Goal: Use online tool/utility: Use online tool/utility

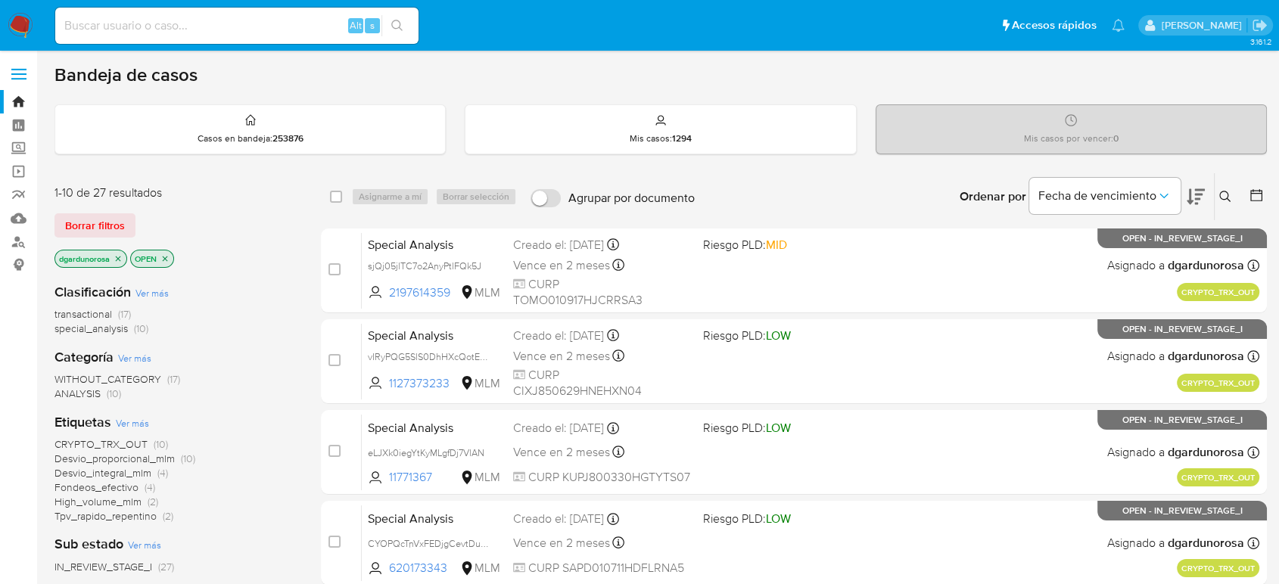
click at [1214, 182] on div "Ingrese ID de usuario o caso Buscar Borrar filtros" at bounding box center [1227, 196] width 26 height 47
click at [1229, 195] on icon at bounding box center [1225, 197] width 12 height 12
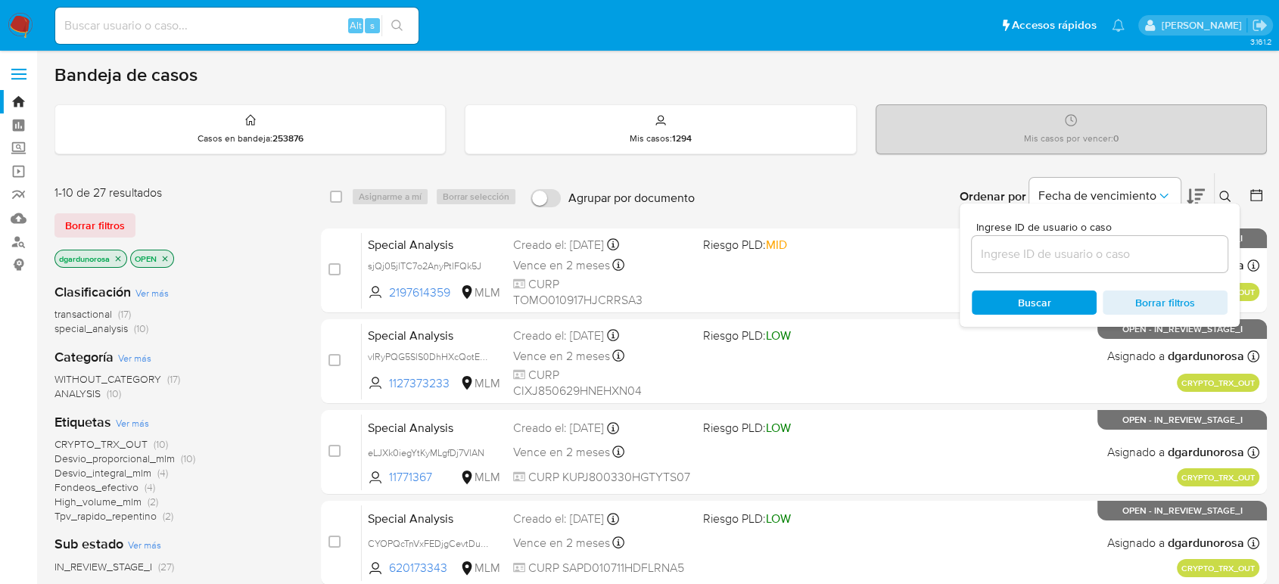
click at [1192, 252] on input at bounding box center [1100, 254] width 256 height 20
type input "2085851923"
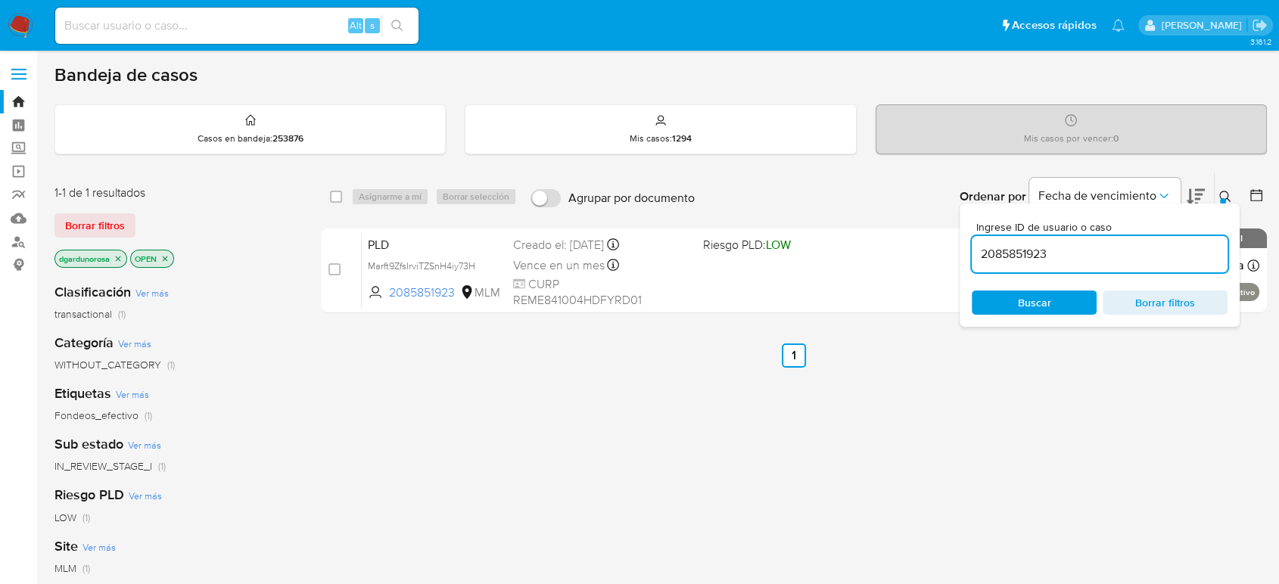
click at [1227, 199] on icon at bounding box center [1225, 197] width 12 height 12
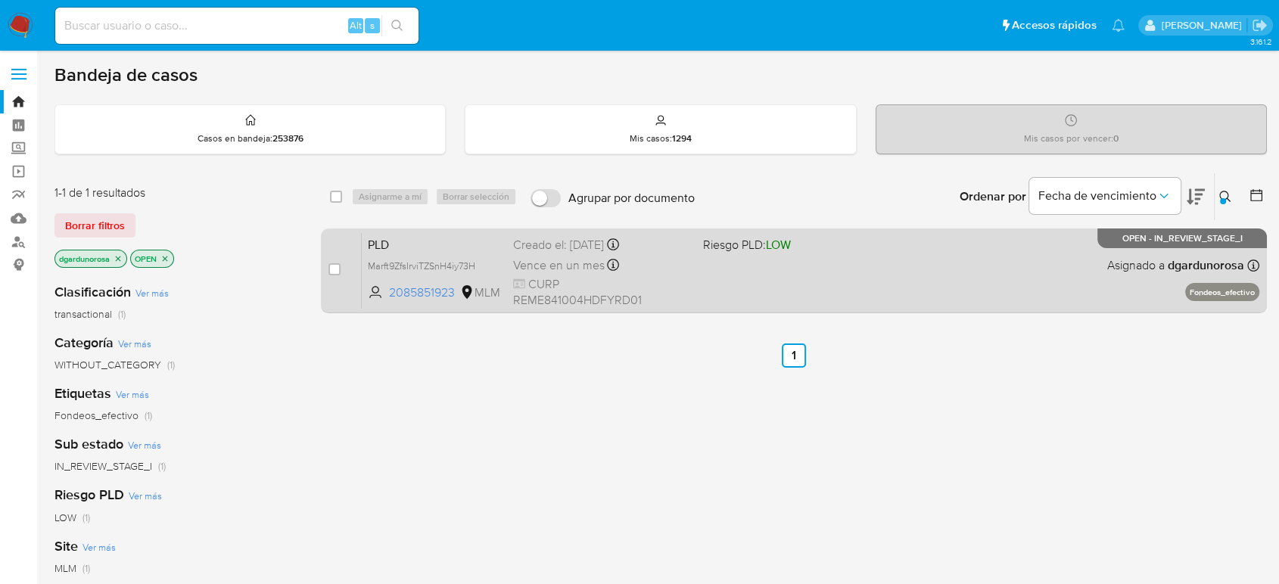
click at [1101, 277] on div "PLD Marft9ZfsIrviTZSnH4iy73H 2085851923 MLM Riesgo PLD: LOW Creado el: 12/09/20…" at bounding box center [810, 270] width 897 height 76
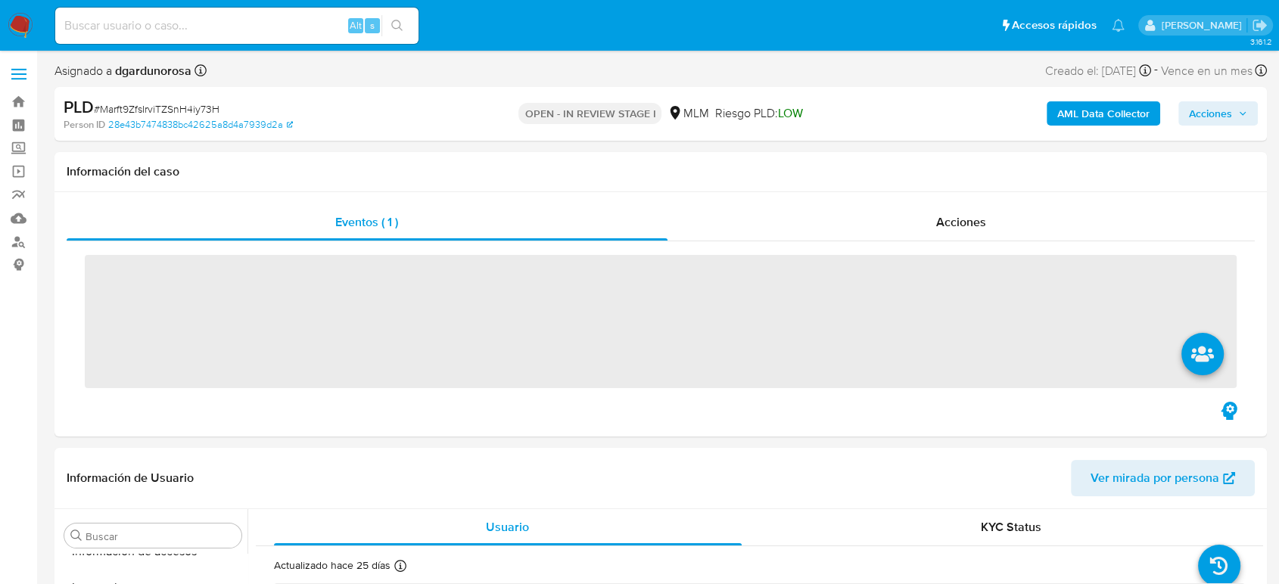
scroll to position [712, 0]
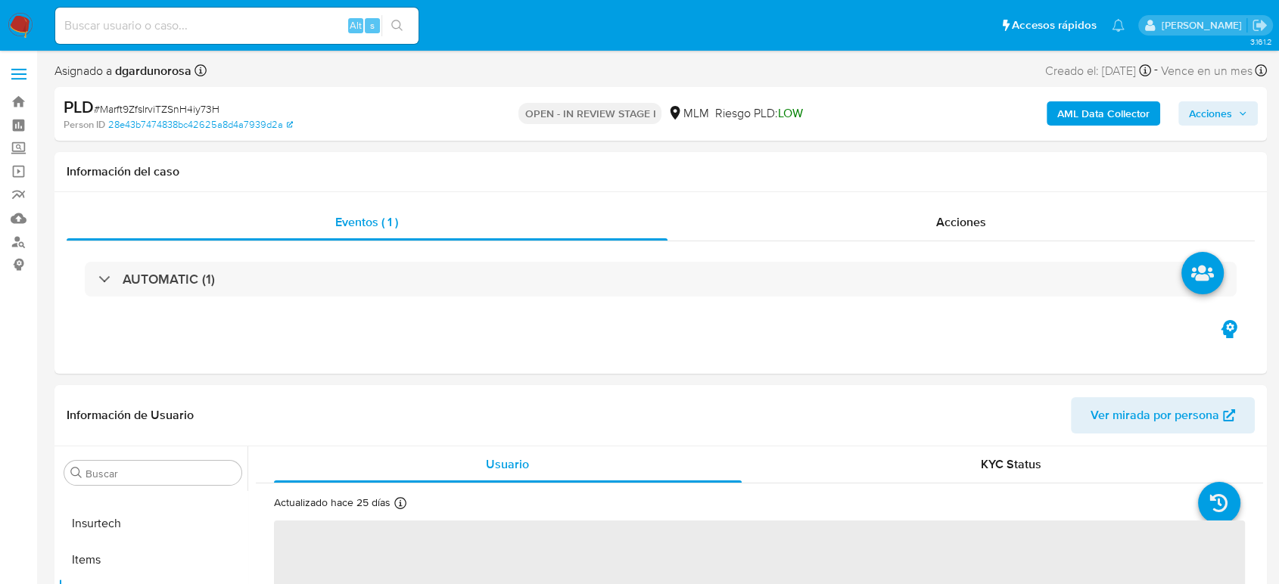
select select "10"
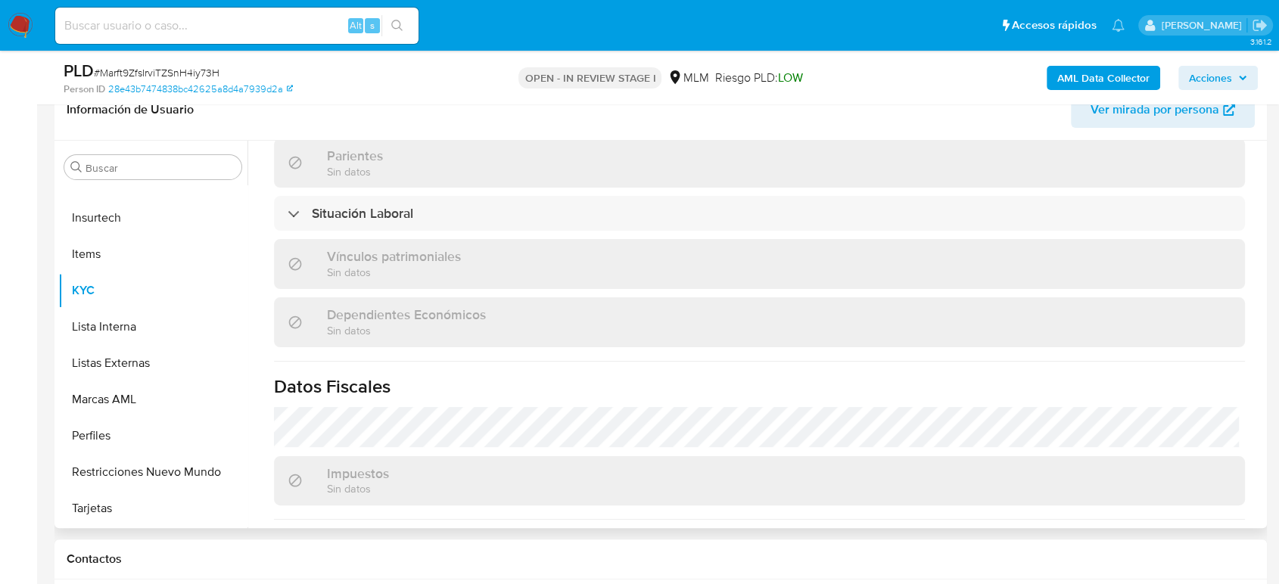
scroll to position [950, 0]
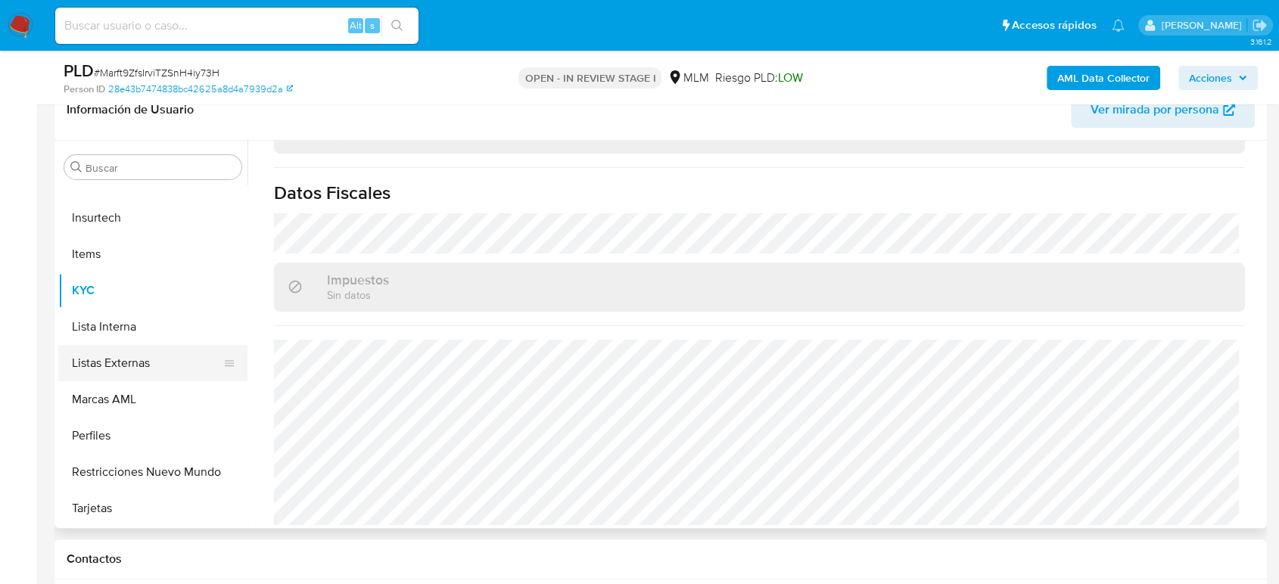
click at [115, 358] on button "Listas Externas" at bounding box center [146, 363] width 177 height 36
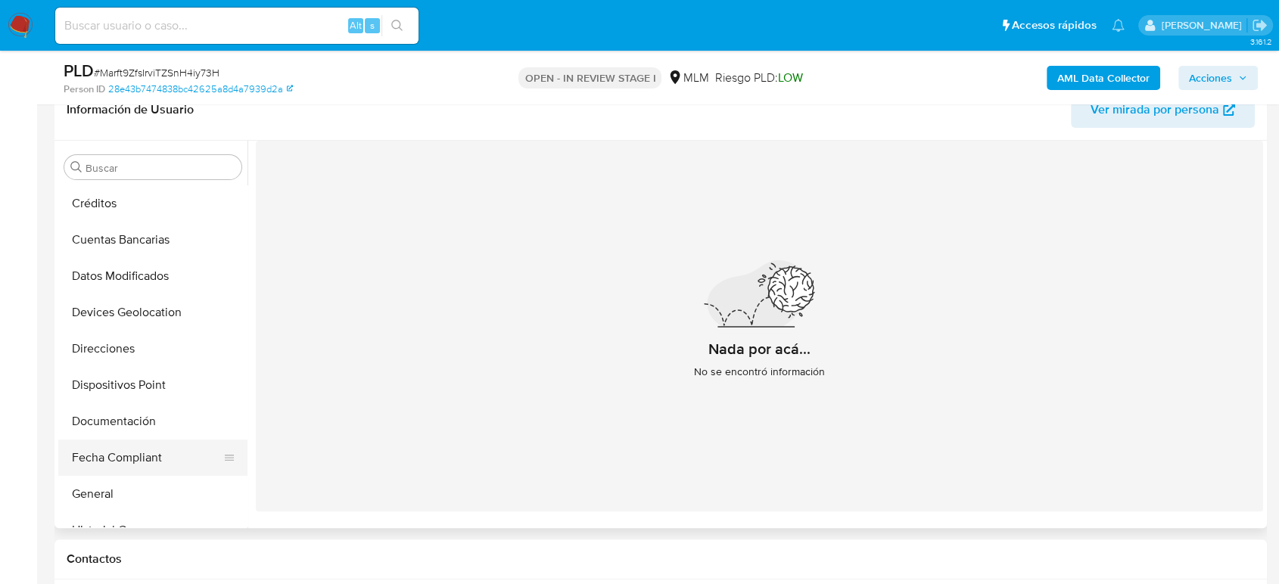
scroll to position [207, 0]
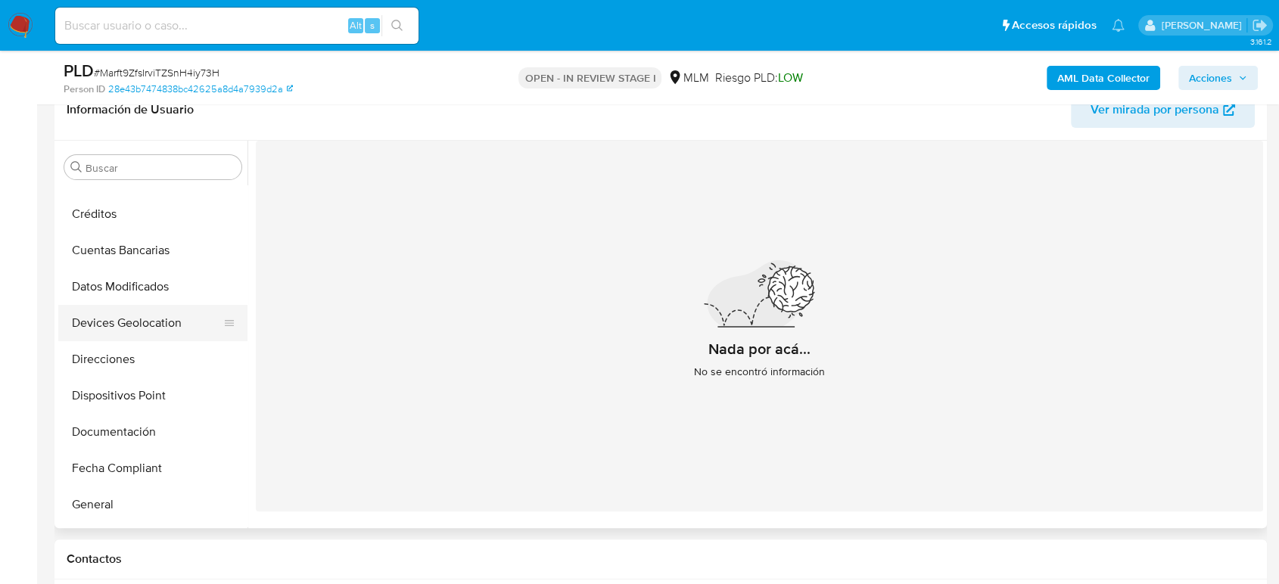
click at [146, 321] on button "Devices Geolocation" at bounding box center [146, 323] width 177 height 36
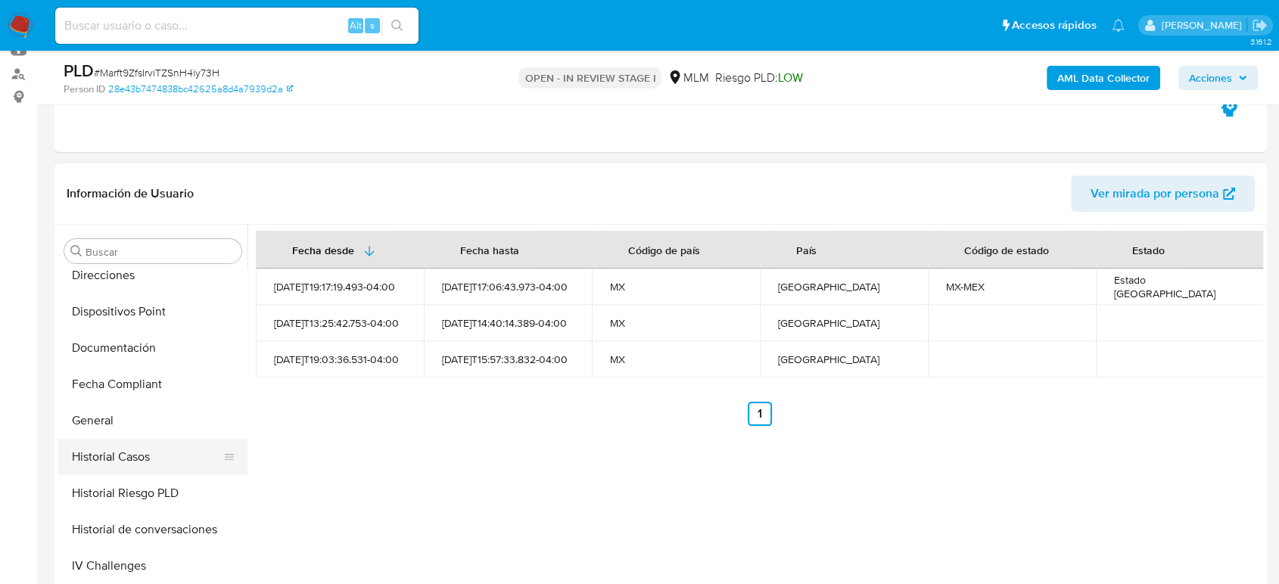
scroll to position [291, 0]
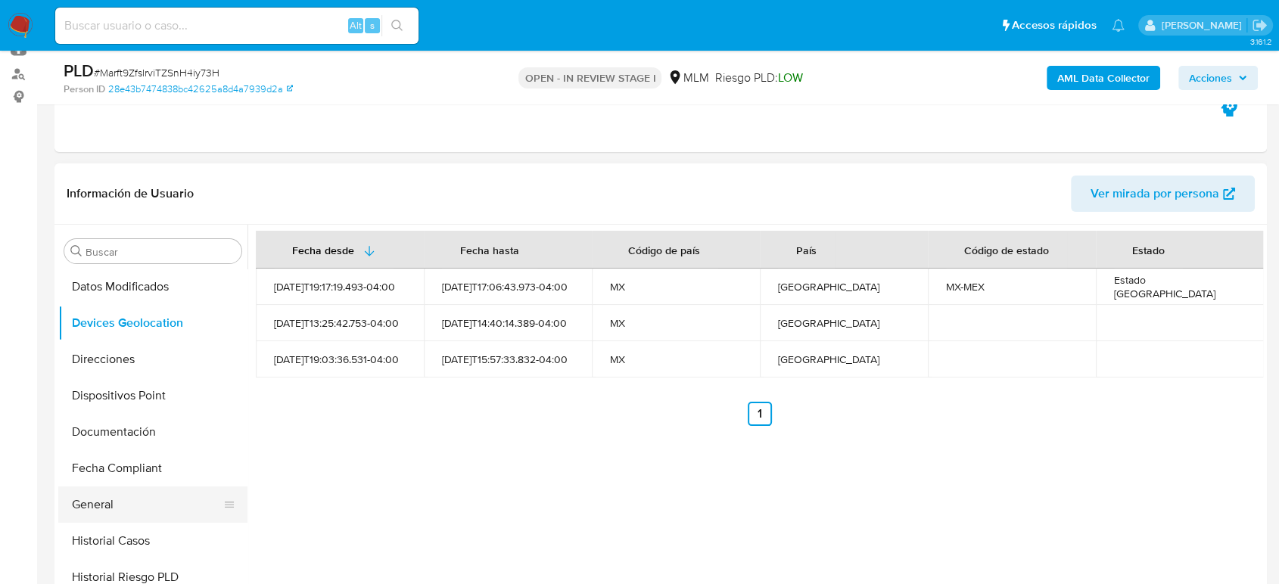
click at [141, 501] on button "General" at bounding box center [146, 505] width 177 height 36
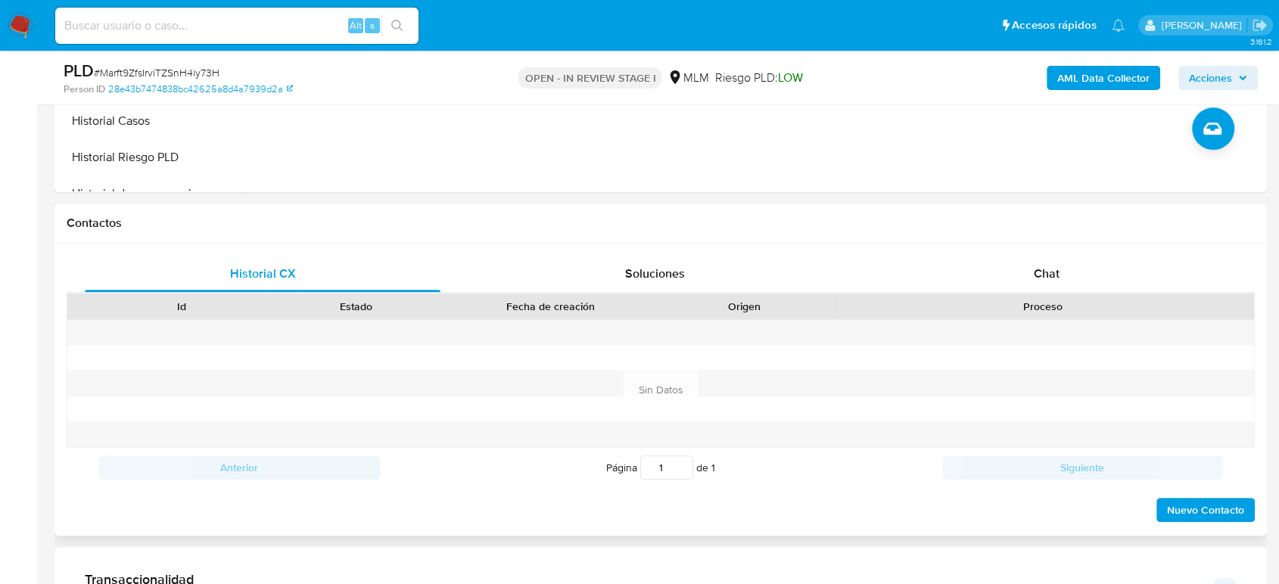
scroll to position [841, 0]
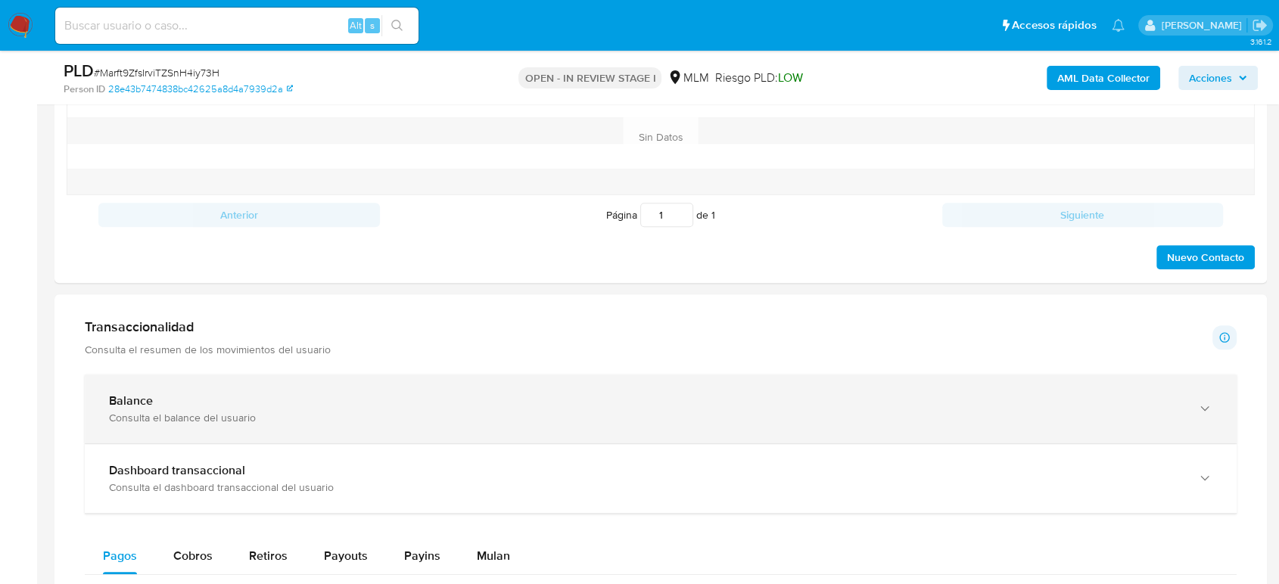
click at [527, 406] on div "Balance" at bounding box center [645, 400] width 1073 height 15
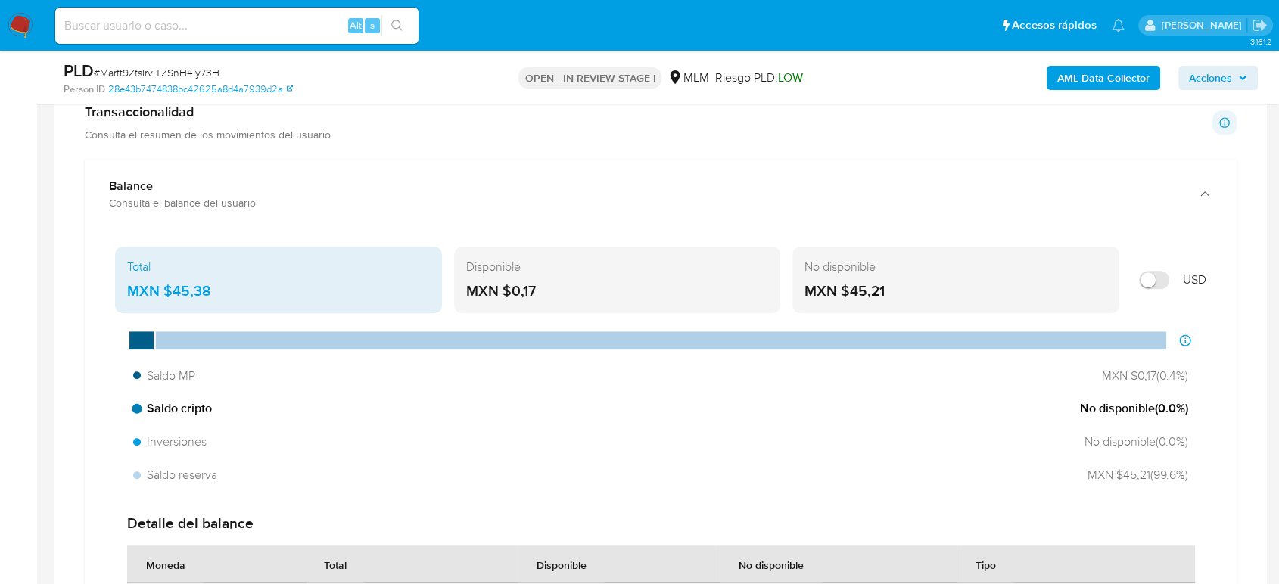
scroll to position [1093, 0]
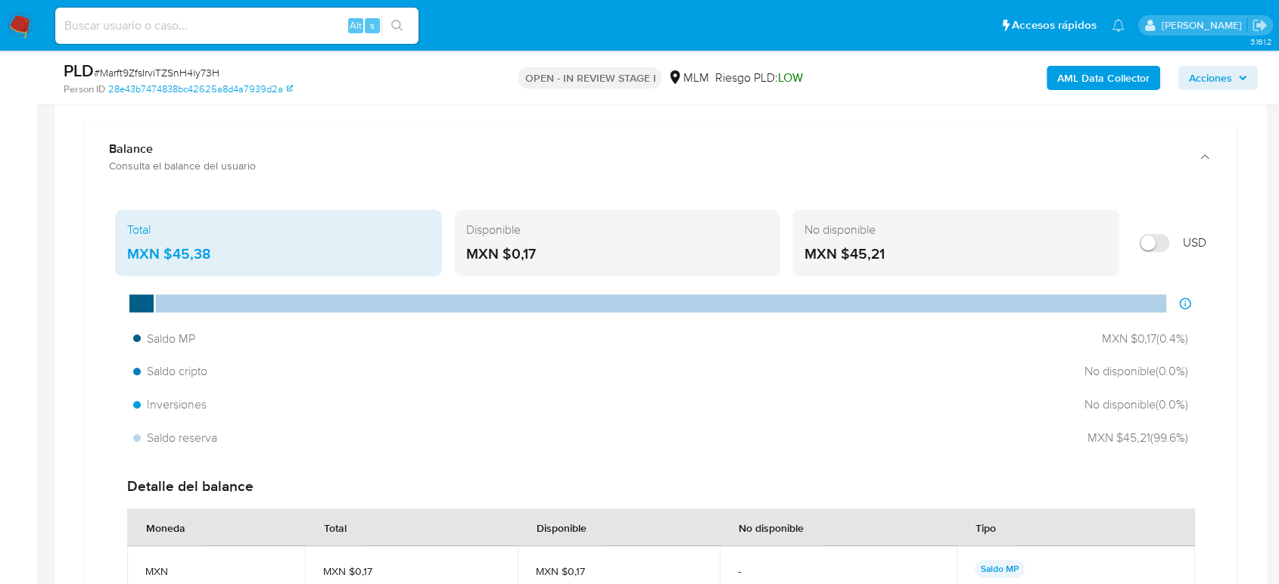
drag, startPoint x: 213, startPoint y: 253, endPoint x: 163, endPoint y: 257, distance: 50.8
click at [163, 257] on div "MXN $45,38" at bounding box center [278, 254] width 303 height 20
drag, startPoint x: 213, startPoint y: 256, endPoint x: 166, endPoint y: 258, distance: 46.2
click at [166, 257] on div "MXN $45,38" at bounding box center [278, 254] width 303 height 20
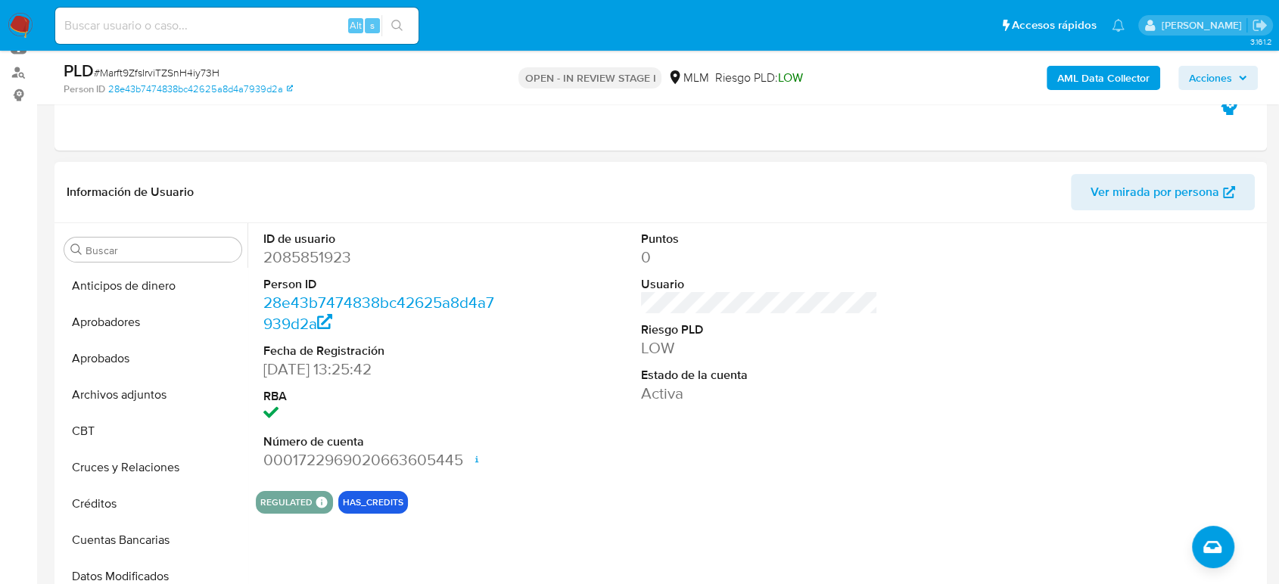
scroll to position [168, 0]
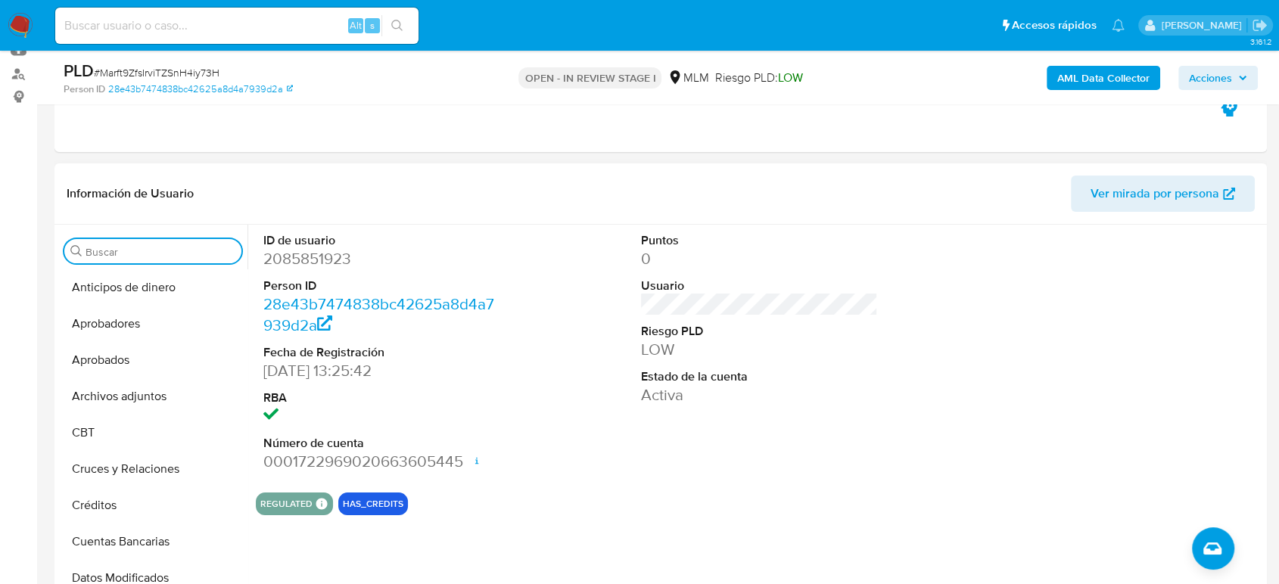
click at [176, 252] on input "Buscar" at bounding box center [161, 252] width 150 height 14
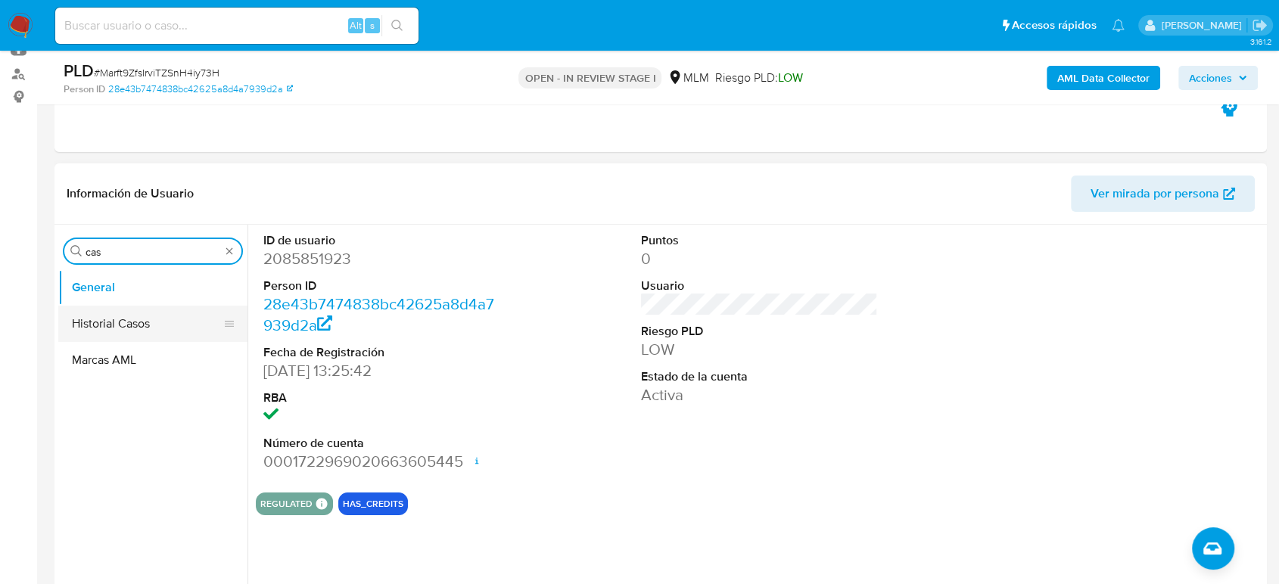
type input "cas"
click at [138, 310] on button "Historial Casos" at bounding box center [152, 324] width 189 height 36
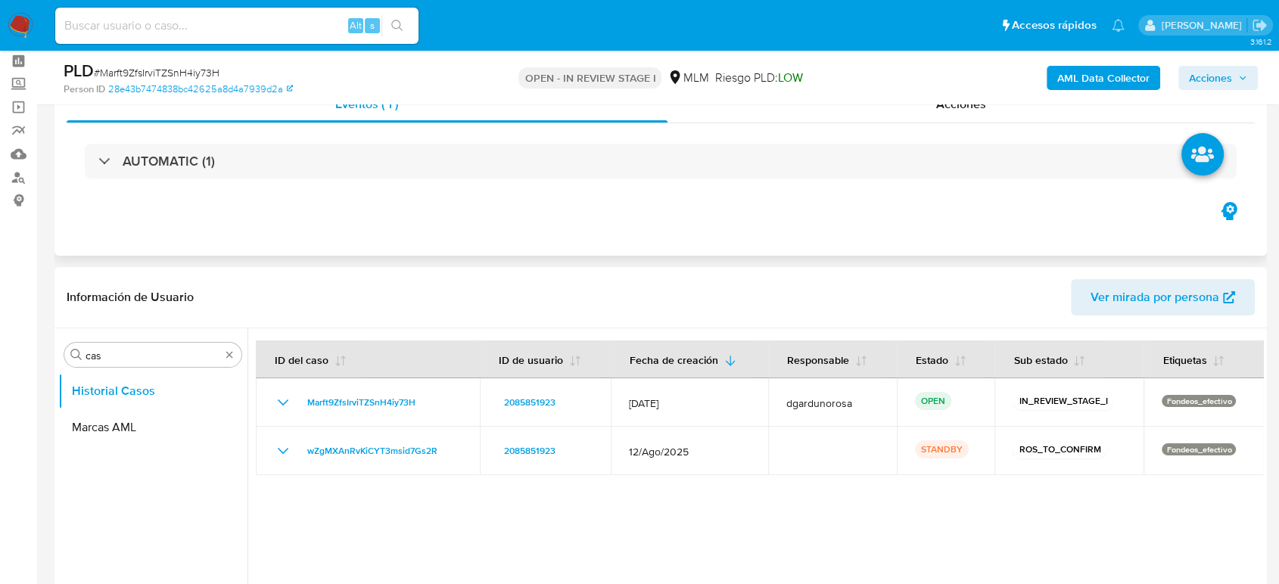
scroll to position [0, 0]
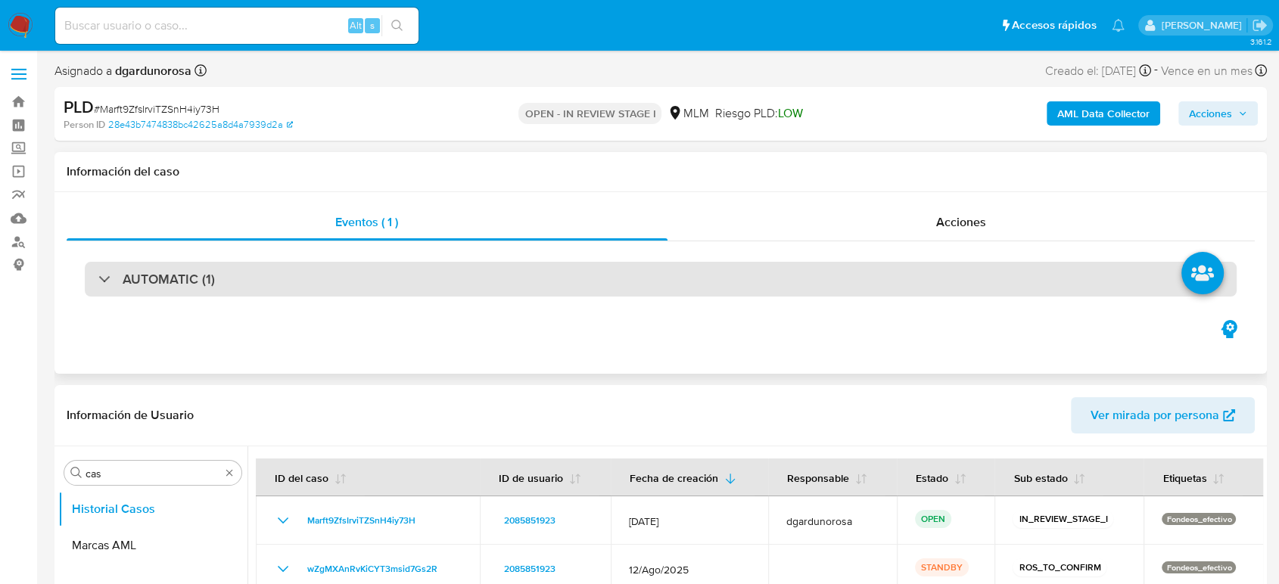
click at [218, 285] on div "AUTOMATIC (1)" at bounding box center [661, 279] width 1152 height 35
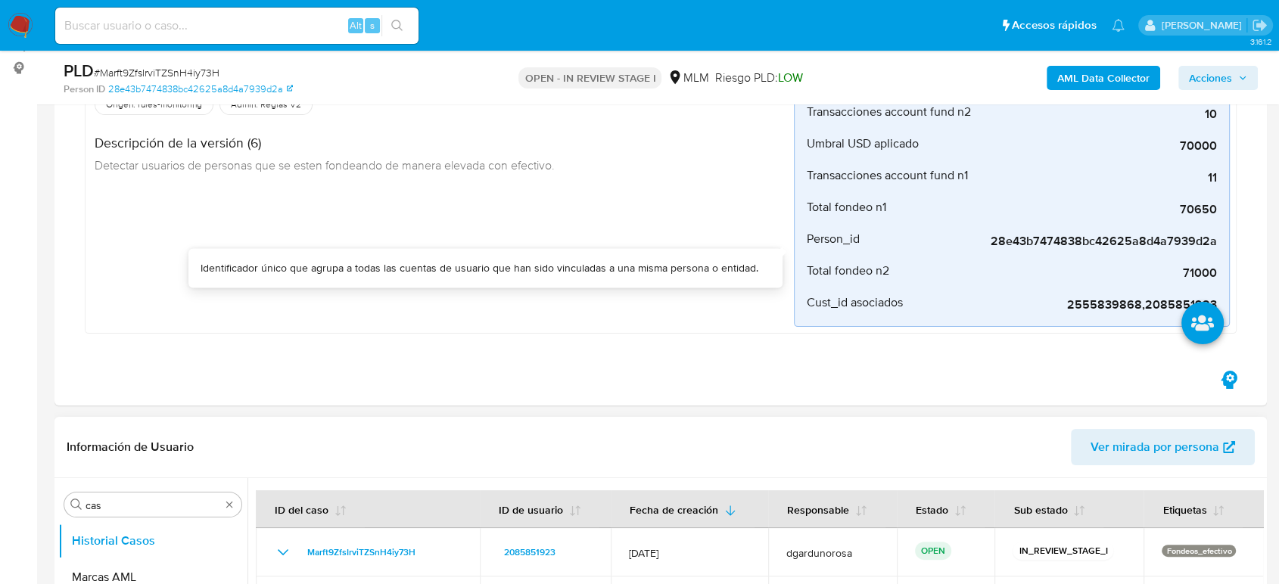
scroll to position [504, 0]
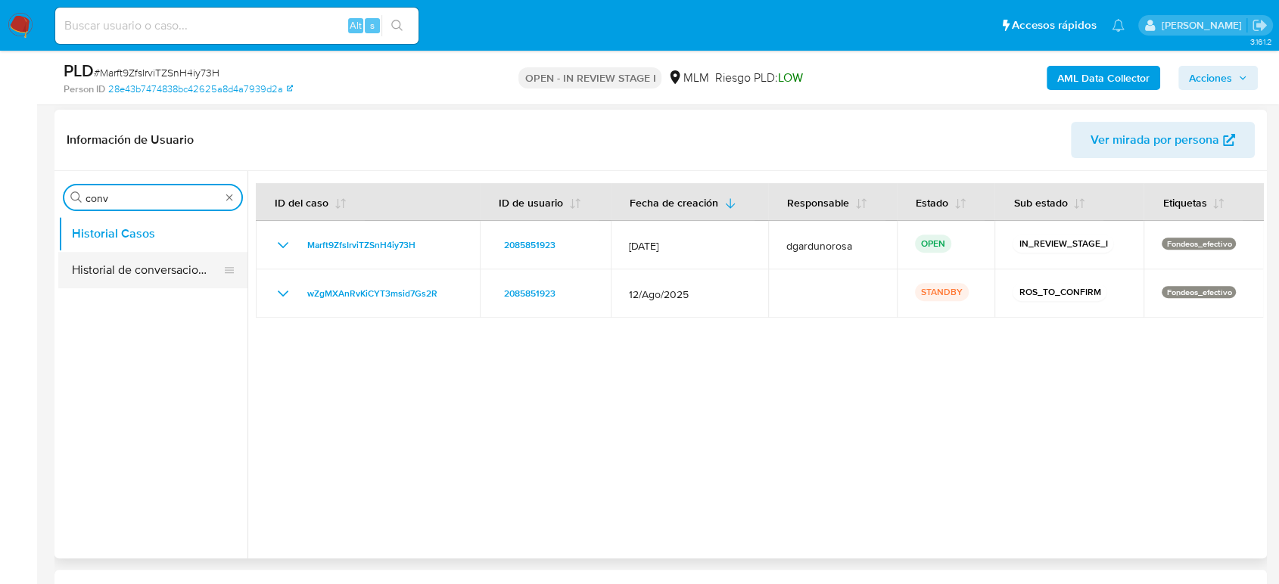
type input "conv"
click at [150, 252] on button "Historial de conversaciones" at bounding box center [146, 270] width 177 height 36
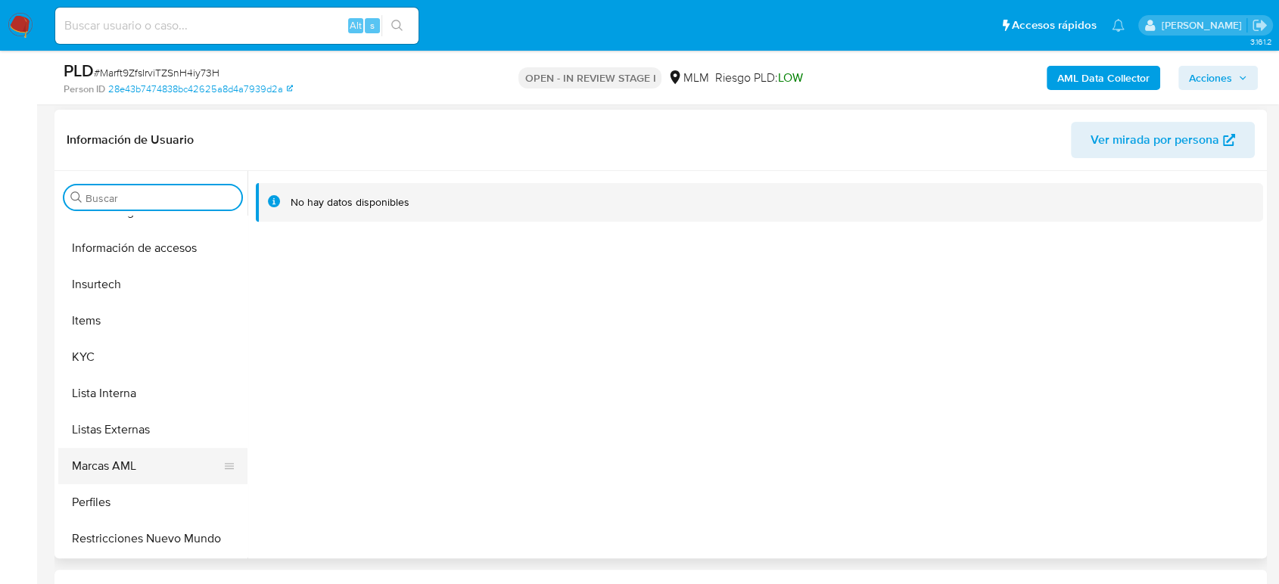
scroll to position [712, 0]
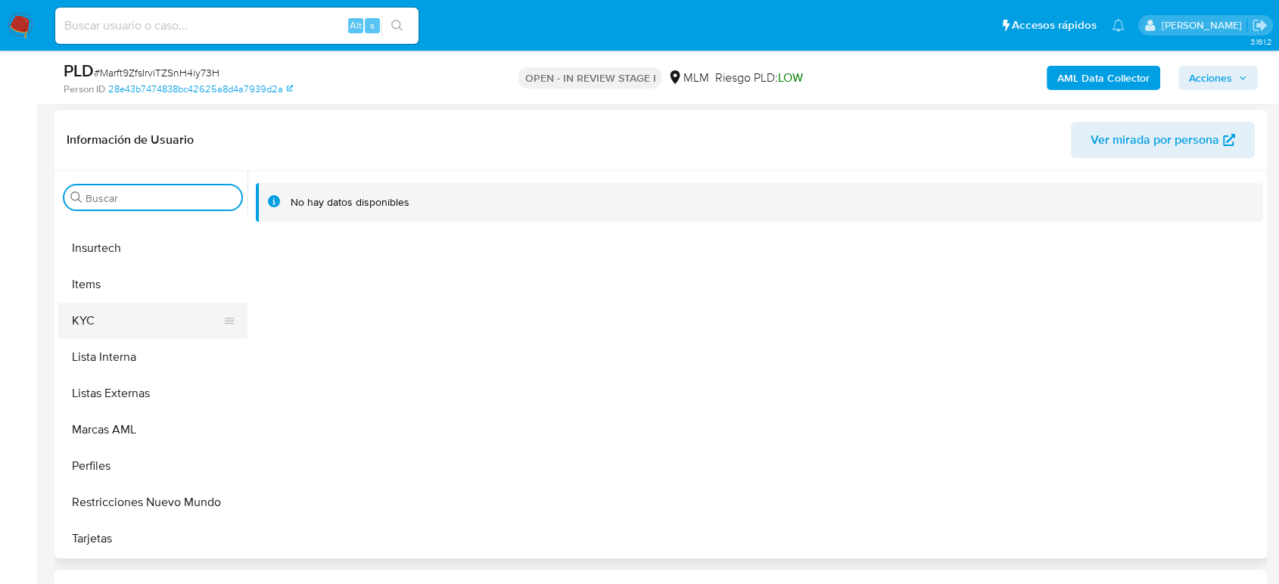
click at [110, 325] on button "KYC" at bounding box center [146, 321] width 177 height 36
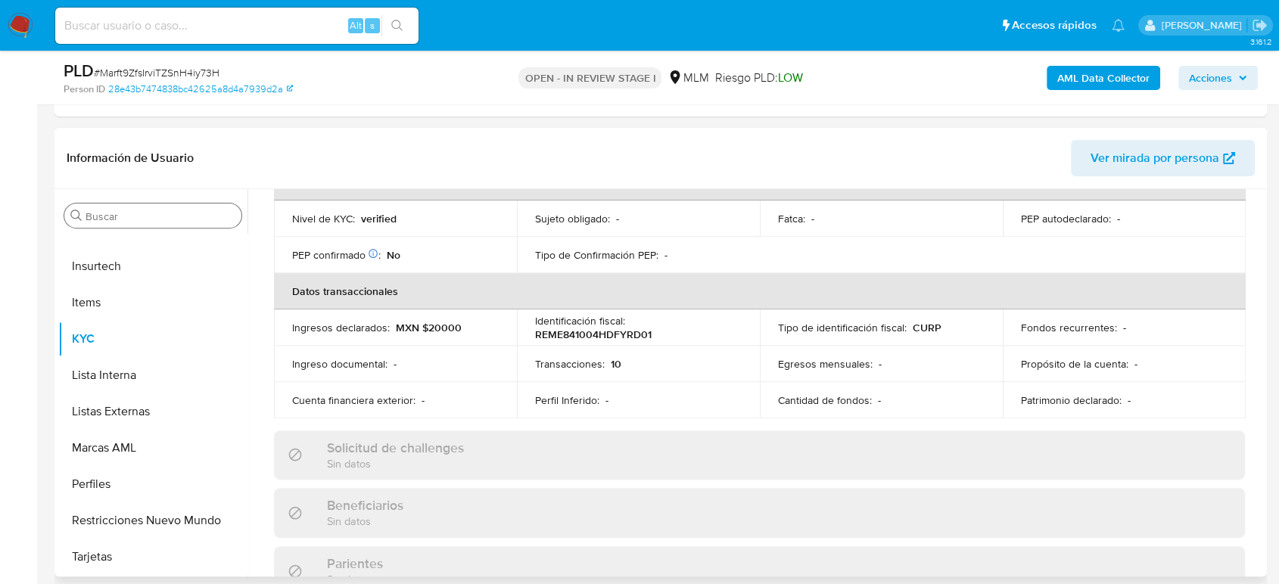
scroll to position [252, 0]
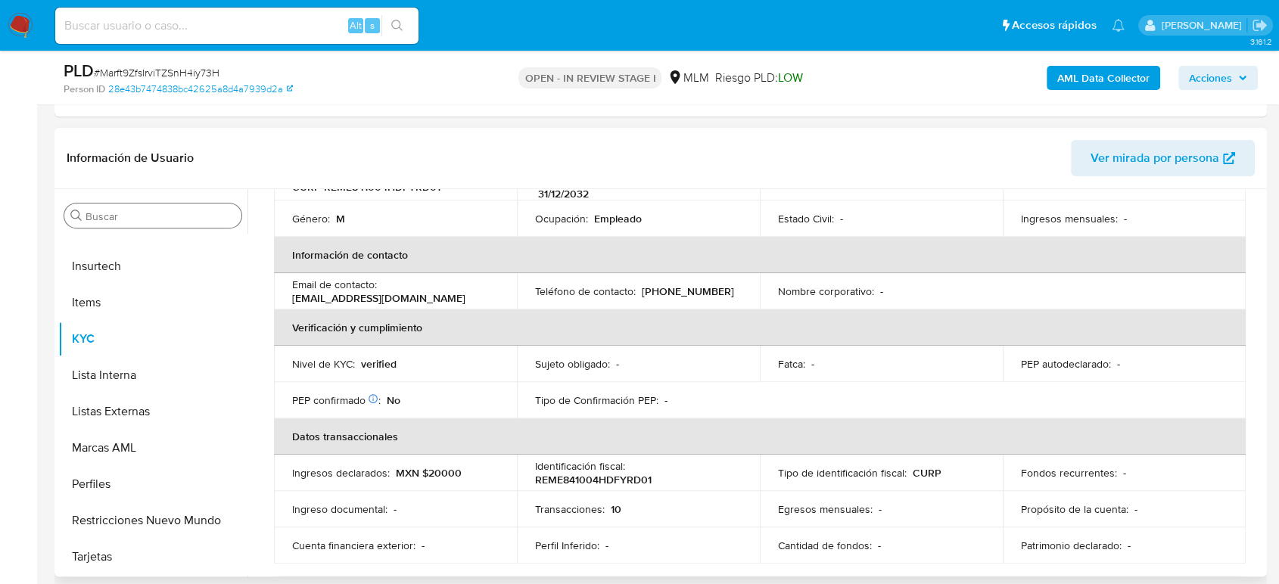
click at [696, 285] on p "(55) 42314148" at bounding box center [688, 292] width 92 height 14
copy p "42314148"
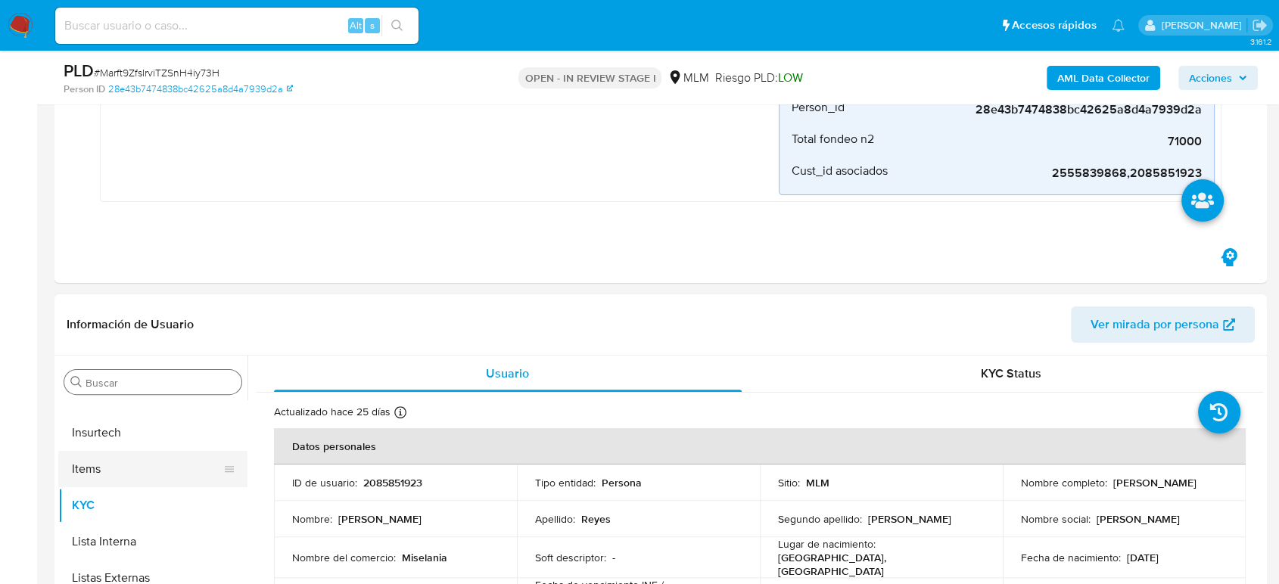
scroll to position [420, 0]
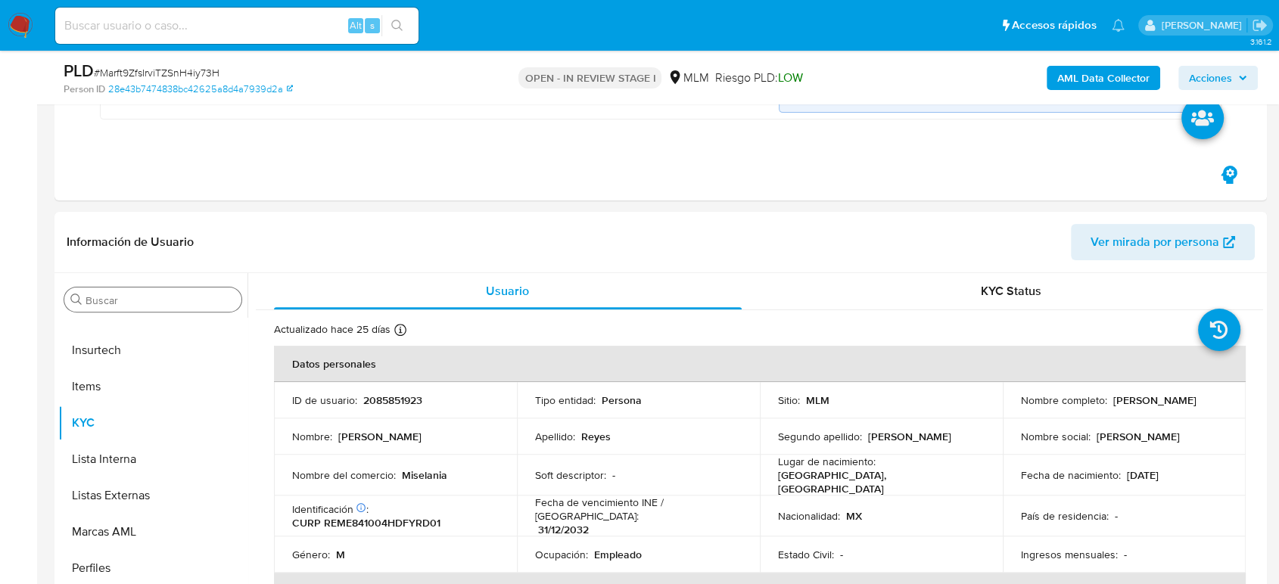
click at [140, 303] on input "Buscar" at bounding box center [161, 301] width 150 height 14
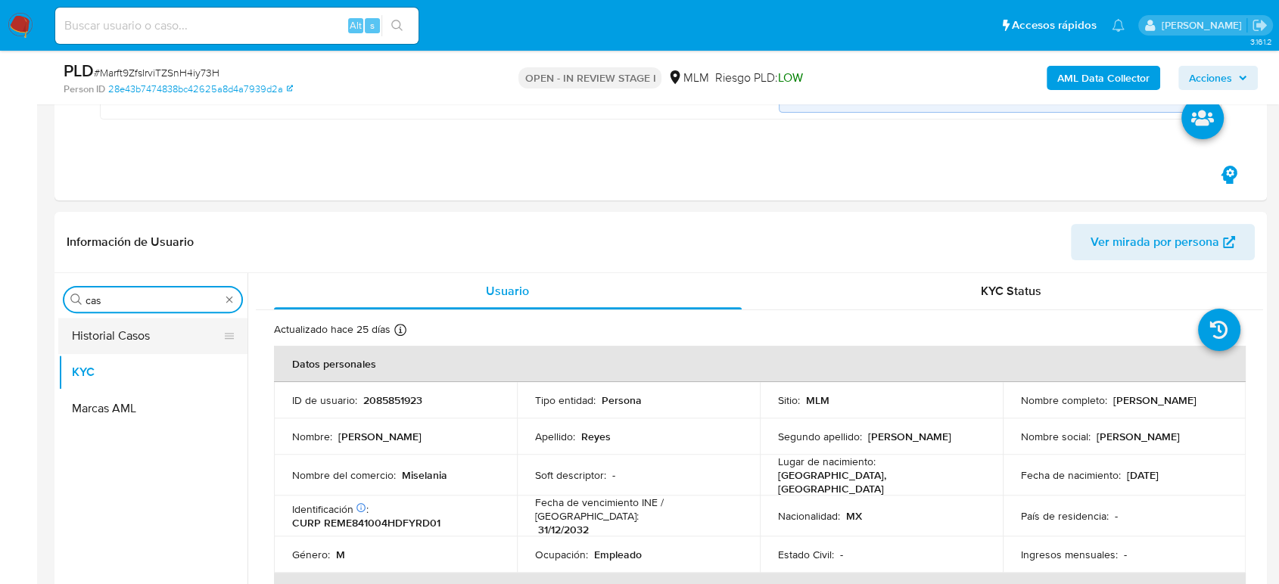
type input "cas"
click at [139, 331] on button "Historial Casos" at bounding box center [146, 336] width 177 height 36
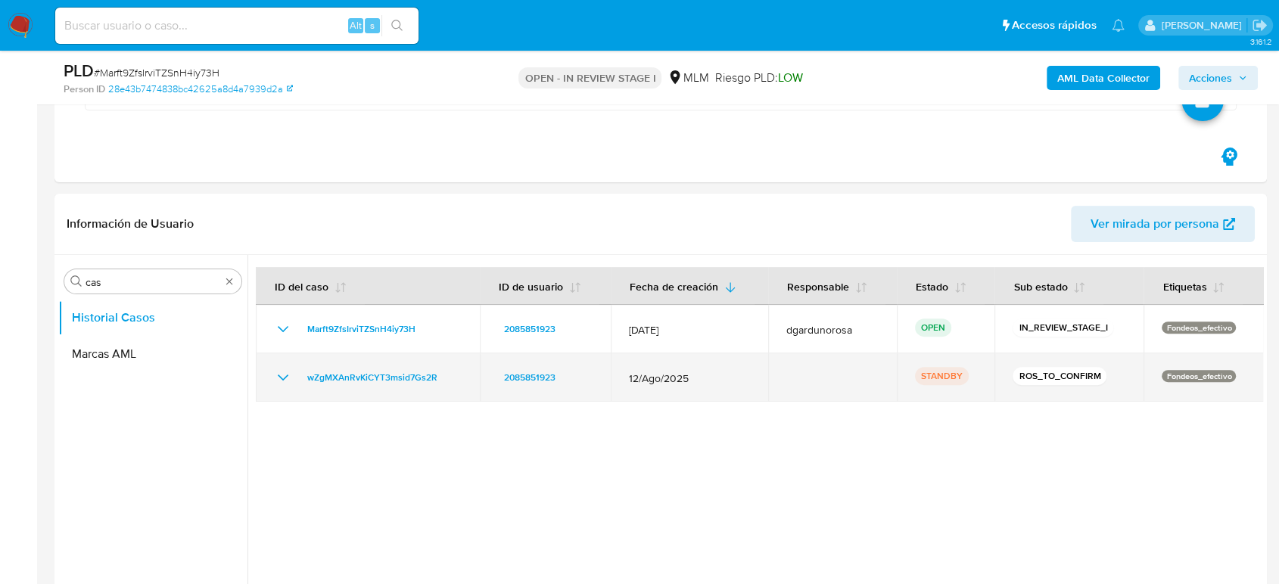
click at [283, 377] on icon "Mostrar/Ocultar" at bounding box center [283, 377] width 18 height 18
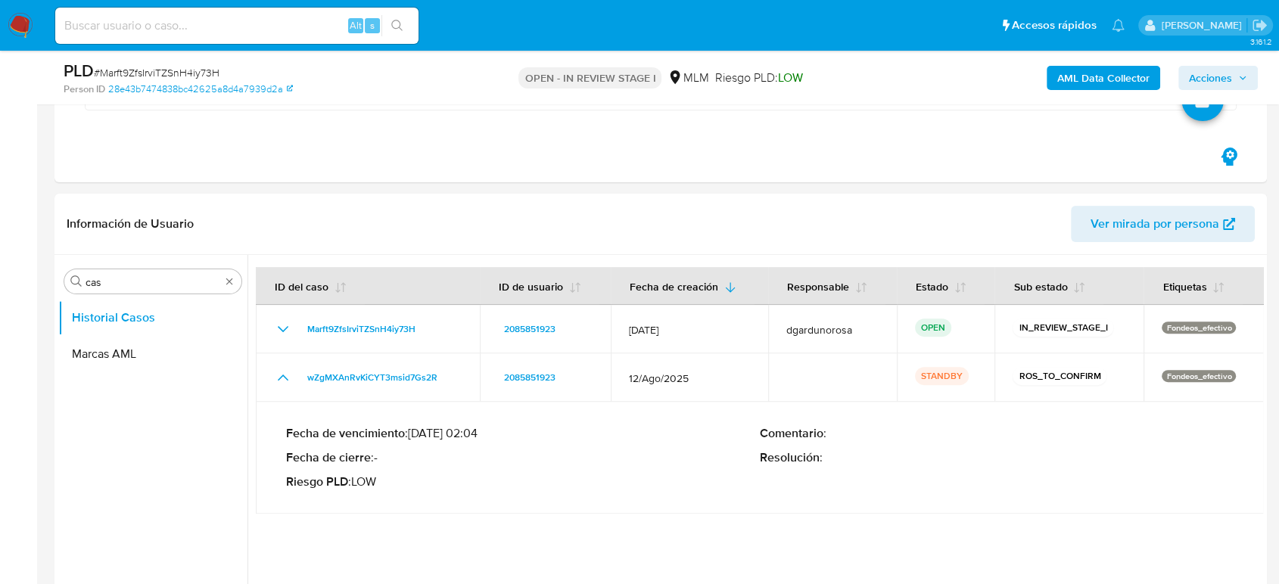
drag, startPoint x: 415, startPoint y: 431, endPoint x: 466, endPoint y: 433, distance: 50.7
click at [466, 433] on p "Fecha de vencimiento : 11/10/2025 02:04" at bounding box center [523, 433] width 474 height 15
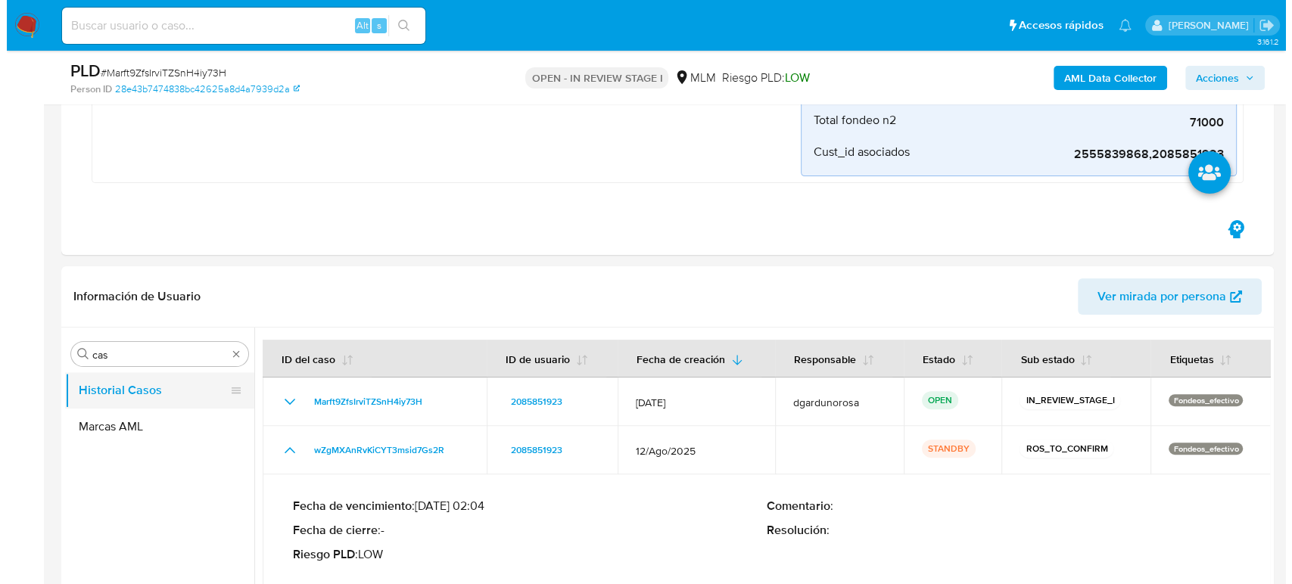
scroll to position [504, 0]
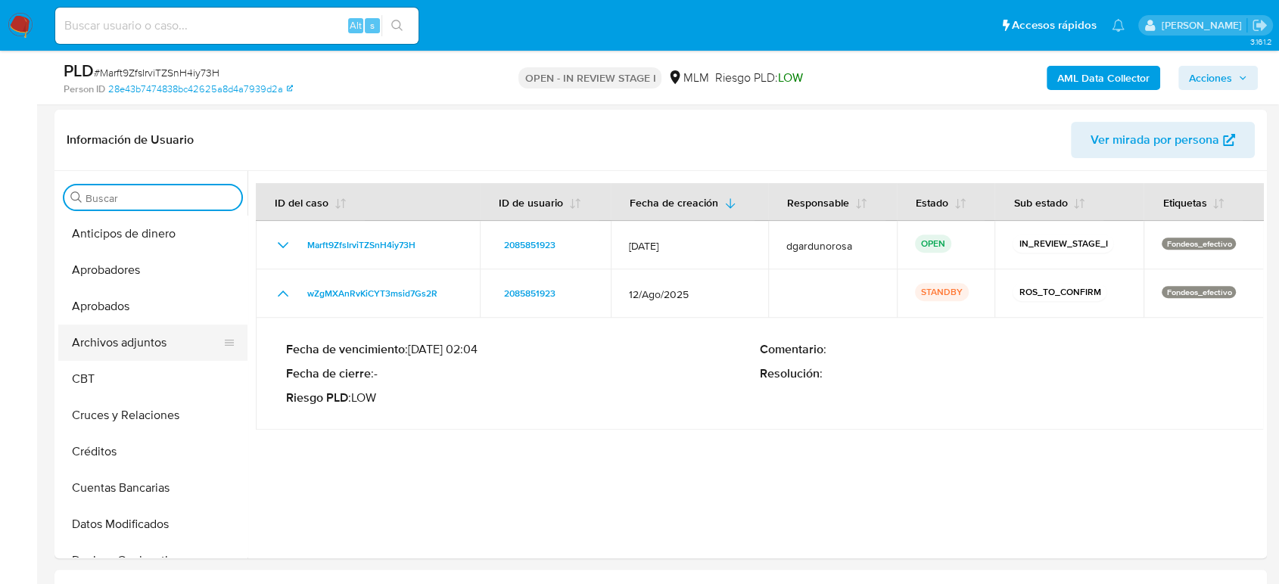
click at [135, 348] on button "Archivos adjuntos" at bounding box center [146, 343] width 177 height 36
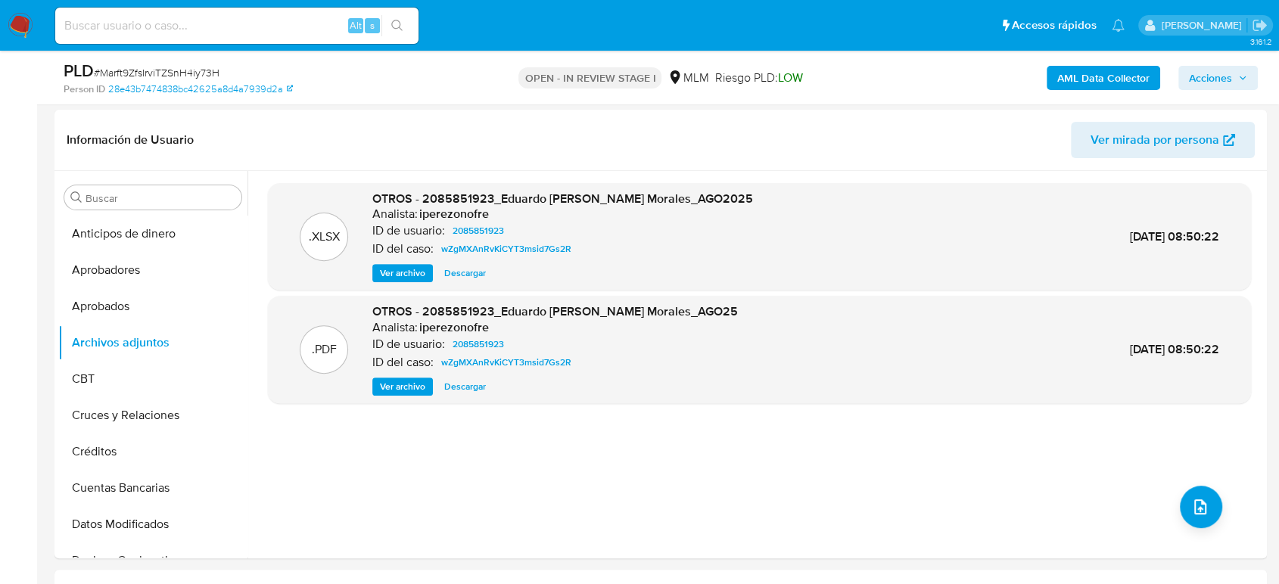
click at [387, 387] on span "Ver archivo" at bounding box center [402, 386] width 45 height 15
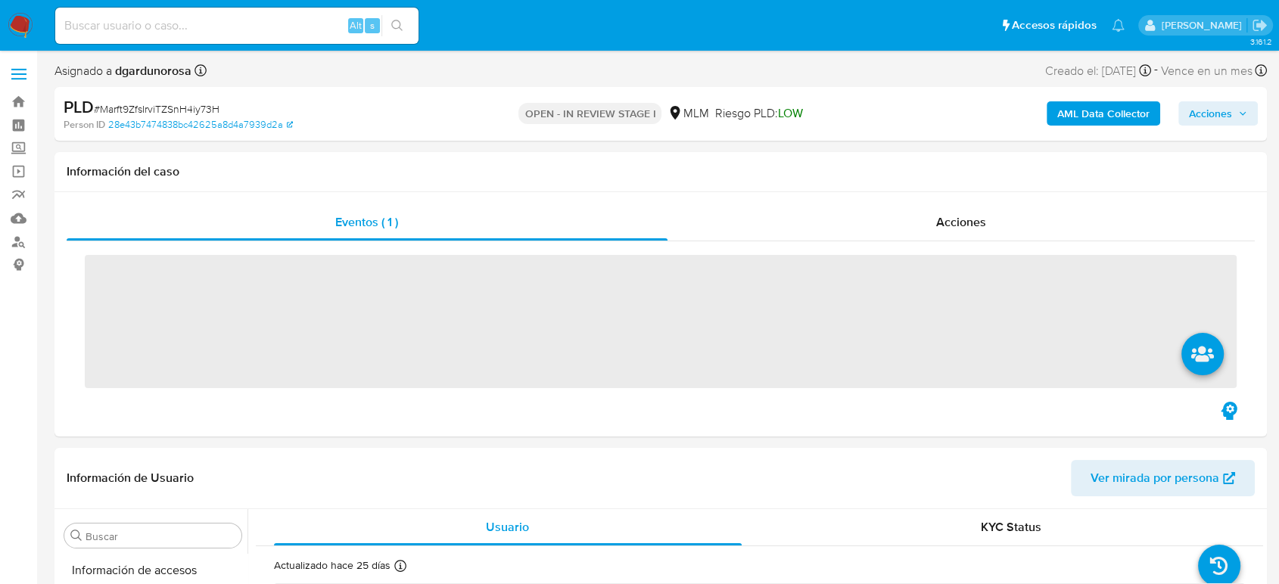
scroll to position [712, 0]
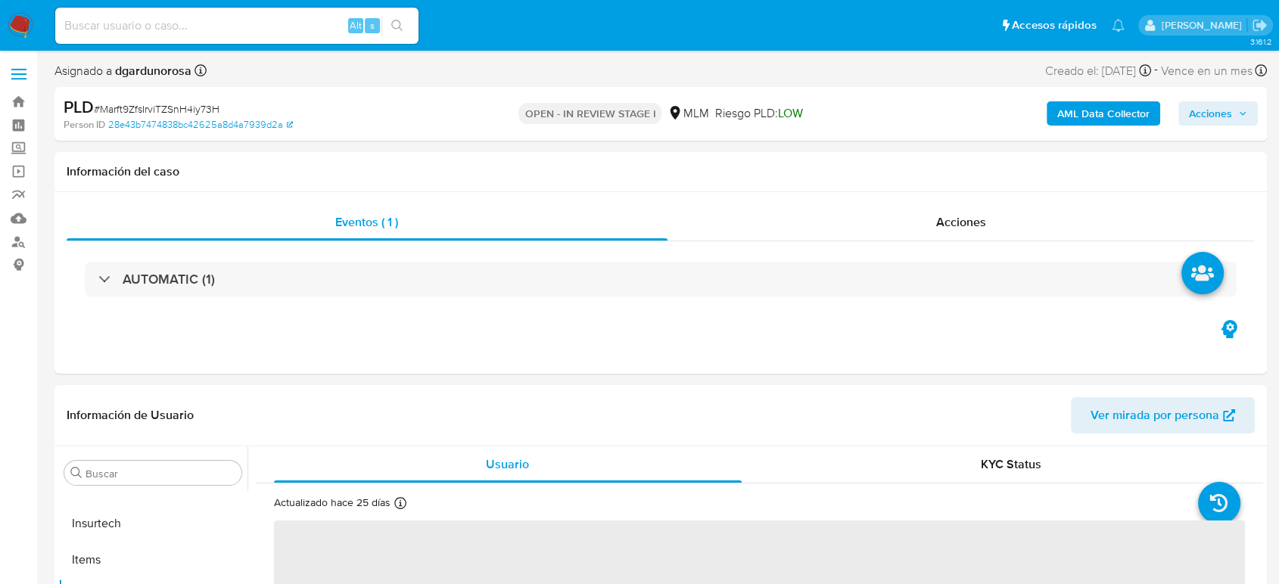
select select "10"
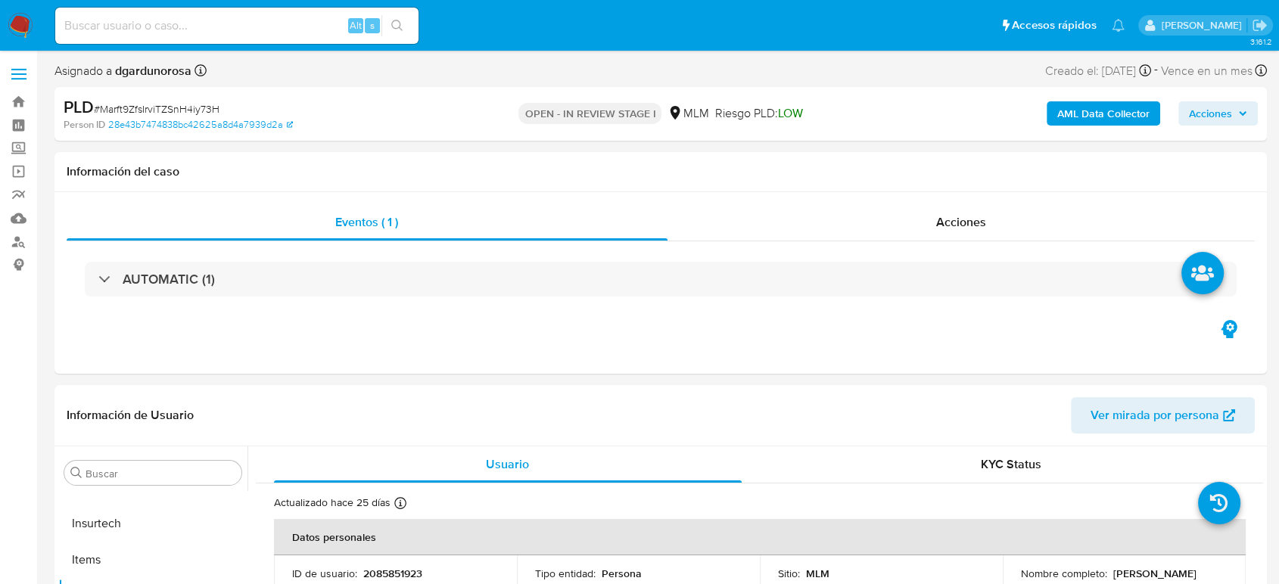
click at [138, 26] on input at bounding box center [236, 26] width 363 height 20
paste input "2049305061"
type input "2049305061"
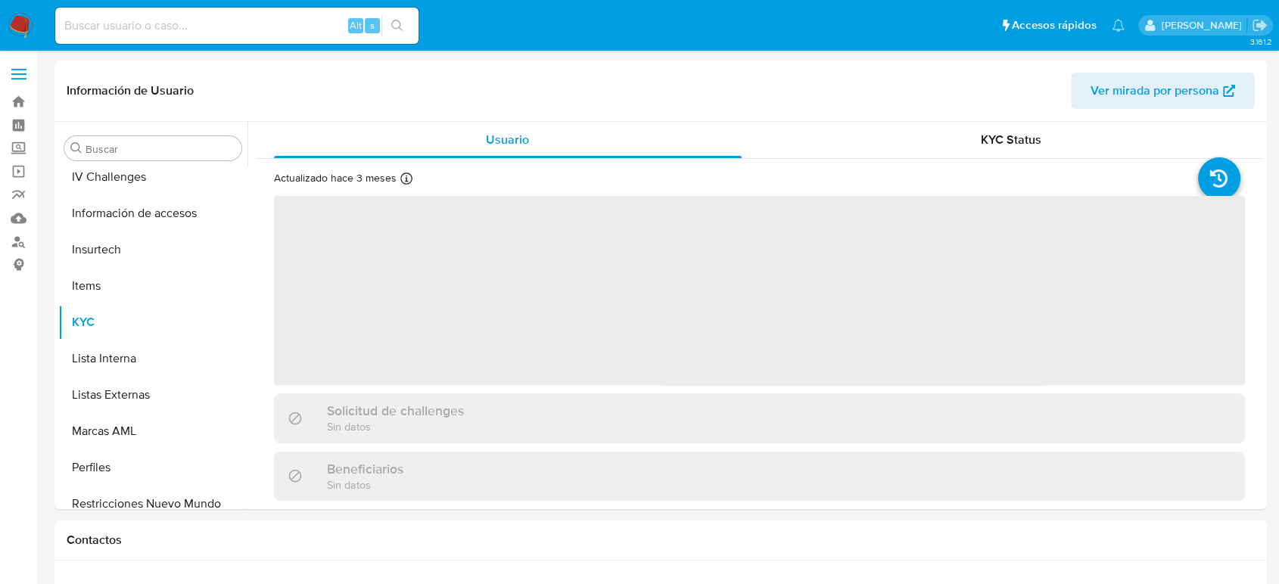
scroll to position [712, 0]
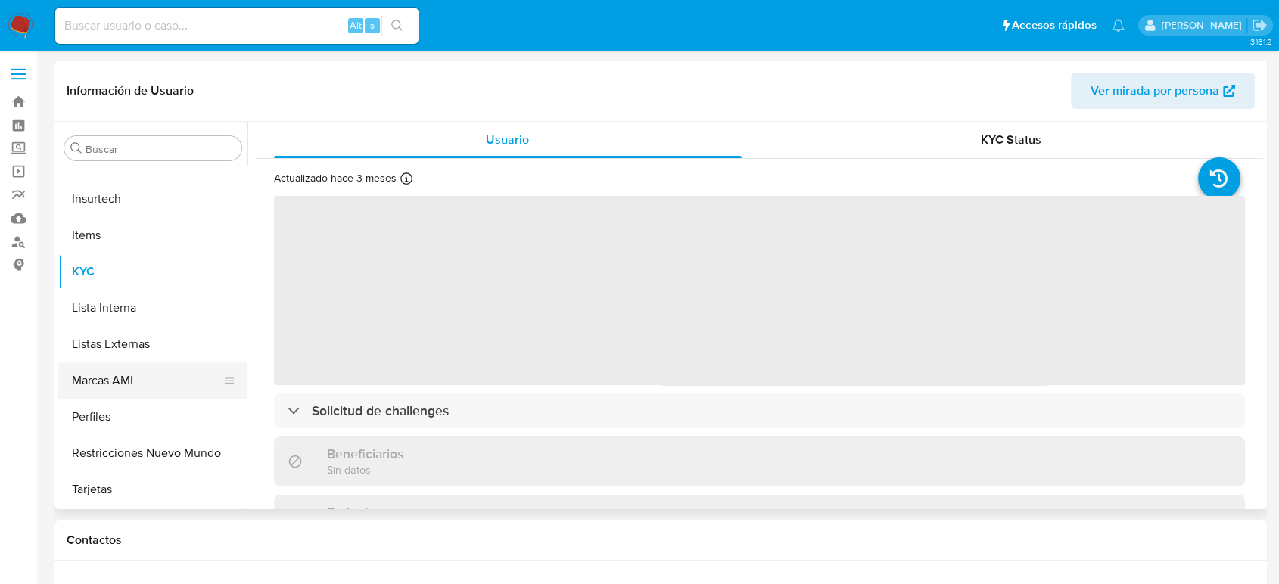
select select "10"
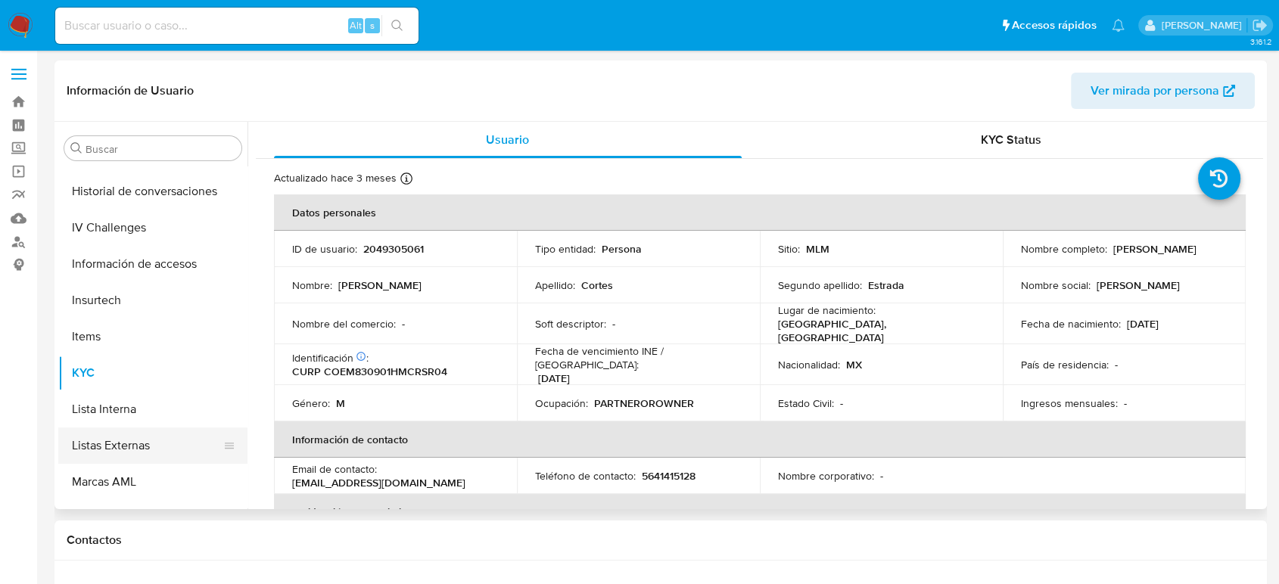
scroll to position [544, 0]
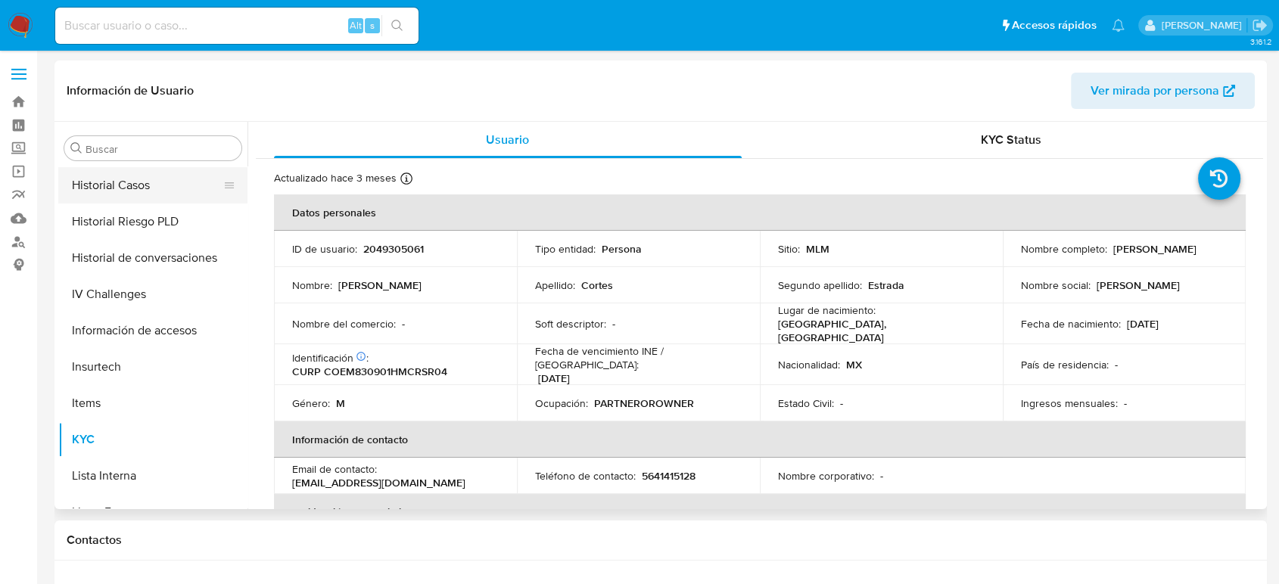
click at [133, 195] on button "Historial Casos" at bounding box center [146, 185] width 177 height 36
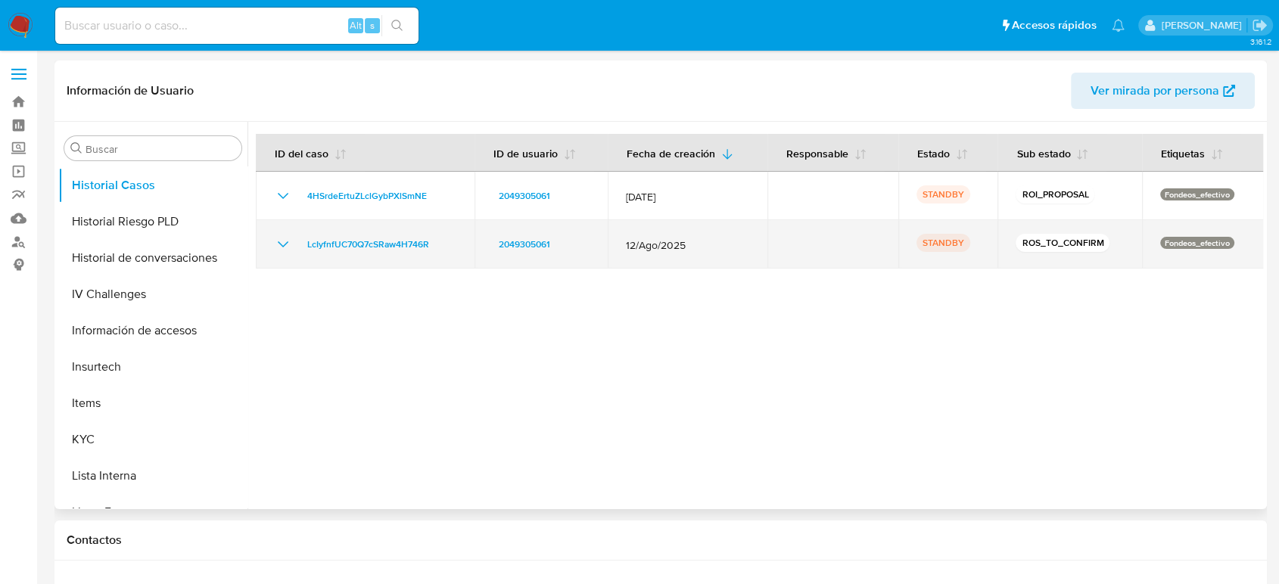
click at [281, 245] on icon "Mostrar/Ocultar" at bounding box center [283, 244] width 11 height 6
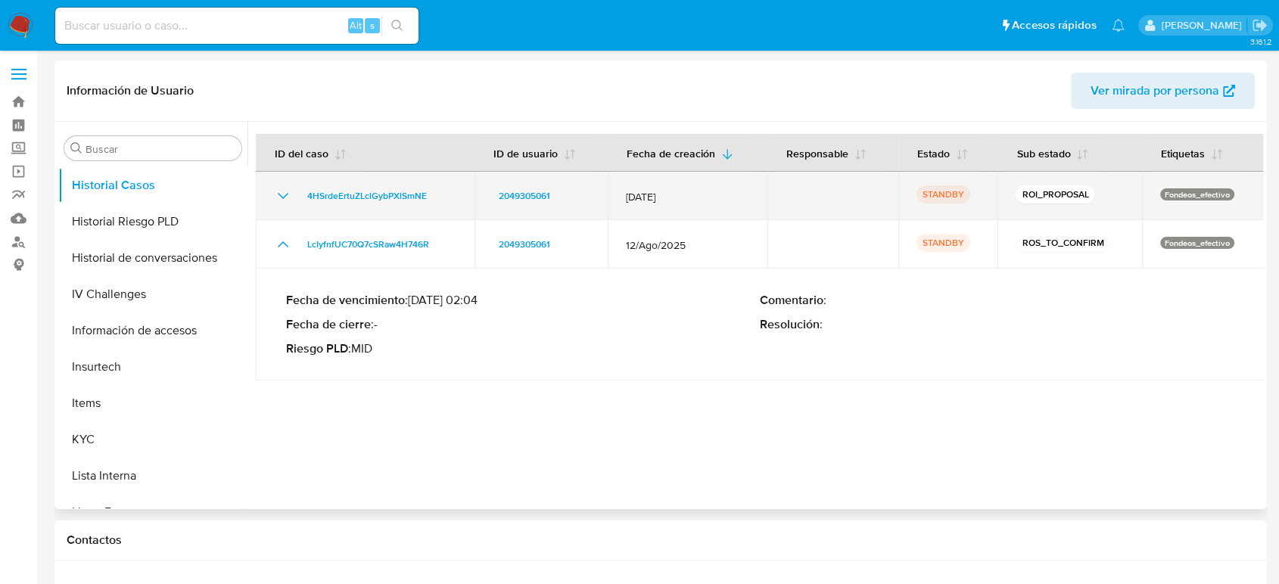
click at [282, 198] on icon "Mostrar/Ocultar" at bounding box center [283, 196] width 11 height 6
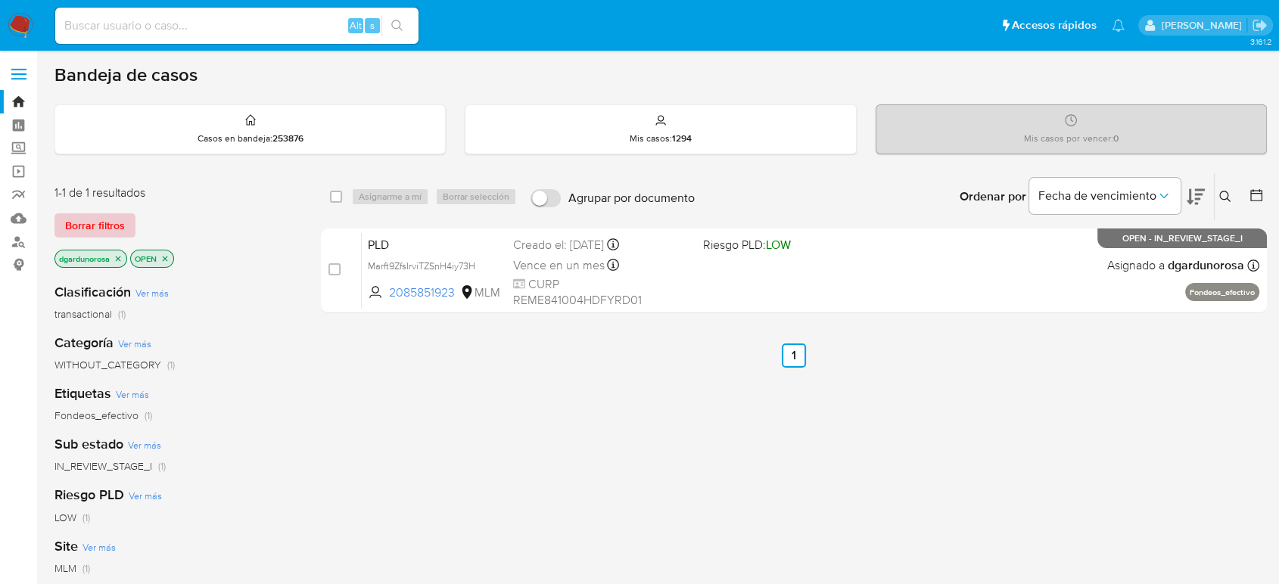
click at [123, 215] on span "Borrar filtros" at bounding box center [95, 225] width 60 height 21
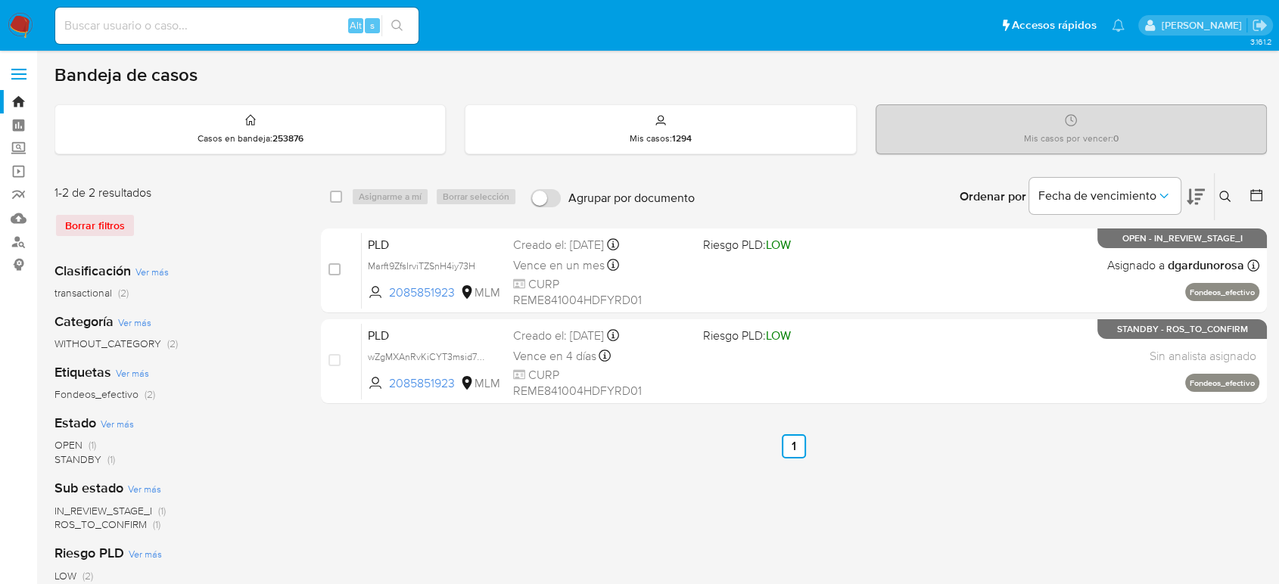
click at [1223, 192] on icon at bounding box center [1225, 197] width 12 height 12
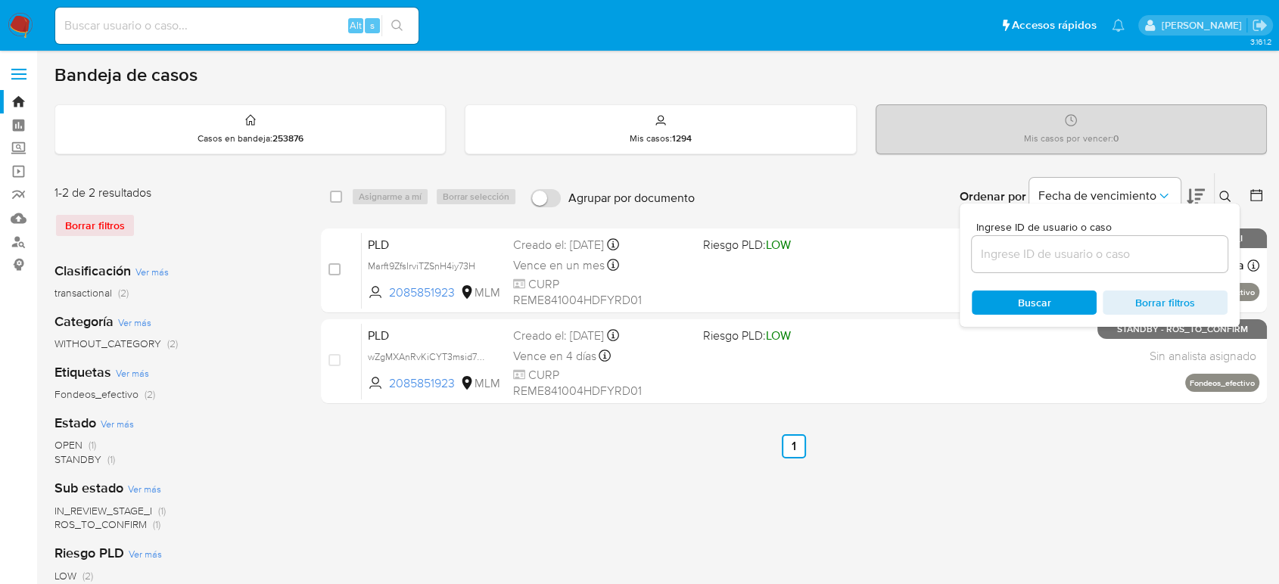
click at [1105, 241] on div at bounding box center [1100, 254] width 256 height 36
click at [1107, 247] on input at bounding box center [1100, 254] width 256 height 20
paste input "1606515124"
type input "1606515124"
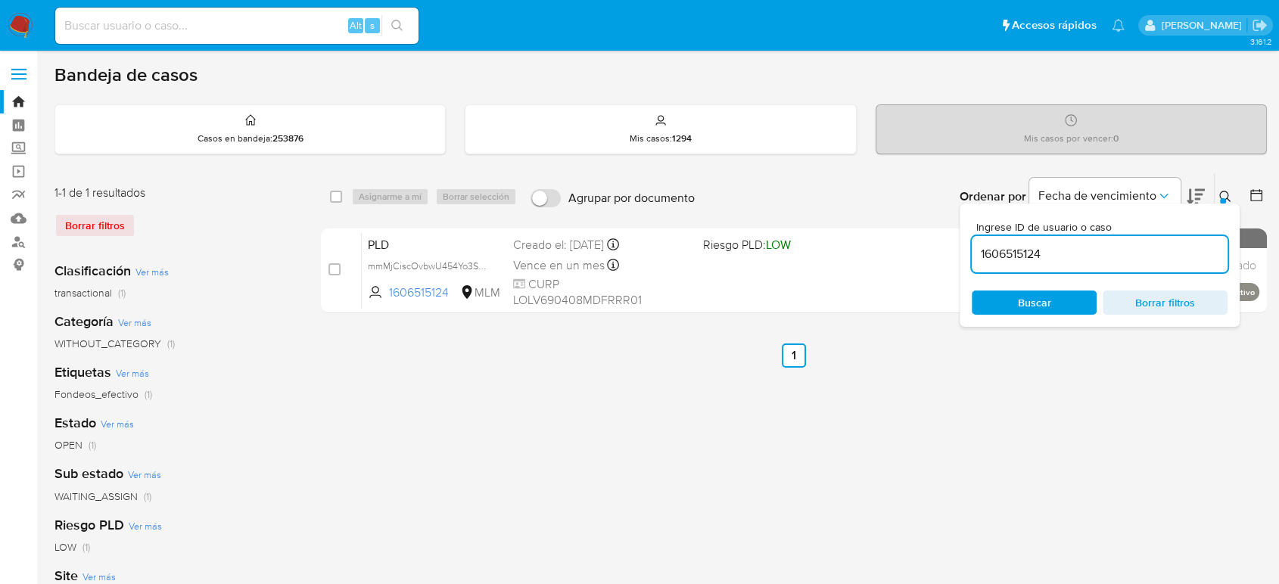
click at [1228, 192] on icon at bounding box center [1225, 197] width 12 height 12
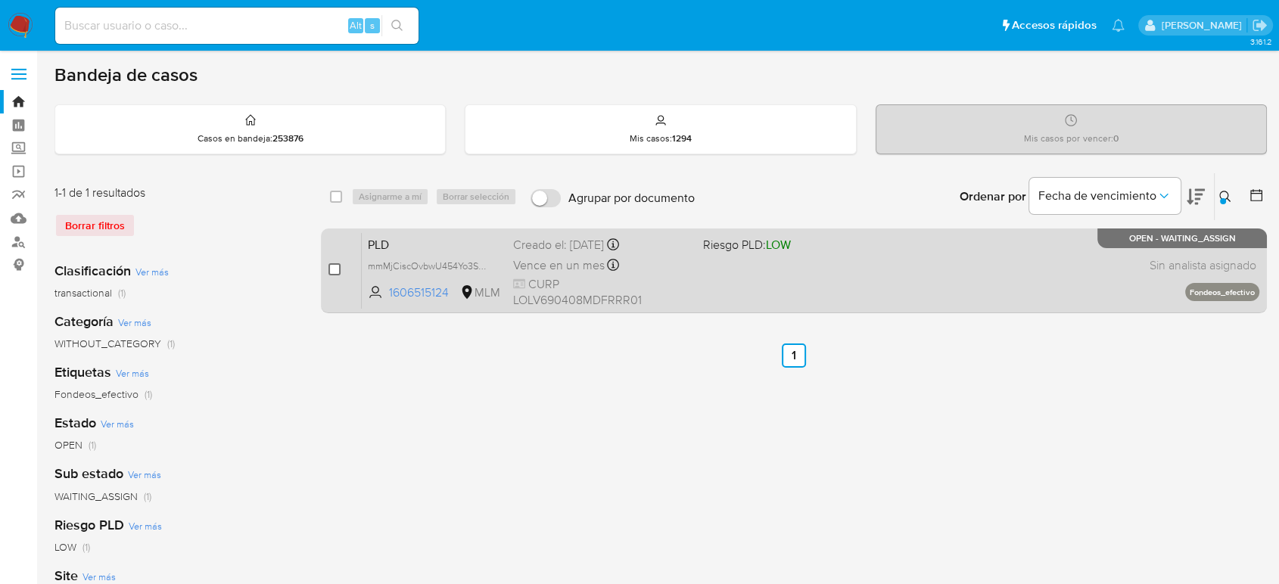
click at [335, 265] on input "checkbox" at bounding box center [334, 269] width 12 height 12
checkbox input "true"
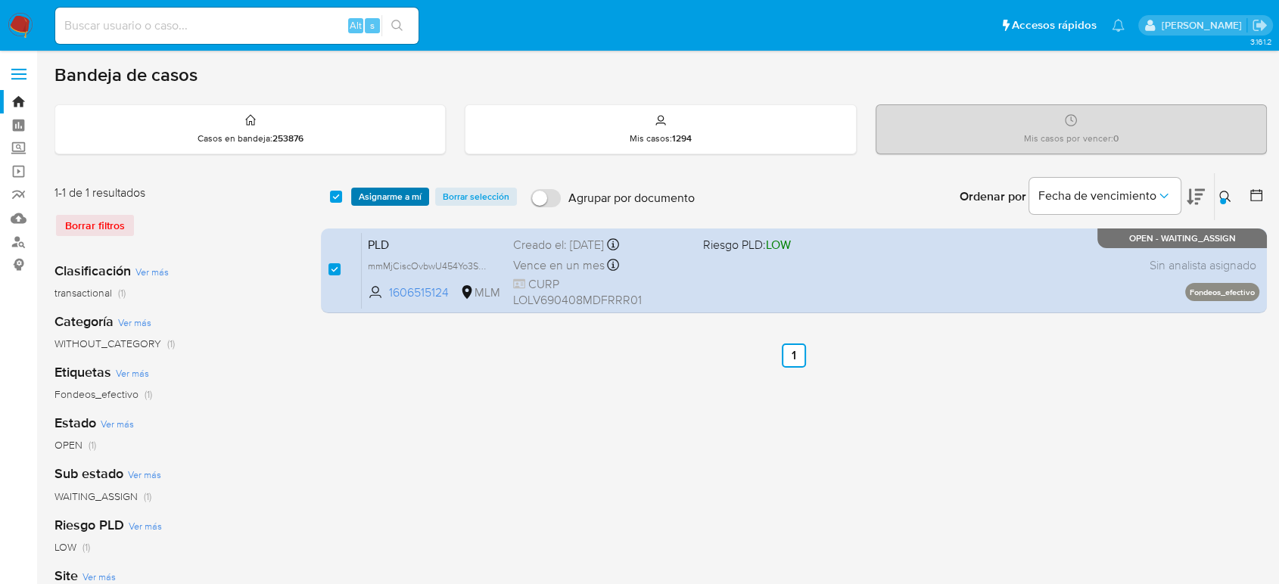
click at [389, 189] on span "Asignarme a mí" at bounding box center [390, 196] width 63 height 15
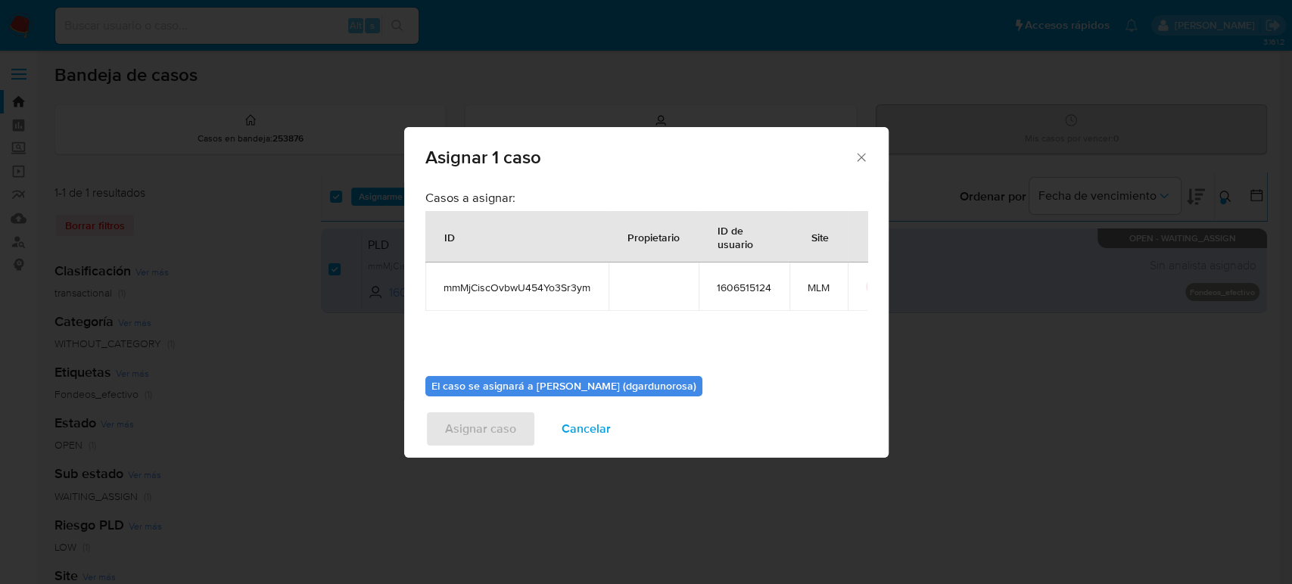
scroll to position [77, 0]
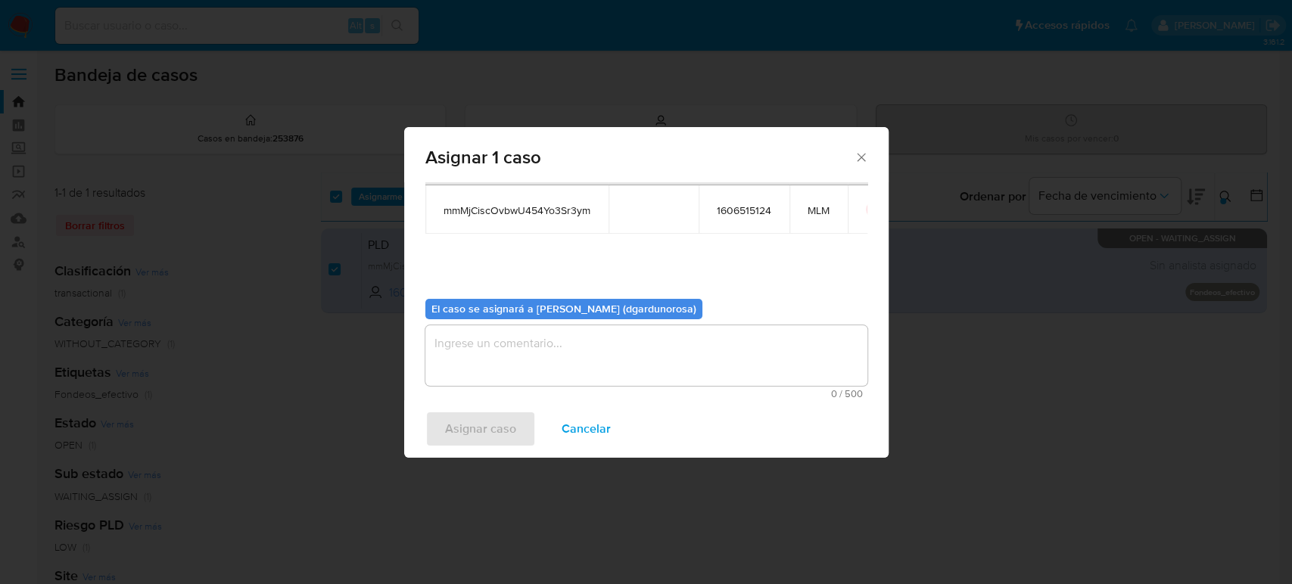
click at [550, 337] on textarea "assign-modal" at bounding box center [646, 355] width 442 height 61
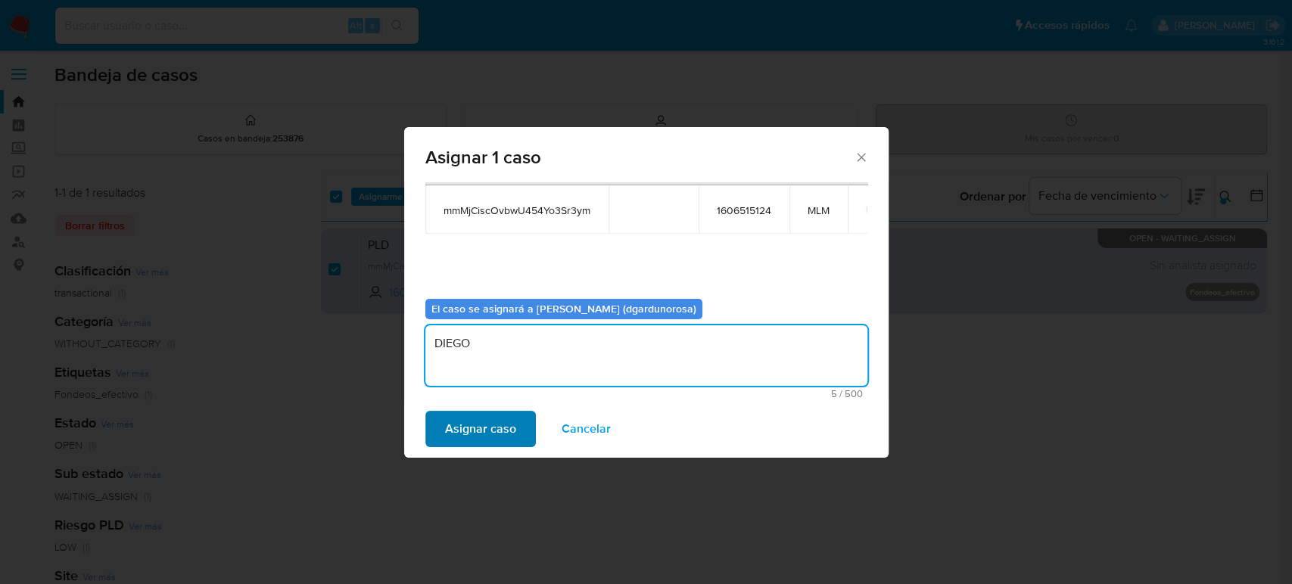
type textarea "DIEGO"
click at [474, 418] on span "Asignar caso" at bounding box center [480, 428] width 71 height 33
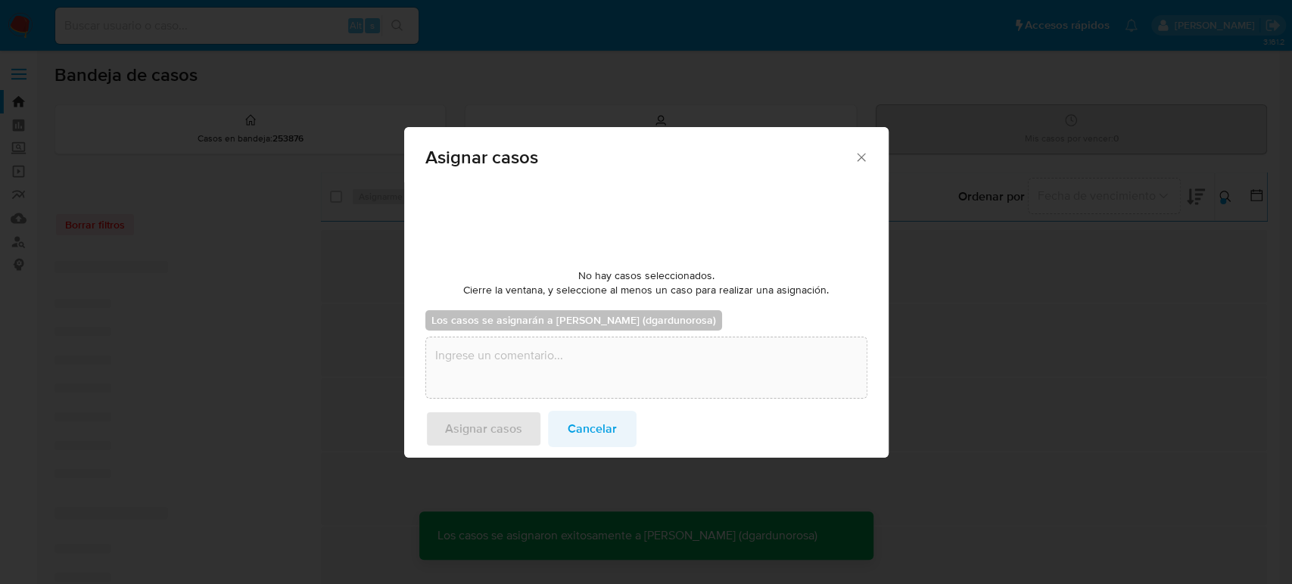
checkbox input "false"
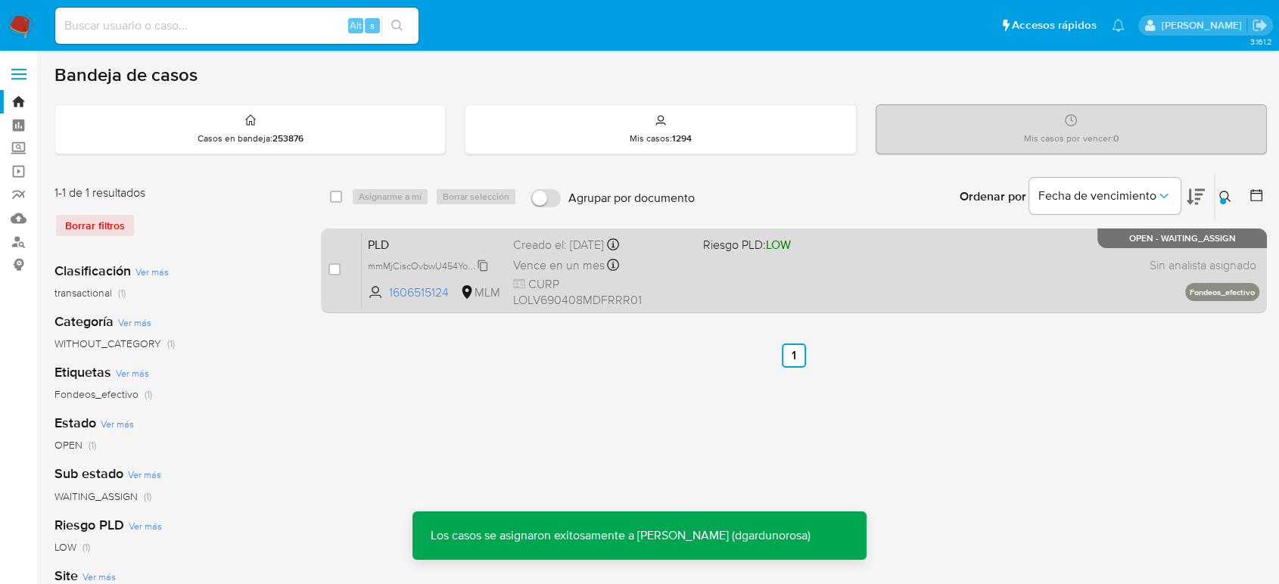
click at [484, 264] on span "mmMjCiscOvbwU454Yo3Sr3ym" at bounding box center [433, 265] width 131 height 17
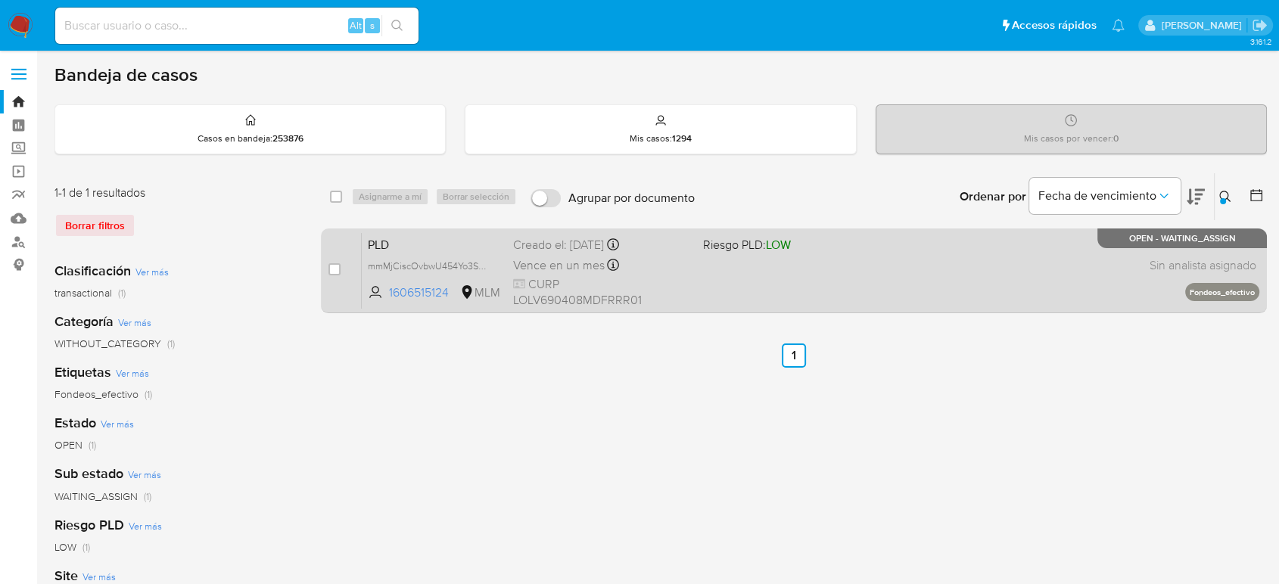
click at [843, 253] on span "Riesgo PLD: LOW" at bounding box center [791, 244] width 177 height 20
click at [334, 269] on input "checkbox" at bounding box center [334, 269] width 12 height 12
checkbox input "true"
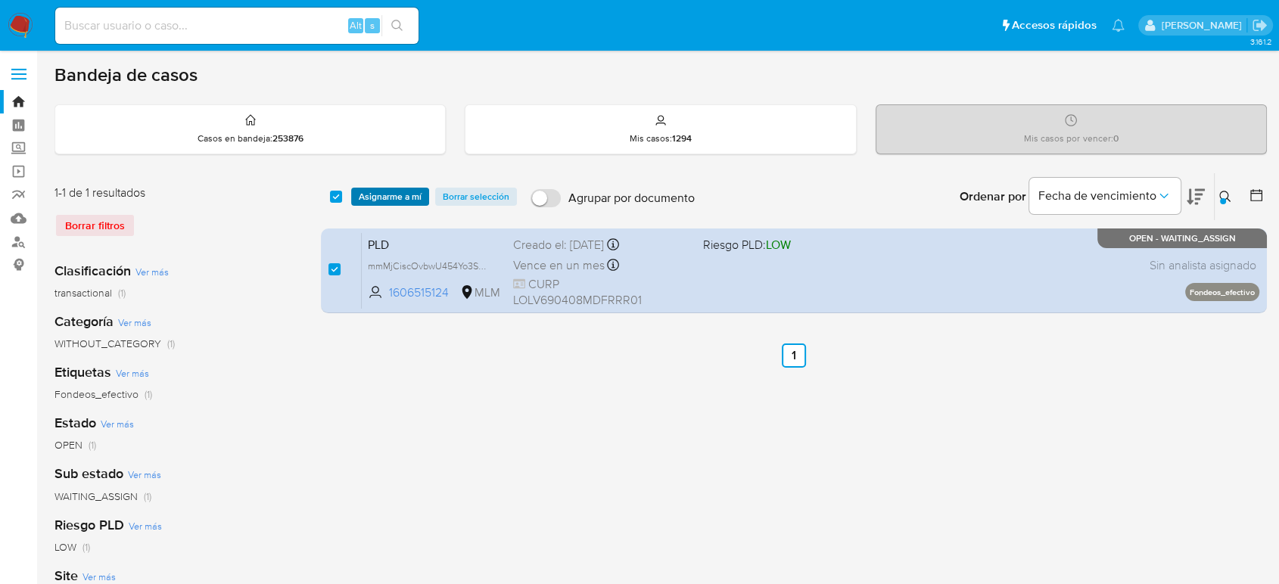
click at [379, 191] on span "Asignarme a mí" at bounding box center [390, 196] width 63 height 15
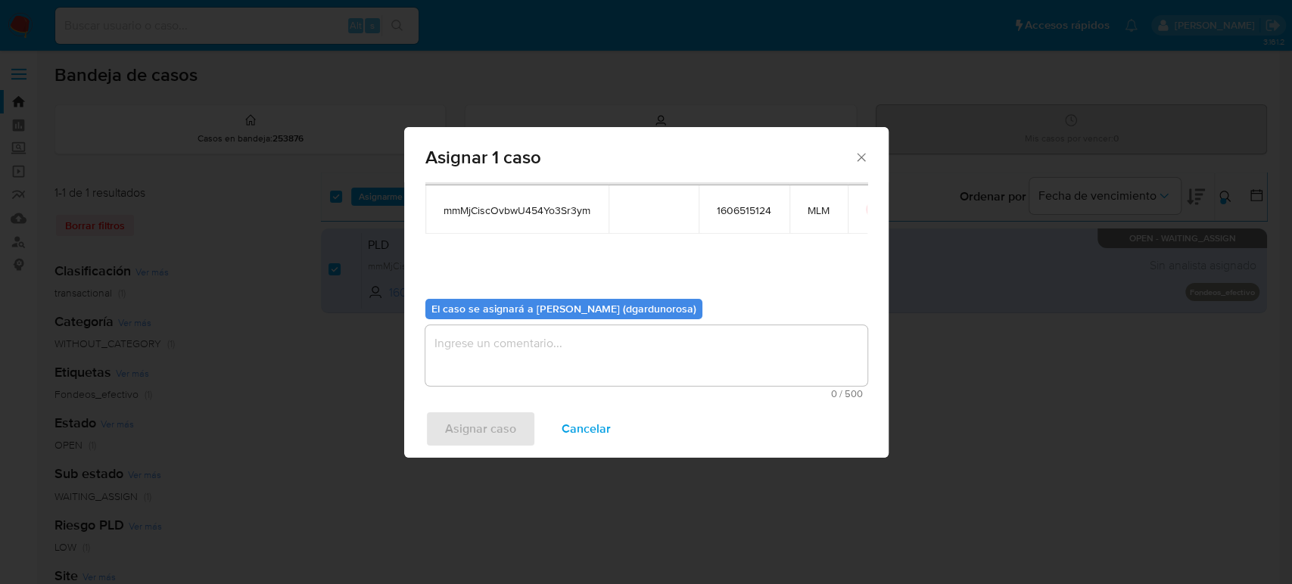
click at [549, 356] on textarea "assign-modal" at bounding box center [646, 355] width 442 height 61
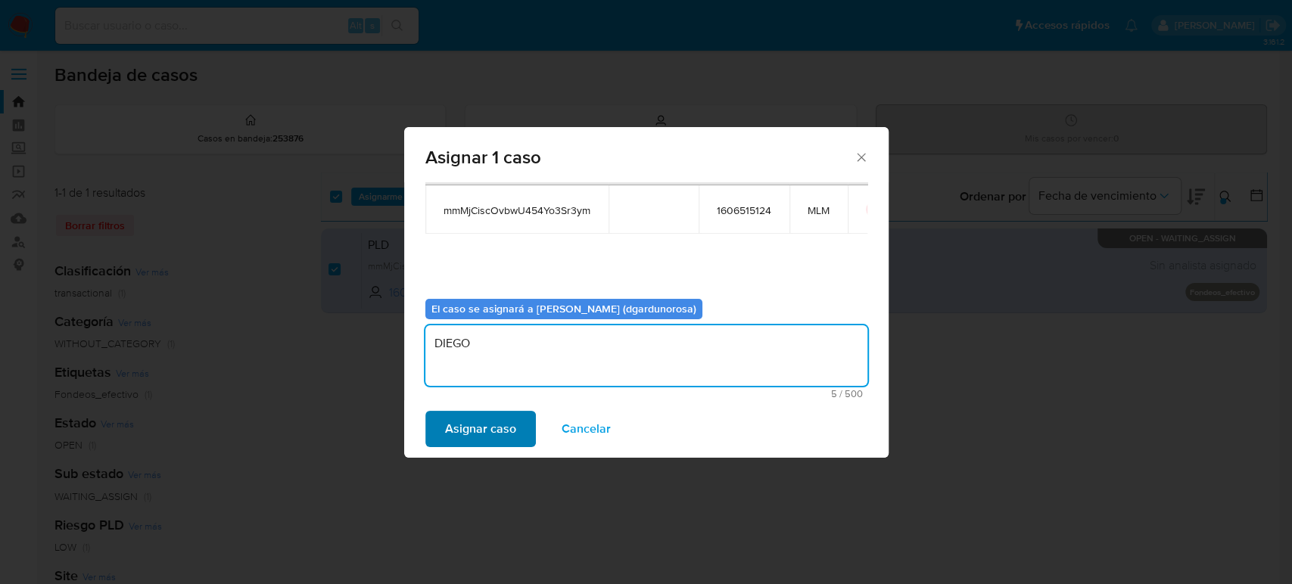
type textarea "DIEGO"
click at [490, 434] on span "Asignar caso" at bounding box center [480, 428] width 71 height 33
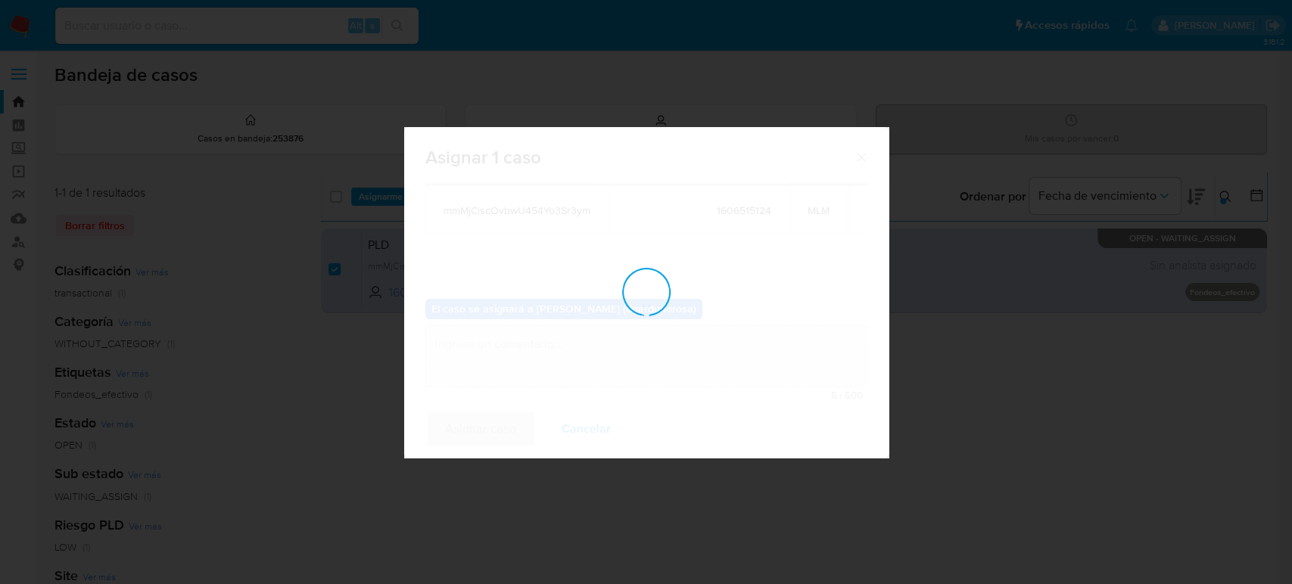
checkbox input "false"
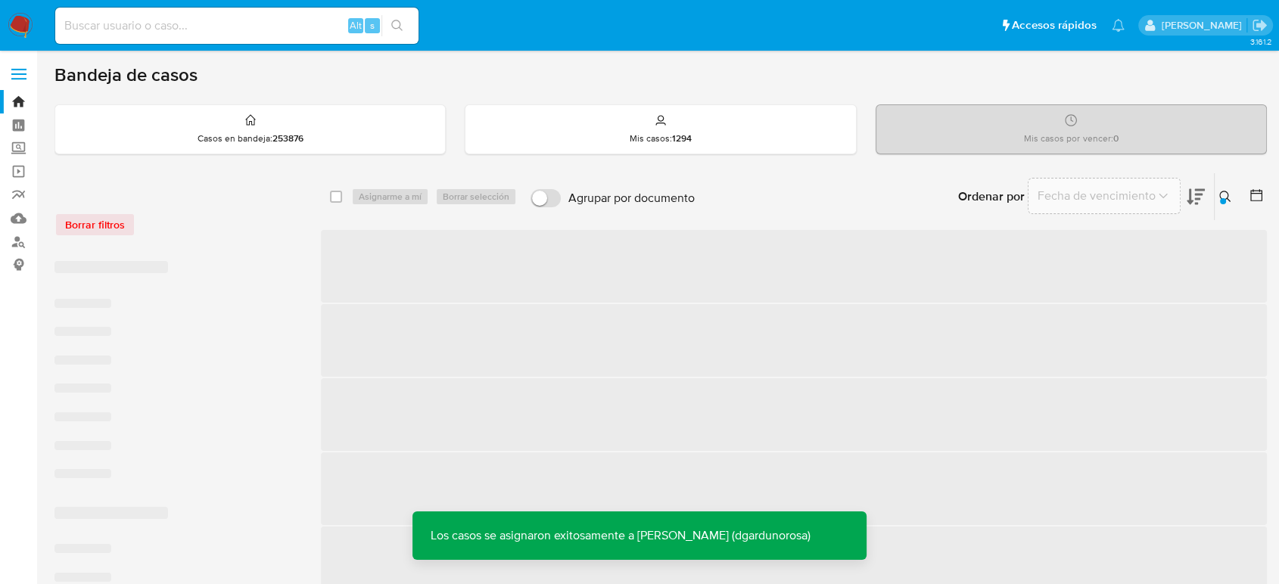
click at [1003, 390] on span "‌" at bounding box center [794, 414] width 946 height 73
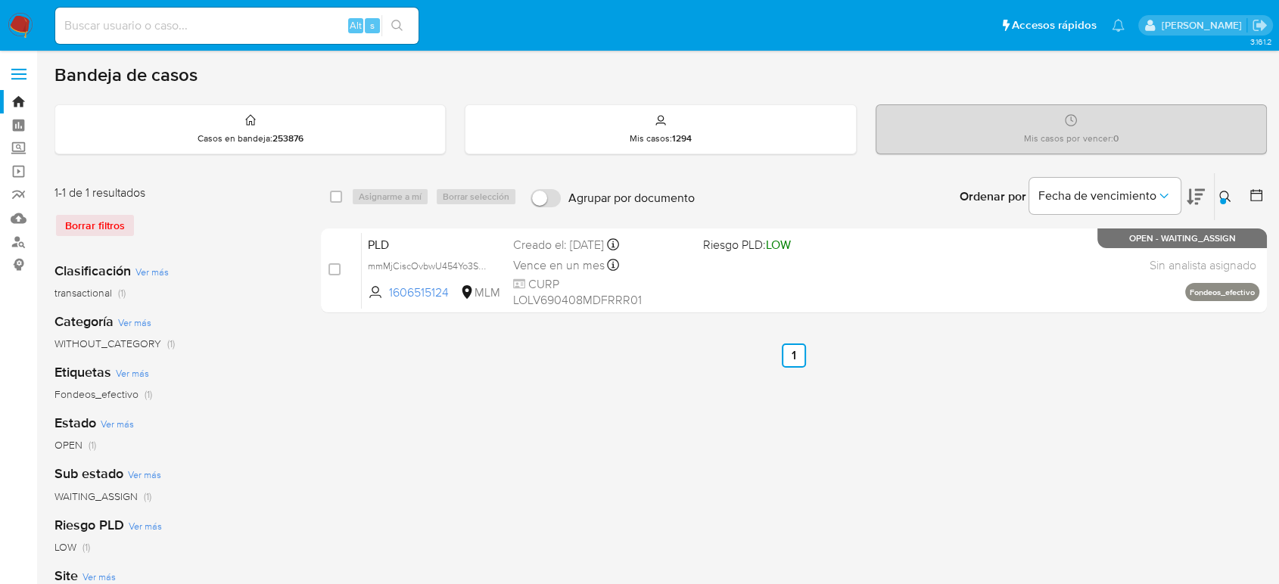
click at [1224, 197] on icon at bounding box center [1225, 197] width 12 height 12
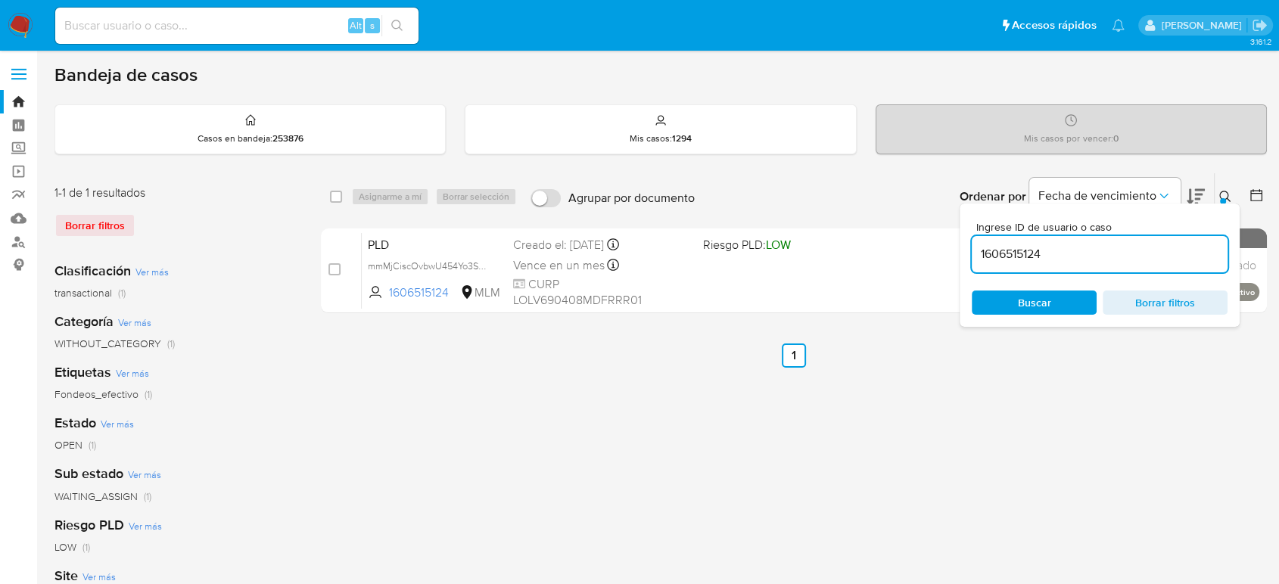
click at [1051, 253] on input "1606515124" at bounding box center [1100, 254] width 256 height 20
click at [1049, 253] on input "1606515124" at bounding box center [1100, 254] width 256 height 20
click at [1027, 255] on input "1606515124" at bounding box center [1100, 254] width 256 height 20
click at [1217, 194] on button at bounding box center [1226, 197] width 25 height 18
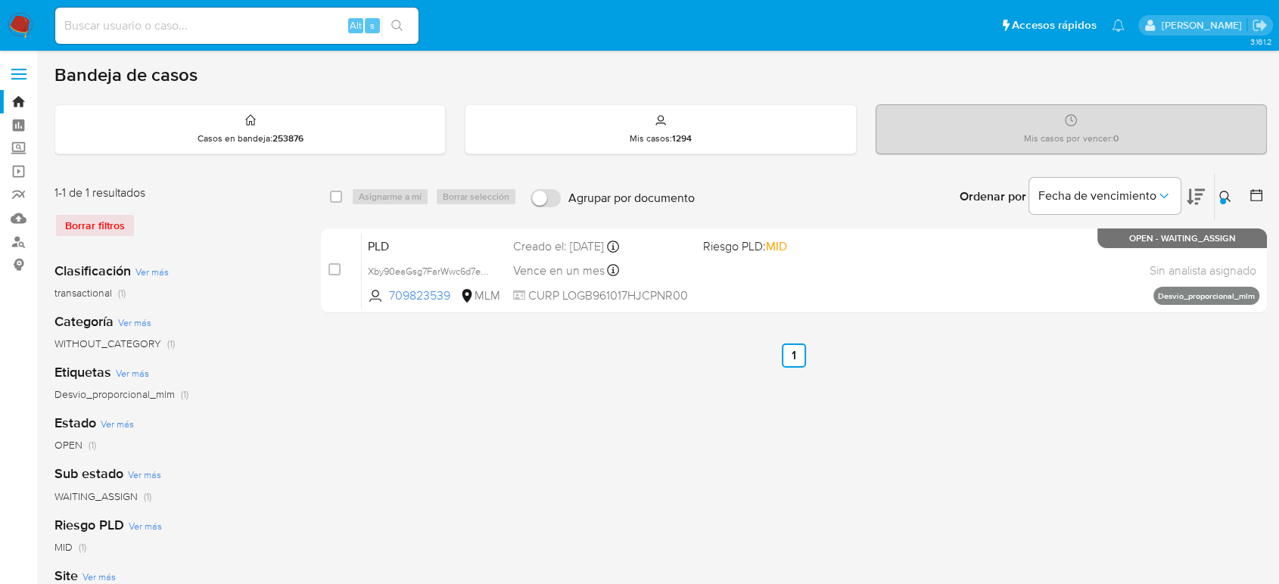
click at [1220, 198] on div at bounding box center [1223, 201] width 6 height 6
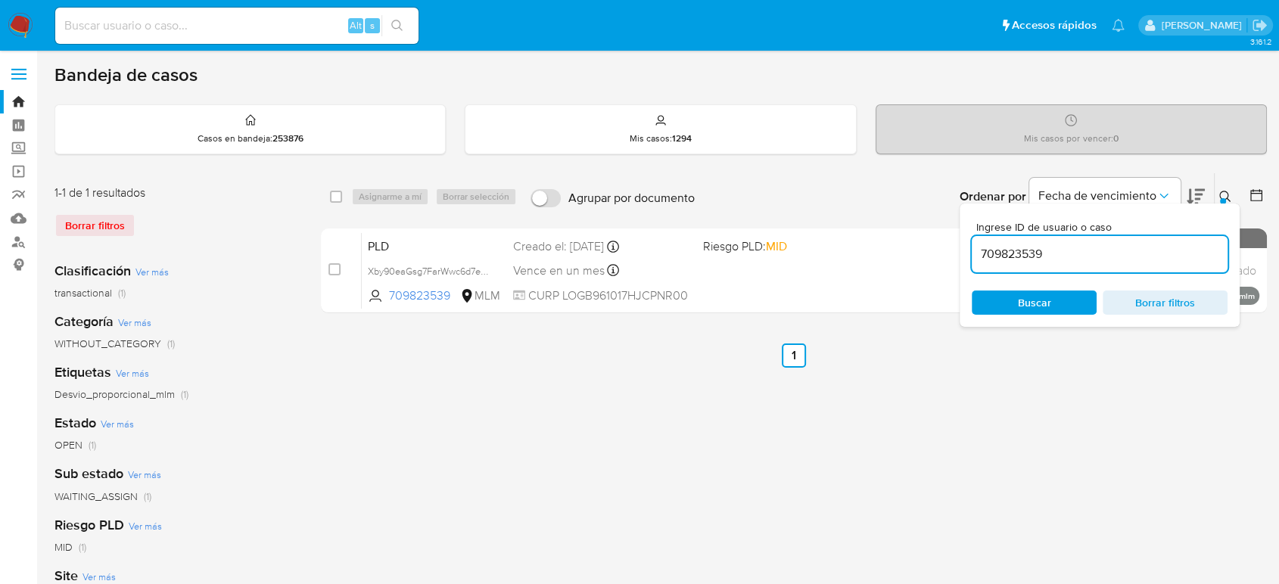
click at [1029, 258] on input "709823539" at bounding box center [1100, 254] width 256 height 20
click at [1028, 259] on input "709823539" at bounding box center [1100, 254] width 256 height 20
click at [1224, 194] on icon at bounding box center [1225, 197] width 12 height 12
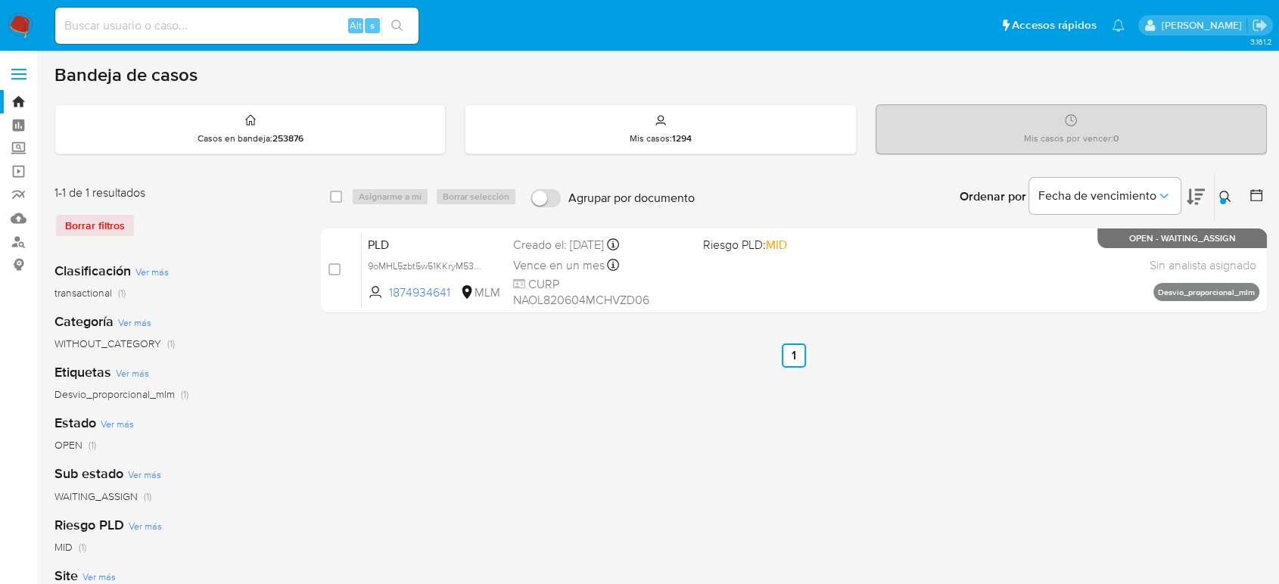
click at [1233, 203] on button at bounding box center [1226, 197] width 25 height 18
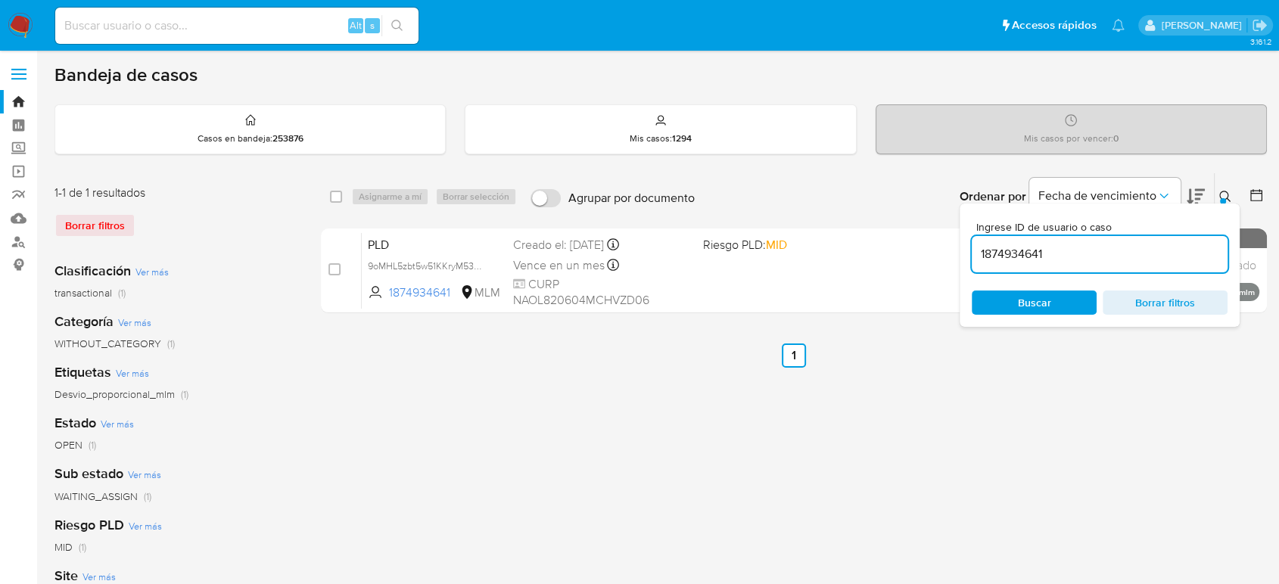
click at [1023, 259] on input "1874934641" at bounding box center [1100, 254] width 256 height 20
click at [1220, 192] on button at bounding box center [1226, 197] width 25 height 18
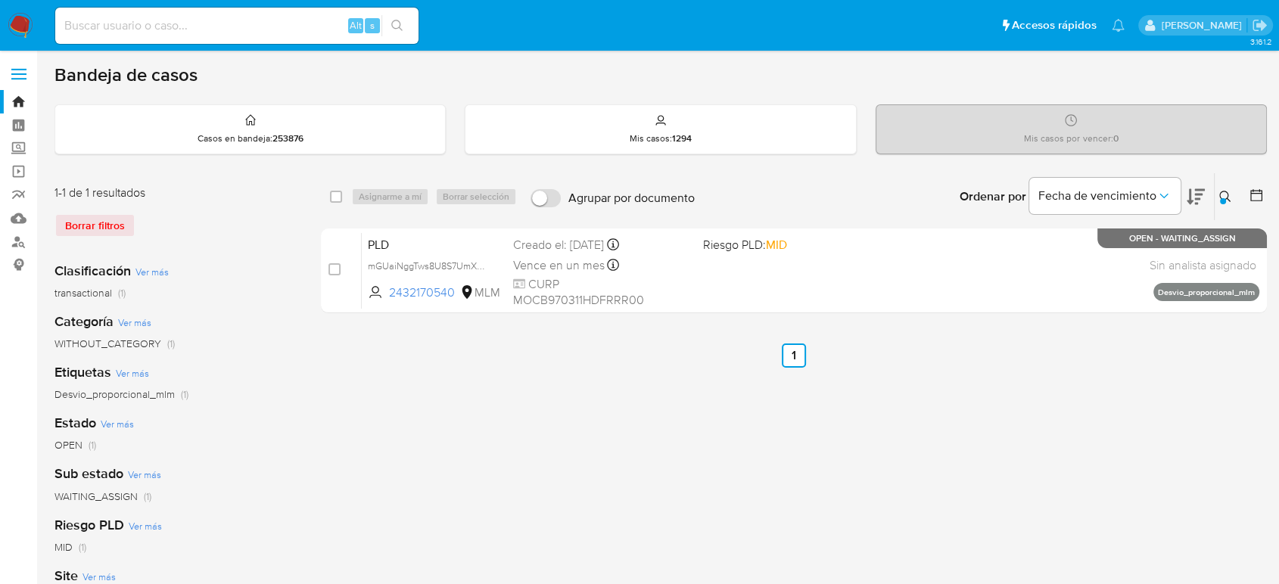
drag, startPoint x: 1224, startPoint y: 194, endPoint x: 1152, endPoint y: 222, distance: 77.1
click at [1226, 194] on icon at bounding box center [1225, 197] width 12 height 12
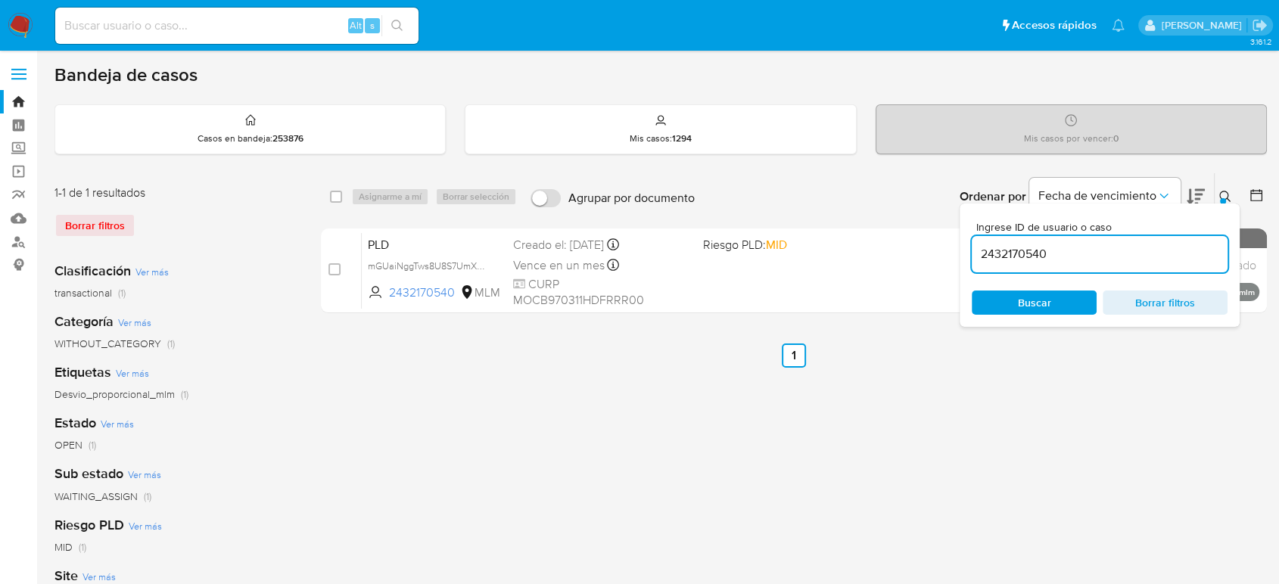
click at [1029, 256] on input "2432170540" at bounding box center [1100, 254] width 256 height 20
click at [1223, 193] on icon at bounding box center [1225, 197] width 12 height 12
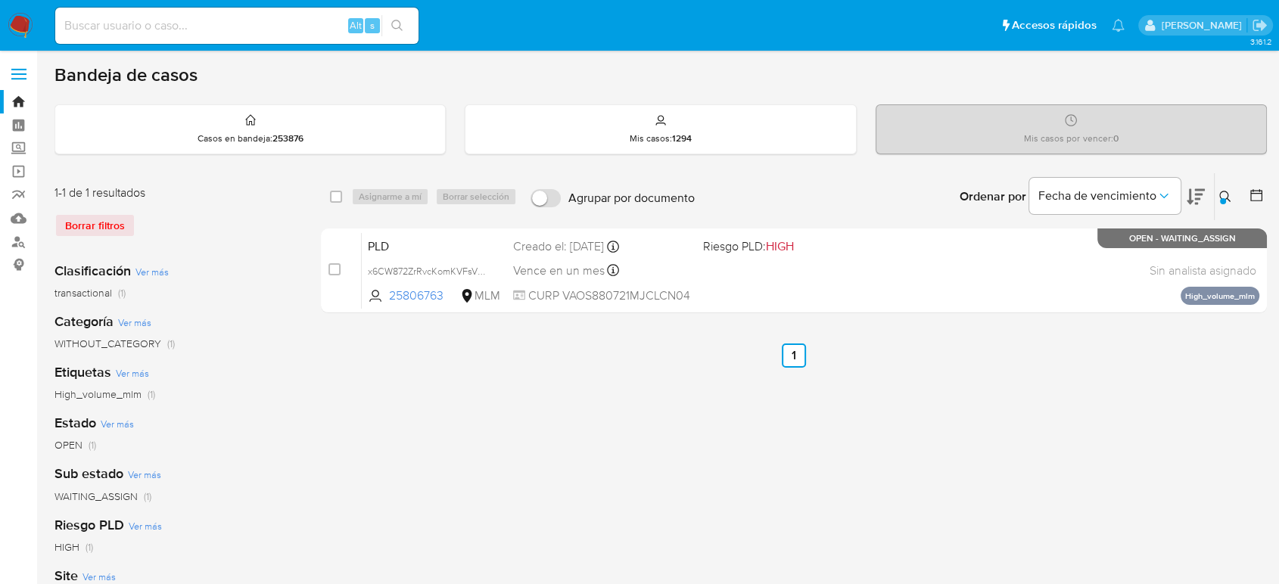
click at [1228, 193] on icon at bounding box center [1225, 197] width 12 height 12
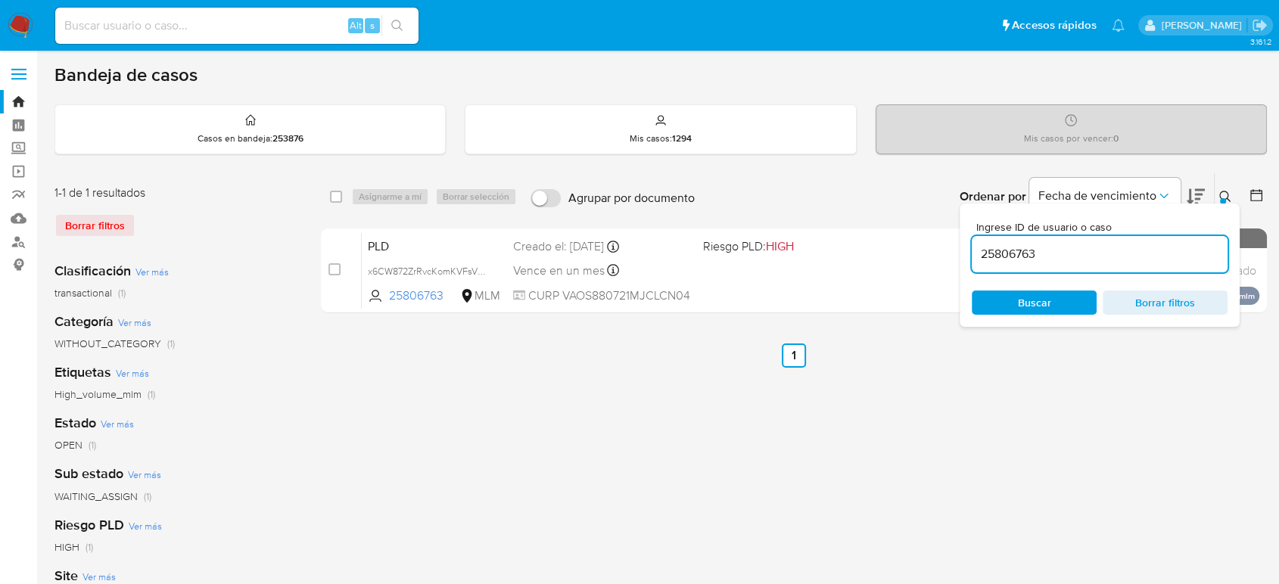
click at [1034, 261] on input "25806763" at bounding box center [1100, 254] width 256 height 20
click at [1032, 261] on input "25806763" at bounding box center [1100, 254] width 256 height 20
click at [1023, 253] on input "25806764685094743" at bounding box center [1100, 254] width 256 height 20
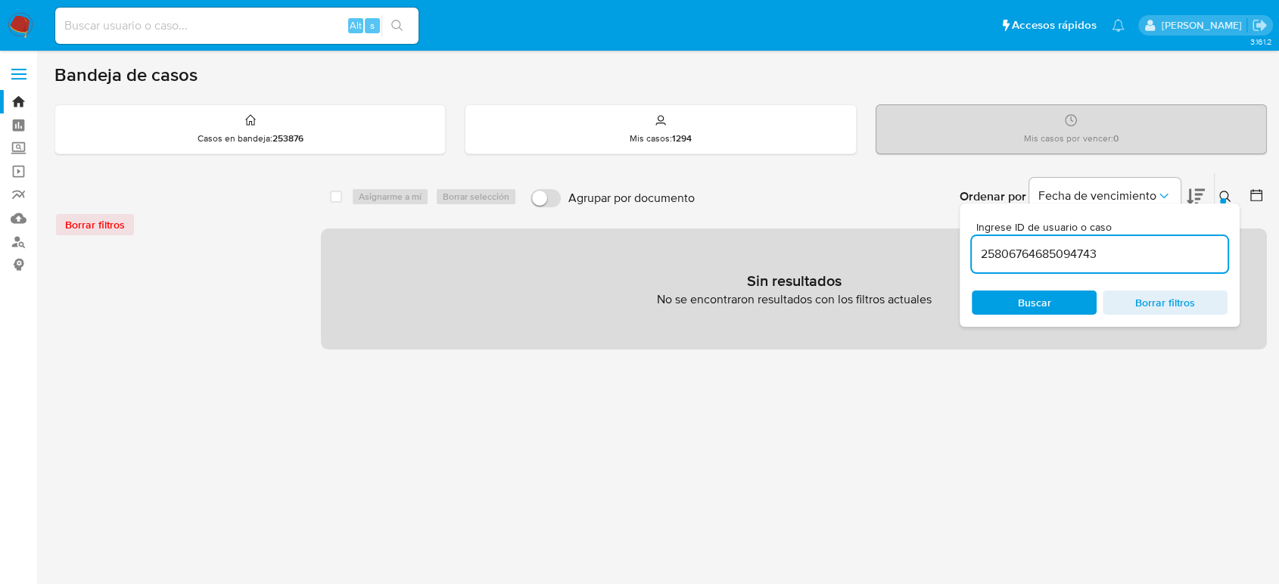
click at [1028, 255] on input "25806764685094743" at bounding box center [1100, 254] width 256 height 20
paste input "468509474"
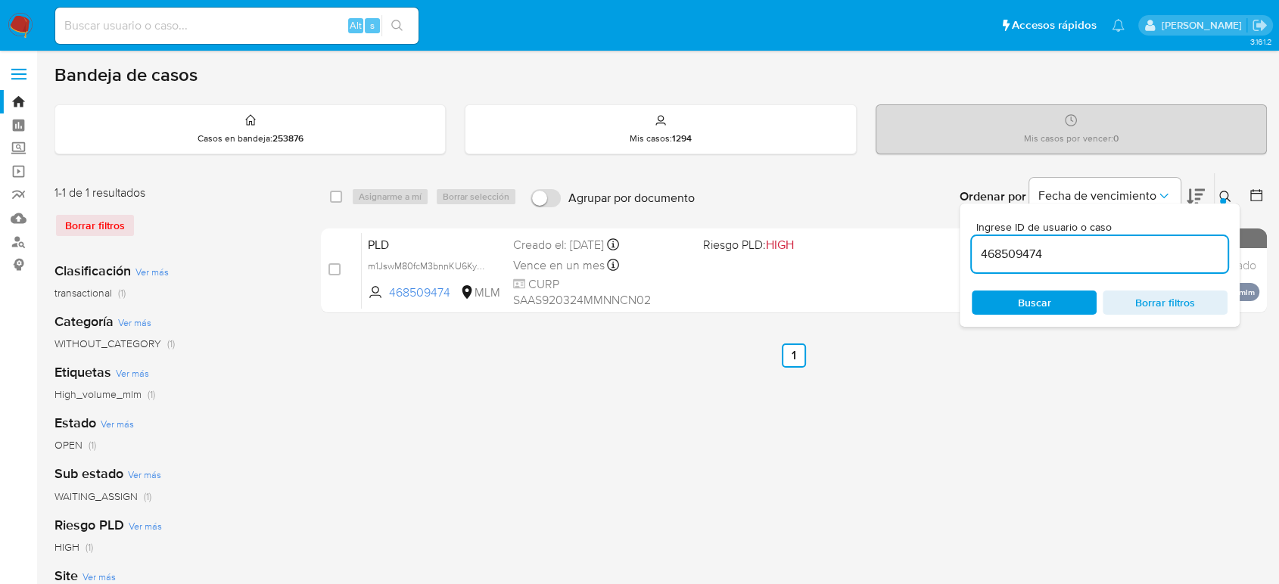
click at [1230, 191] on icon at bounding box center [1225, 197] width 12 height 12
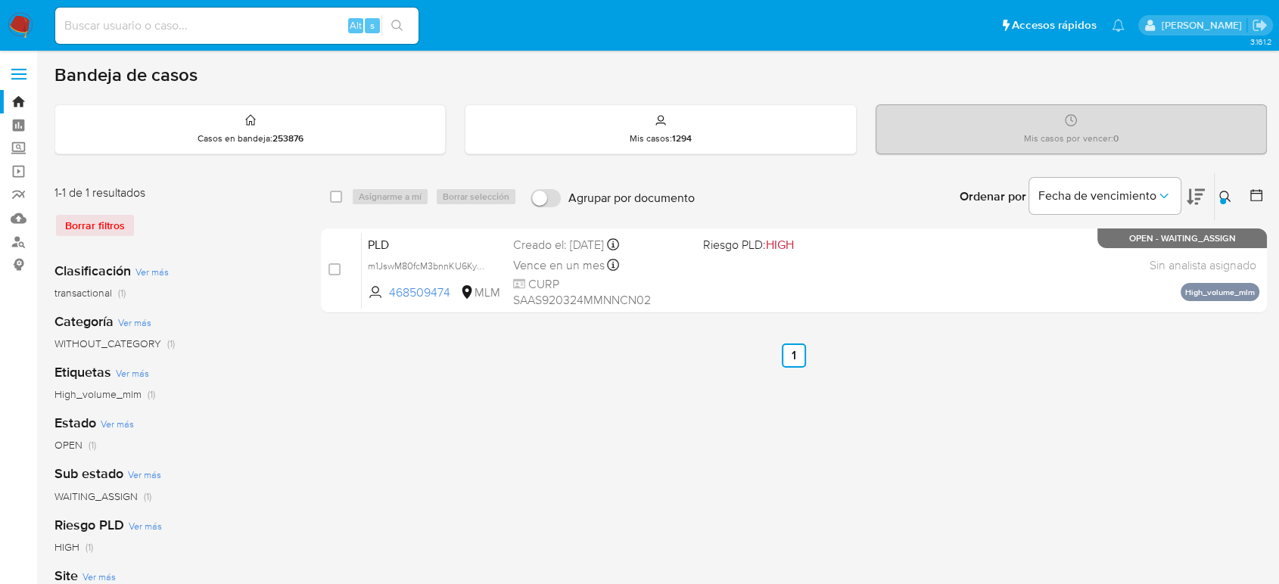
click at [1223, 198] on div at bounding box center [1223, 201] width 6 height 6
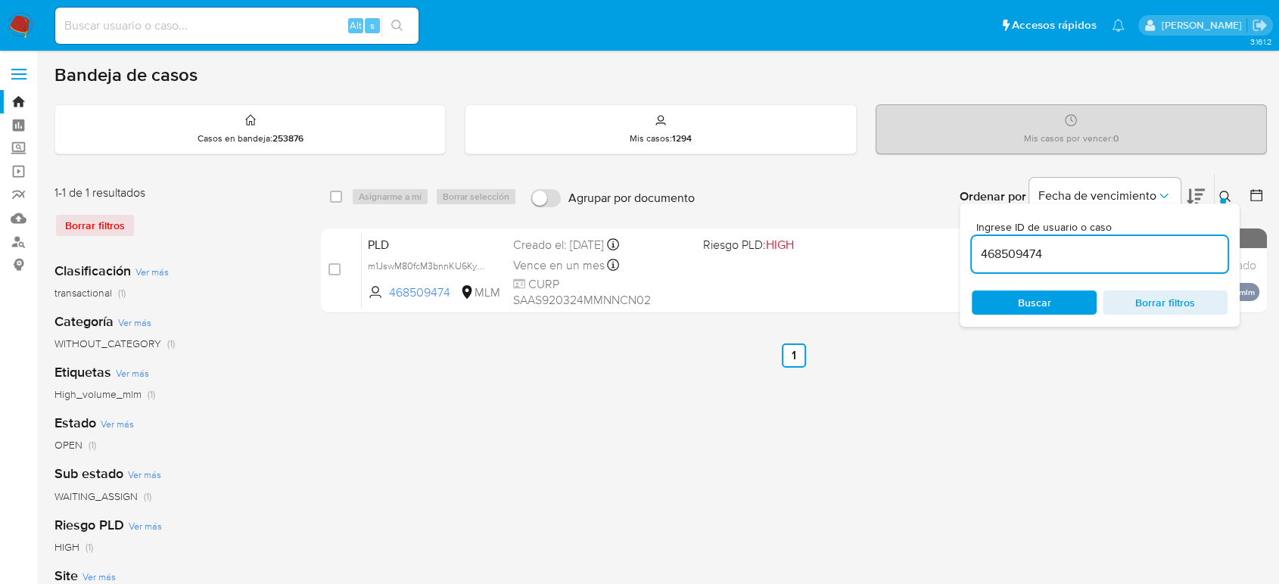
click at [1018, 251] on input "468509474" at bounding box center [1100, 254] width 256 height 20
type input "1009230947"
click at [1228, 195] on icon at bounding box center [1225, 197] width 12 height 12
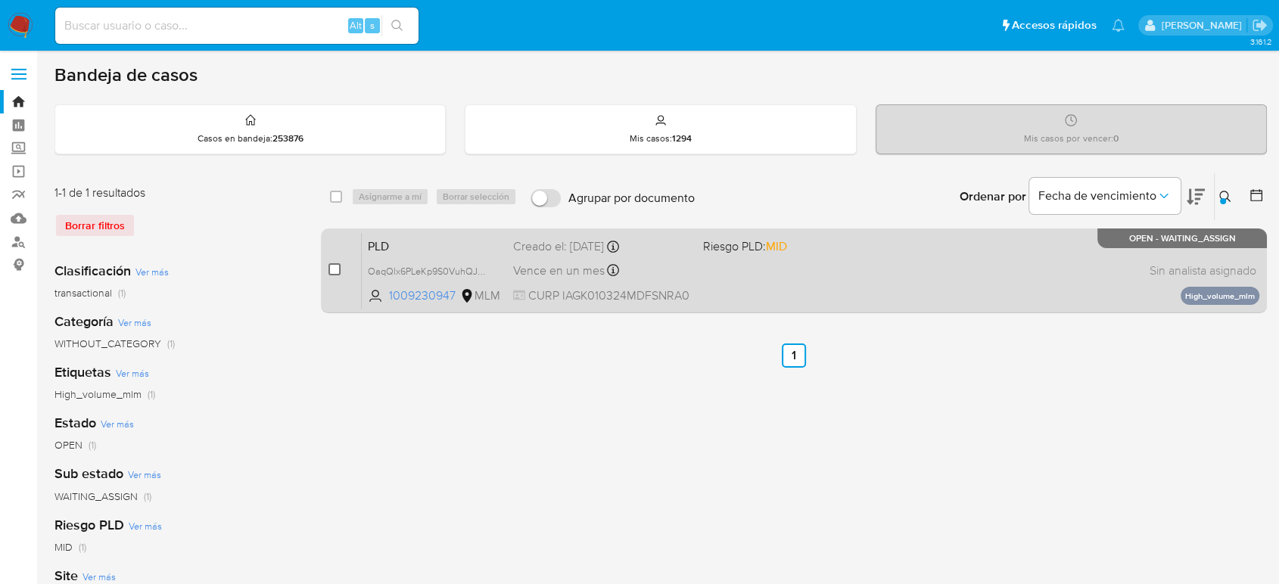
click at [334, 272] on input "checkbox" at bounding box center [334, 269] width 12 height 12
checkbox input "true"
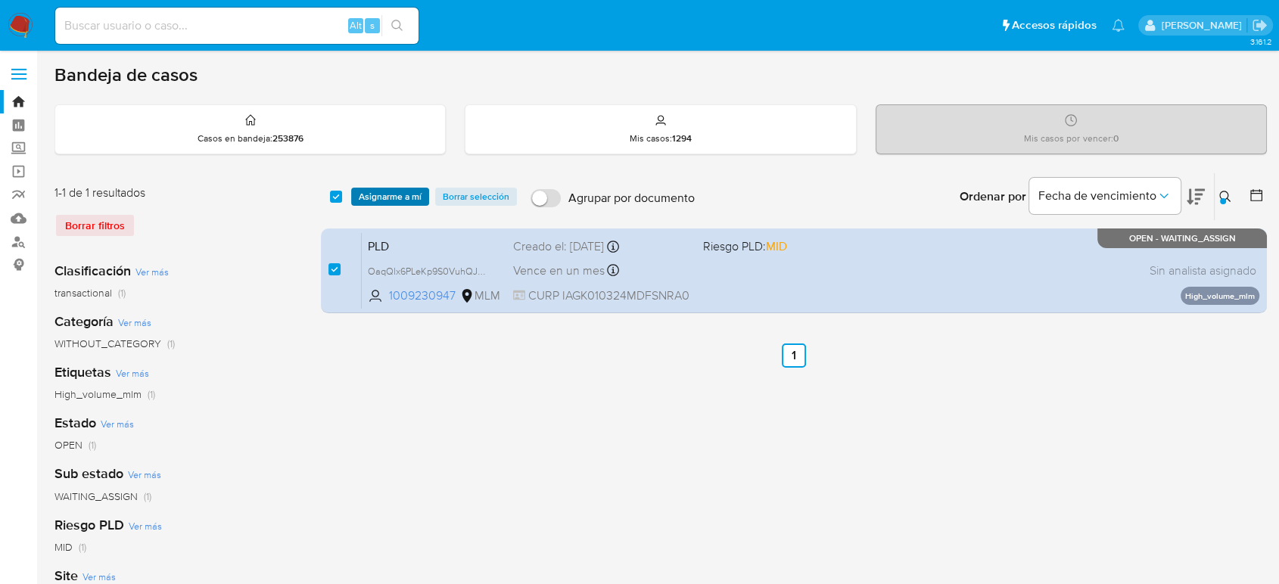
click at [395, 189] on span "Asignarme a mí" at bounding box center [390, 196] width 63 height 15
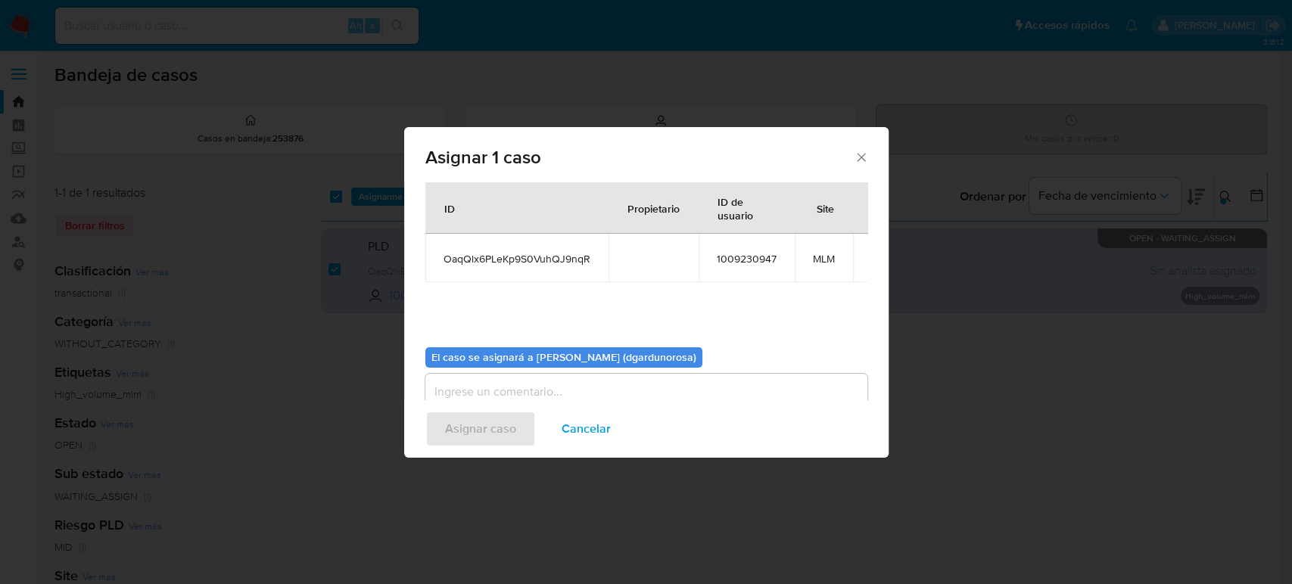
scroll to position [77, 0]
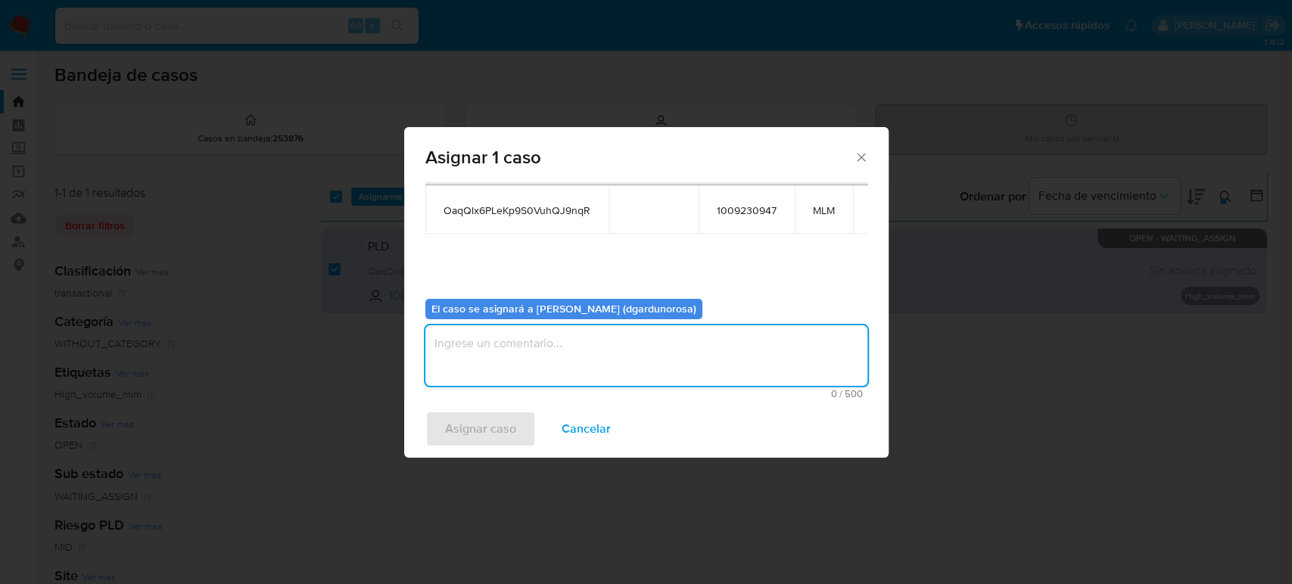
click at [557, 349] on textarea "assign-modal" at bounding box center [646, 355] width 442 height 61
type textarea "Diego"
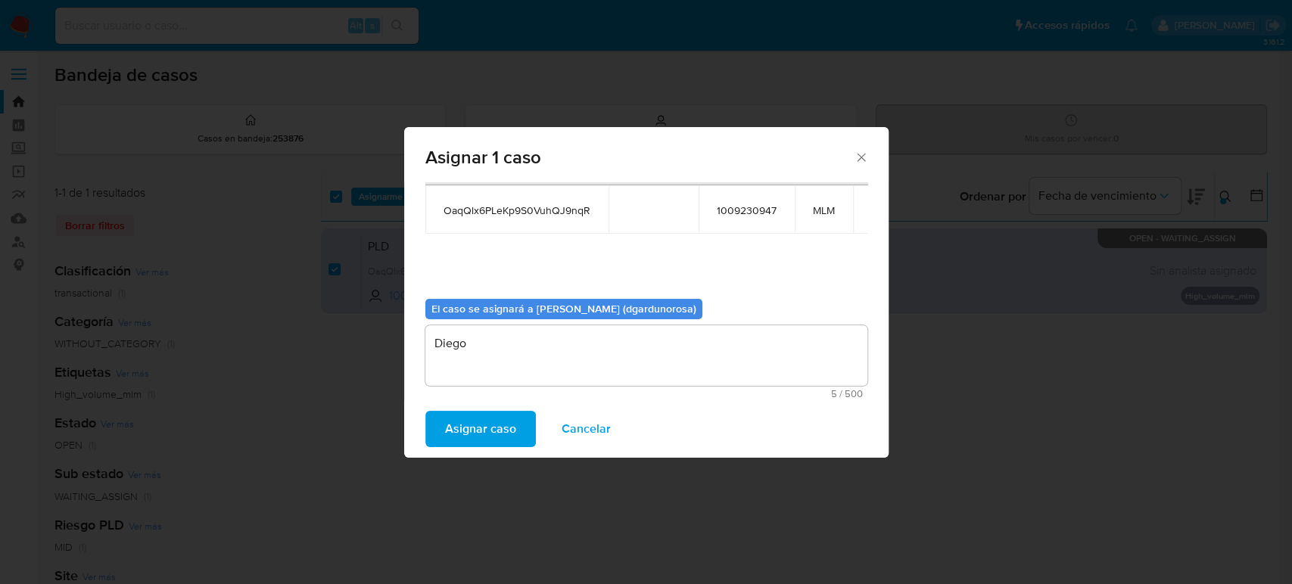
click at [510, 212] on span "OaqQlx6PLeKp9S0VuhQJ9nqR" at bounding box center [516, 211] width 147 height 14
copy span "OaqQlx6PLeKp9S0VuhQJ9nqR"
click at [478, 437] on span "Asignar caso" at bounding box center [480, 428] width 71 height 33
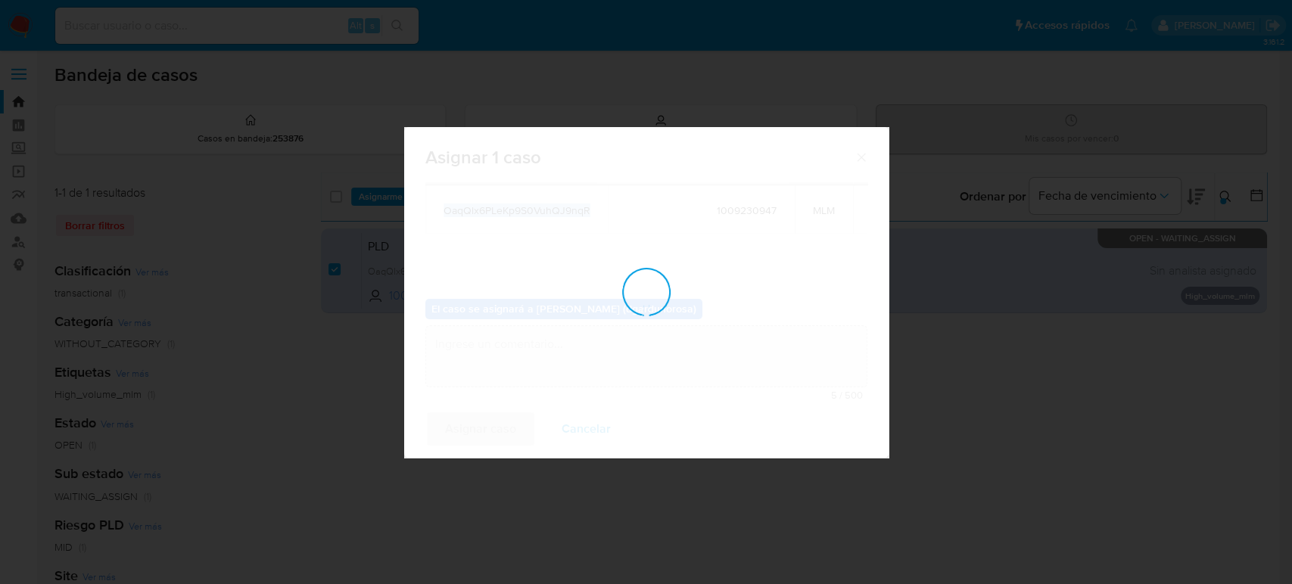
checkbox input "false"
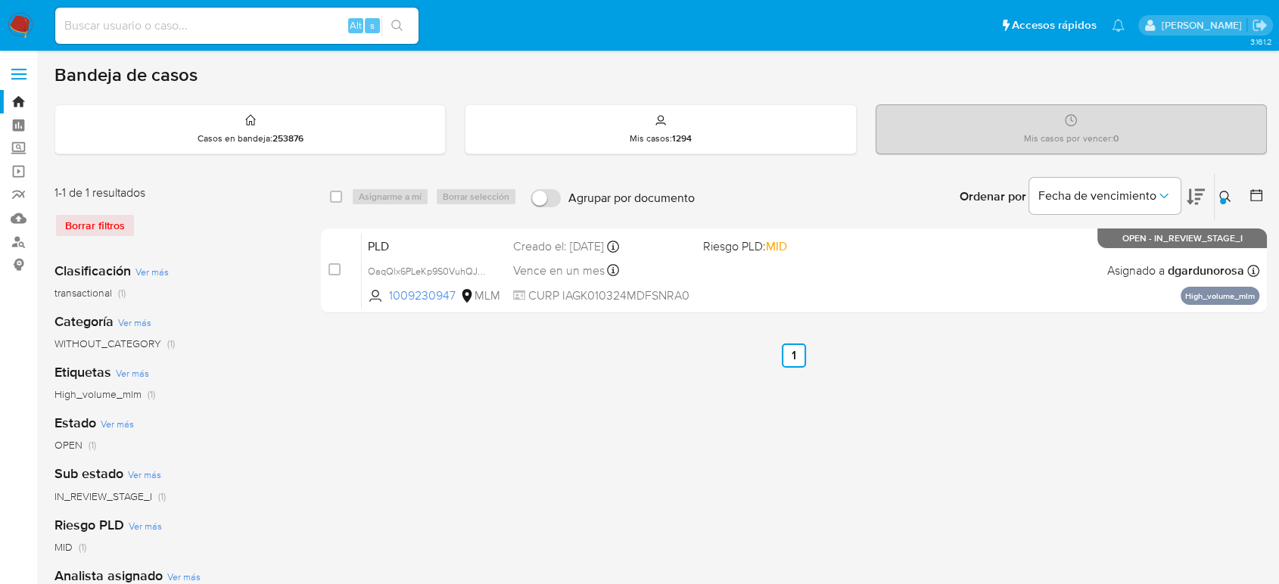
drag, startPoint x: 1227, startPoint y: 198, endPoint x: 1126, endPoint y: 246, distance: 112.0
click at [1227, 198] on icon at bounding box center [1224, 196] width 11 height 11
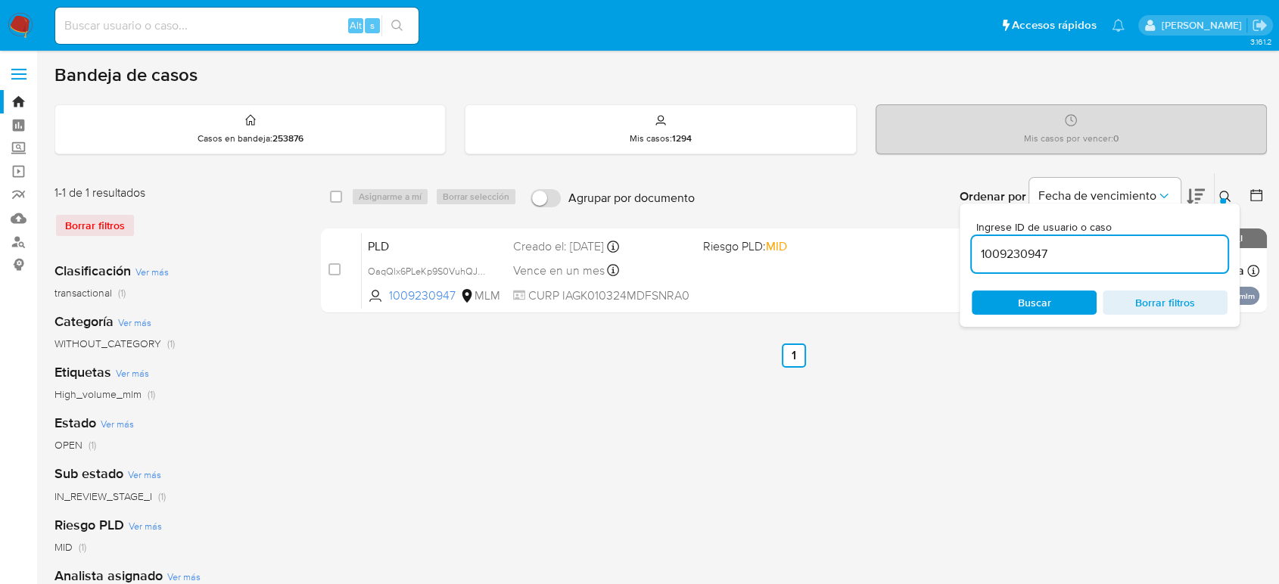
click at [1033, 249] on input "1009230947" at bounding box center [1100, 254] width 256 height 20
type input "215766899"
click at [1223, 194] on icon at bounding box center [1225, 197] width 12 height 12
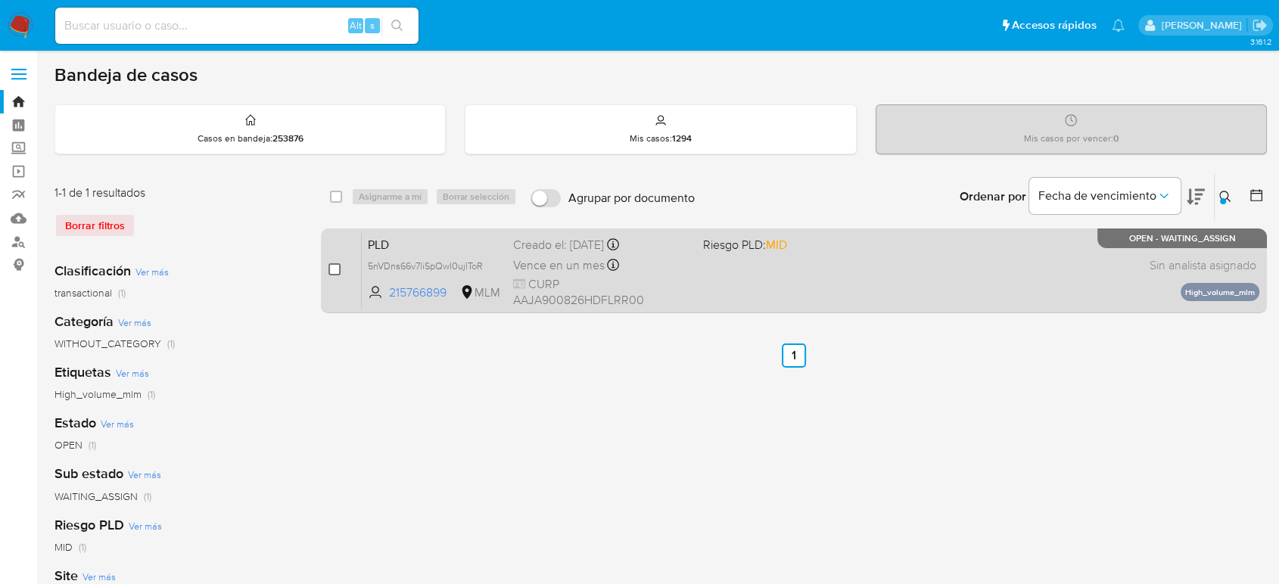
click at [333, 268] on input "checkbox" at bounding box center [334, 269] width 12 height 12
checkbox input "true"
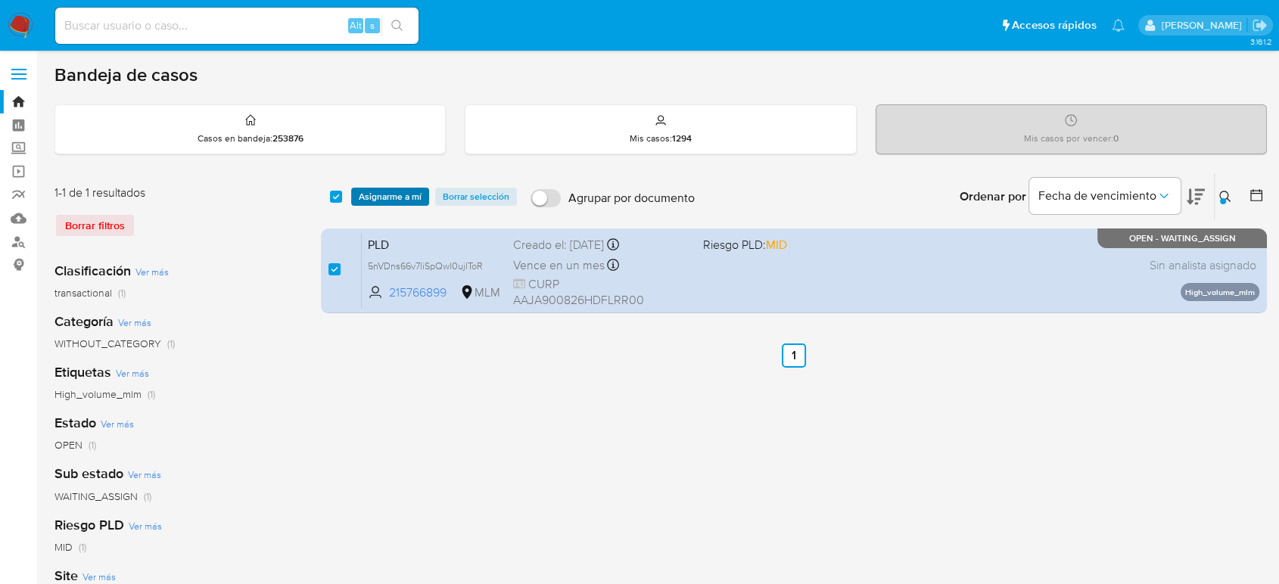
click at [382, 201] on span "Asignarme a mí" at bounding box center [390, 196] width 63 height 15
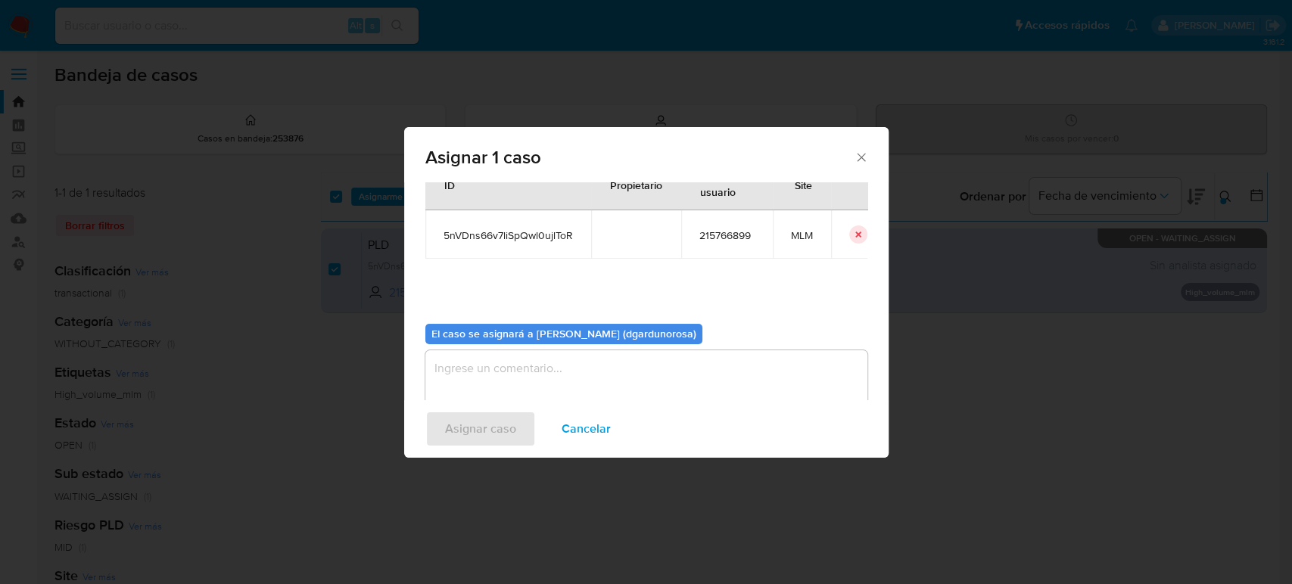
scroll to position [77, 0]
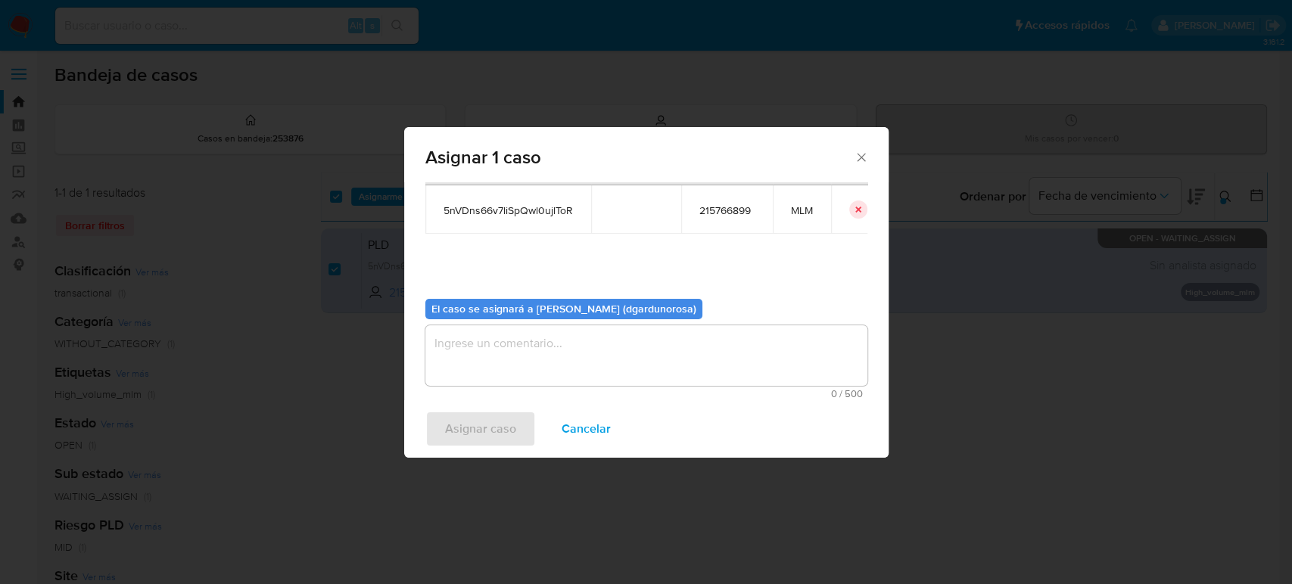
click at [581, 359] on textarea "assign-modal" at bounding box center [646, 355] width 442 height 61
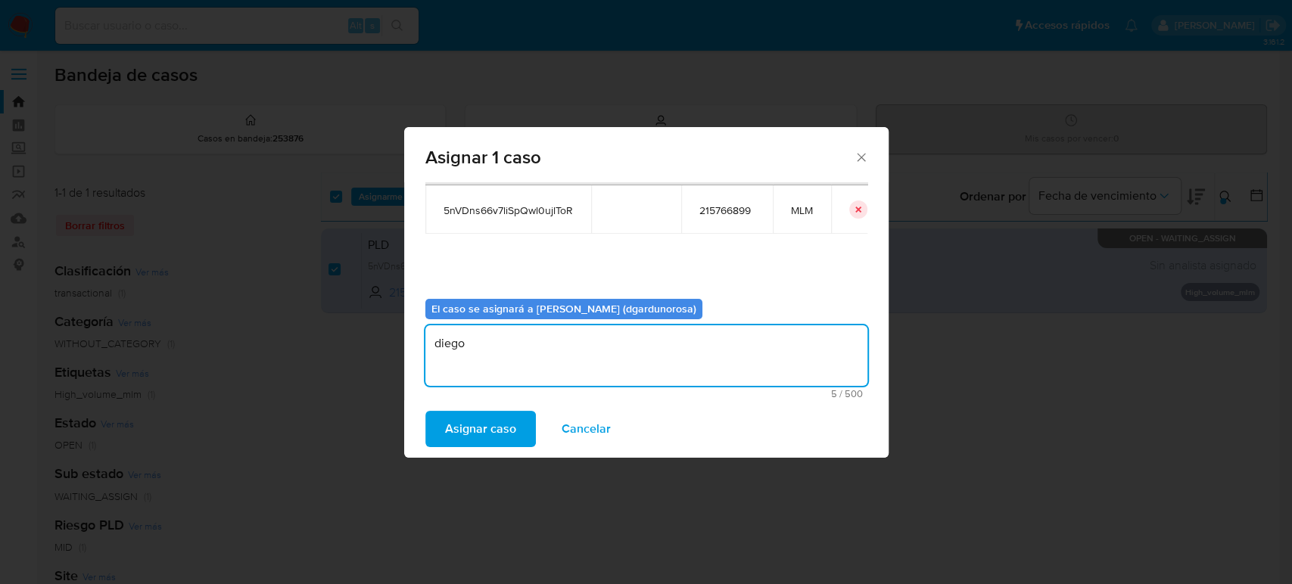
type textarea "diego"
click at [543, 213] on span "5nVDns66v7liSpQwl0ujlToR" at bounding box center [507, 211] width 129 height 14
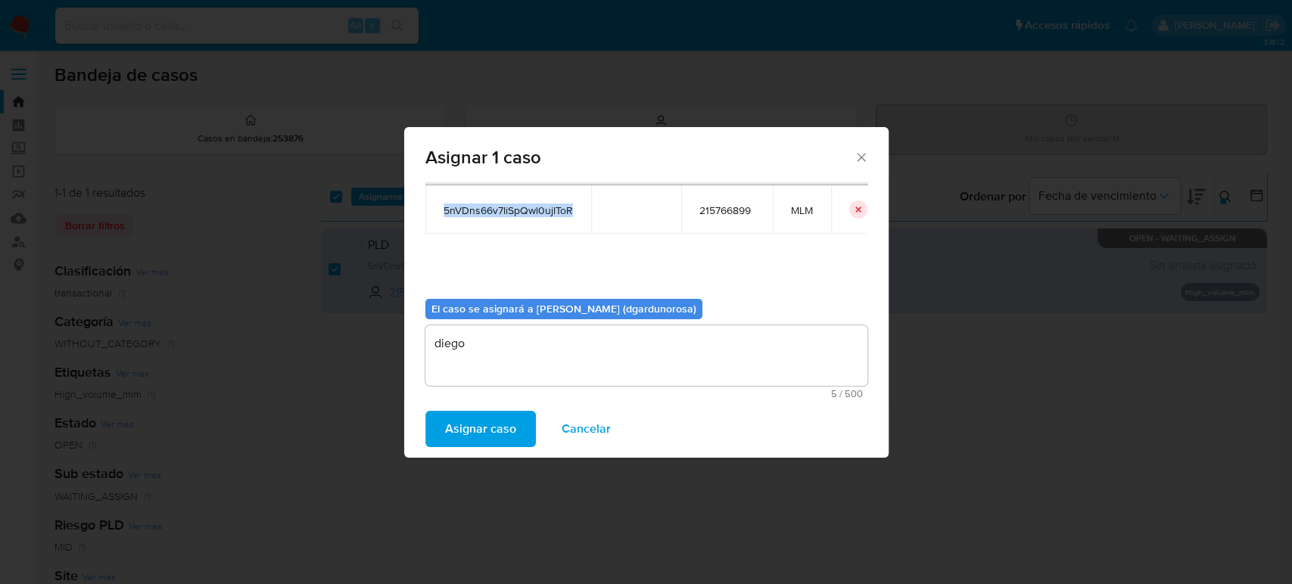
click at [543, 213] on span "5nVDns66v7liSpQwl0ujlToR" at bounding box center [507, 211] width 129 height 14
copy span "5nVDns66v7liSpQwl0ujlToR"
click at [518, 429] on button "Asignar caso" at bounding box center [480, 429] width 110 height 36
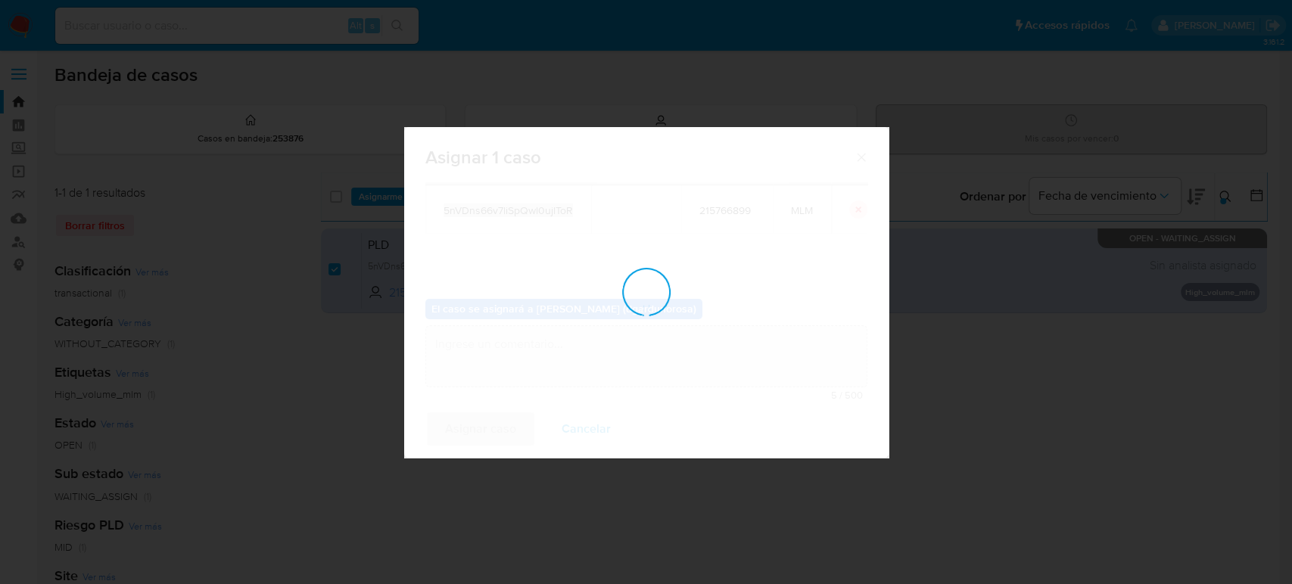
checkbox input "false"
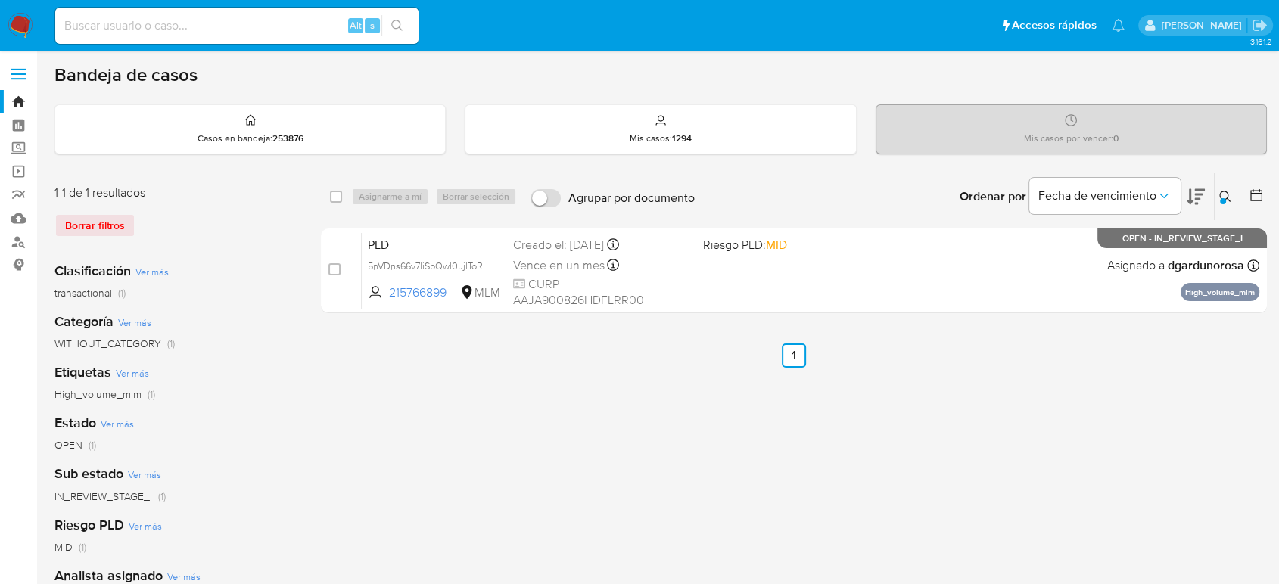
click at [1216, 191] on button at bounding box center [1226, 197] width 25 height 18
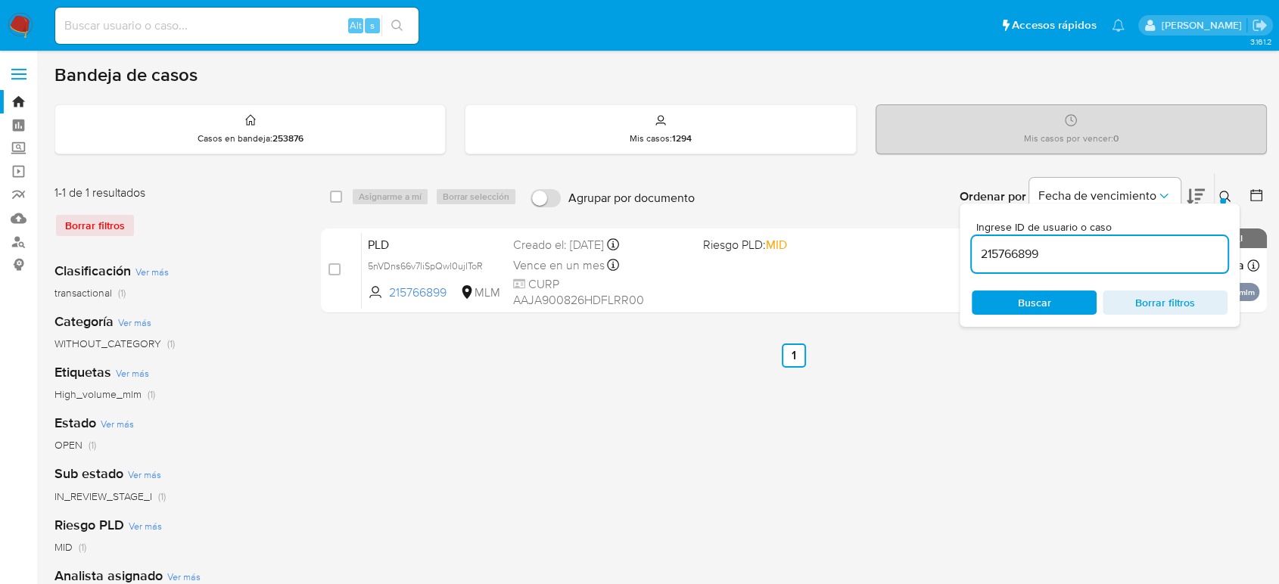
click at [1025, 253] on input "215766899" at bounding box center [1100, 254] width 256 height 20
click at [1026, 253] on input "215766899" at bounding box center [1100, 254] width 256 height 20
type input "2277600544"
click at [1224, 191] on icon at bounding box center [1224, 196] width 11 height 11
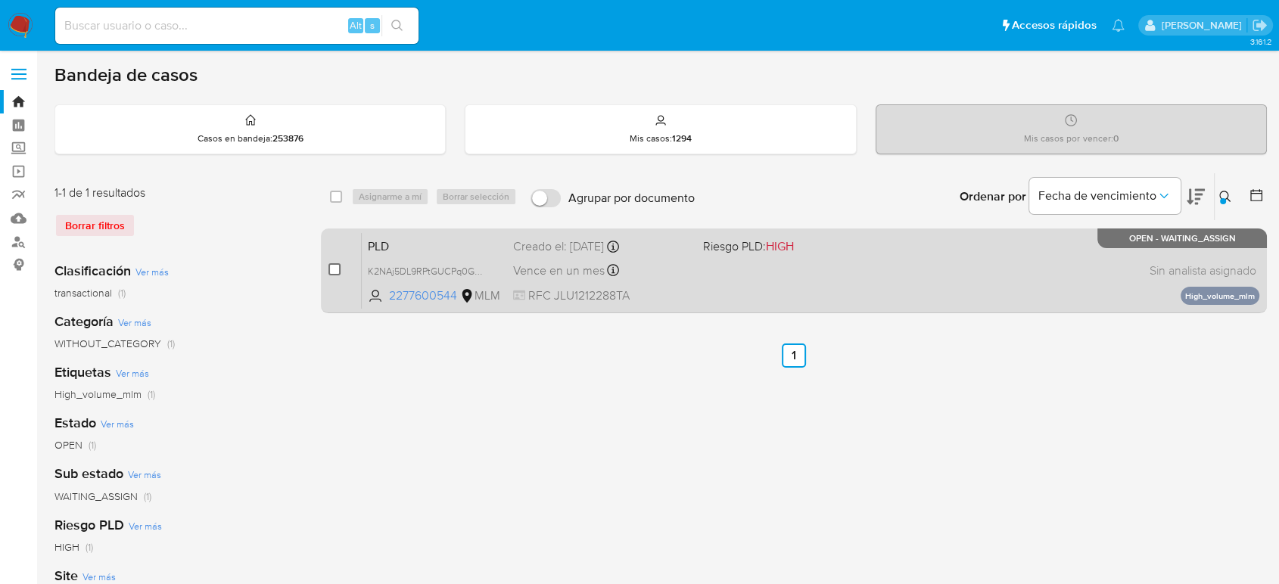
click at [337, 265] on input "checkbox" at bounding box center [334, 269] width 12 height 12
checkbox input "true"
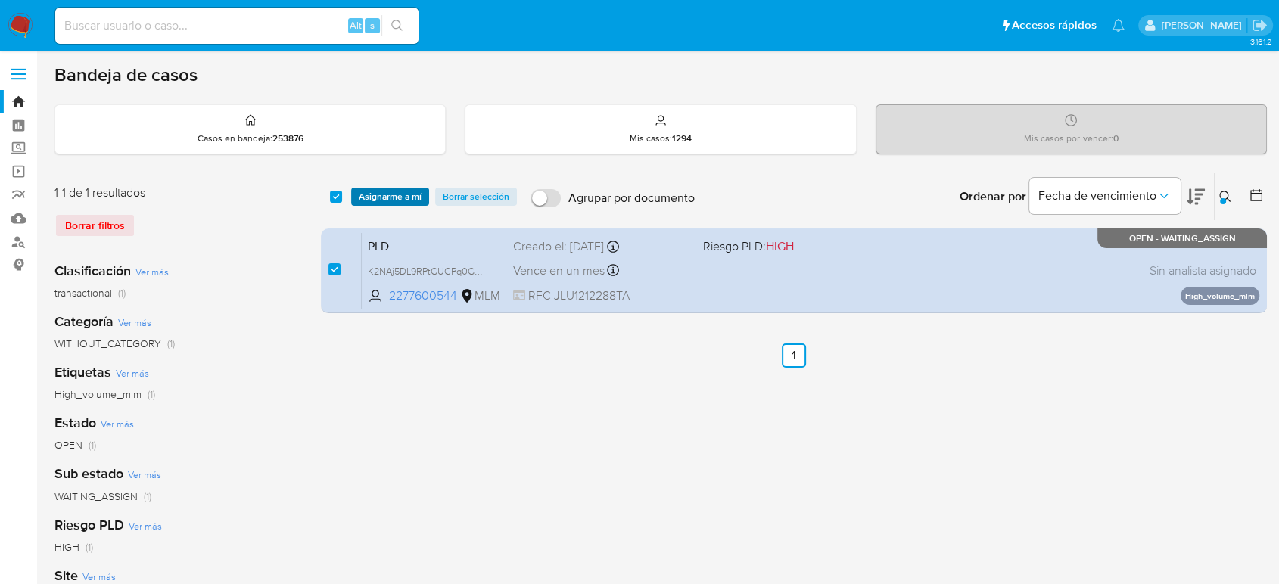
click at [389, 202] on span "Asignarme a mí" at bounding box center [390, 196] width 63 height 15
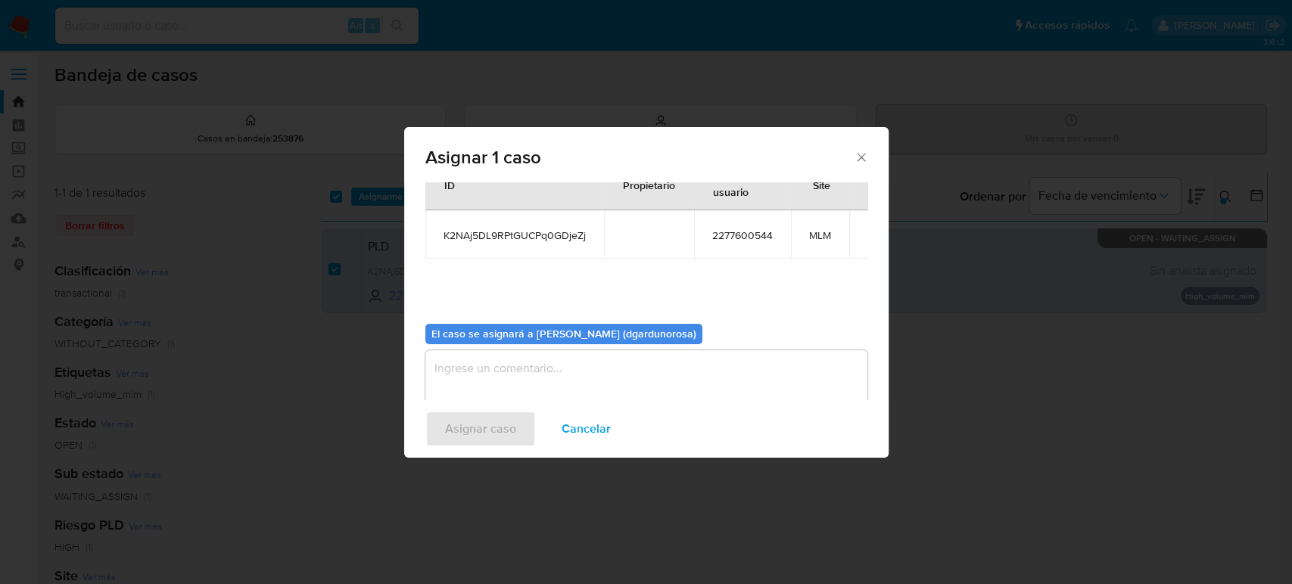
scroll to position [77, 0]
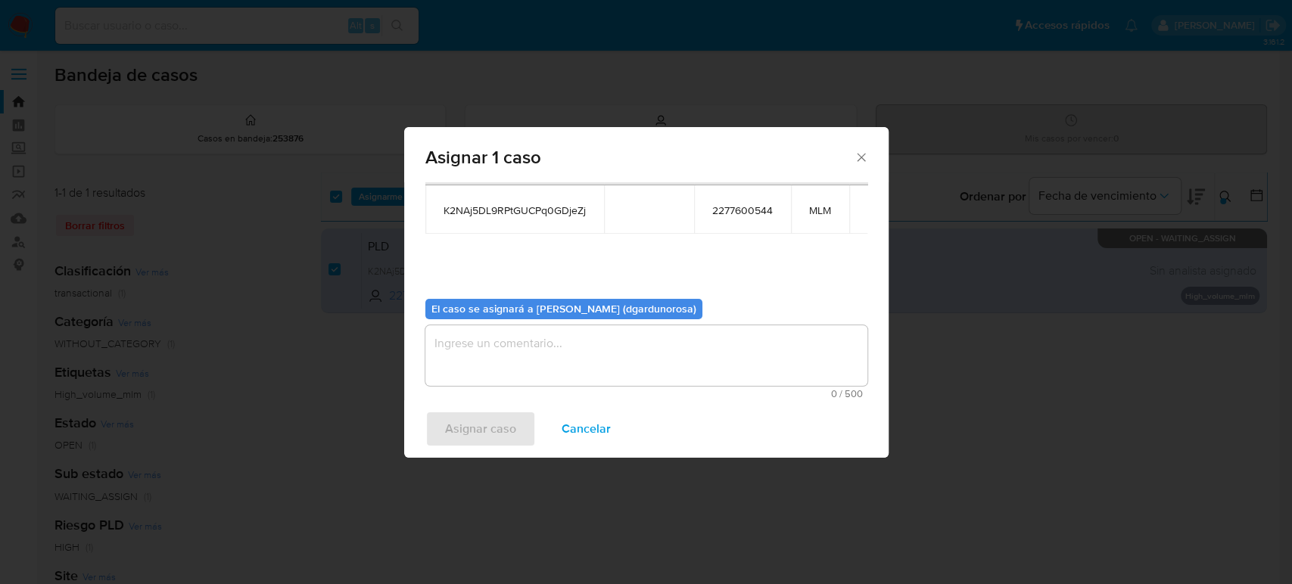
click at [642, 354] on textarea "assign-modal" at bounding box center [646, 355] width 442 height 61
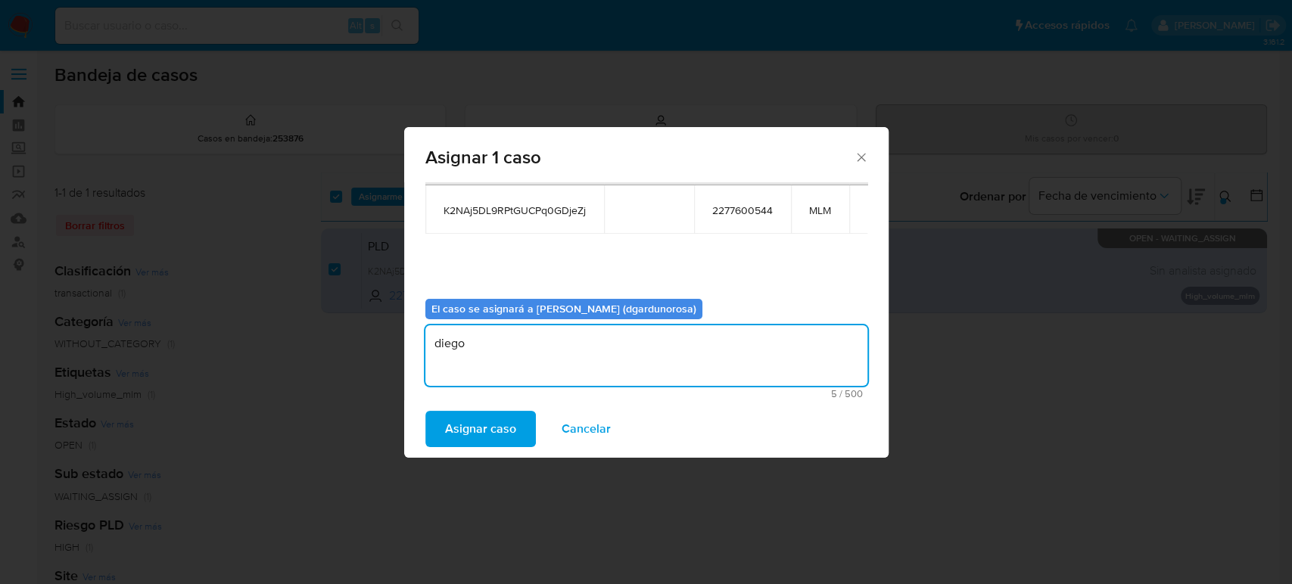
type textarea "diego"
click at [489, 215] on span "K2NAj5DL9RPtGUCPq0GDjeZj" at bounding box center [514, 211] width 142 height 14
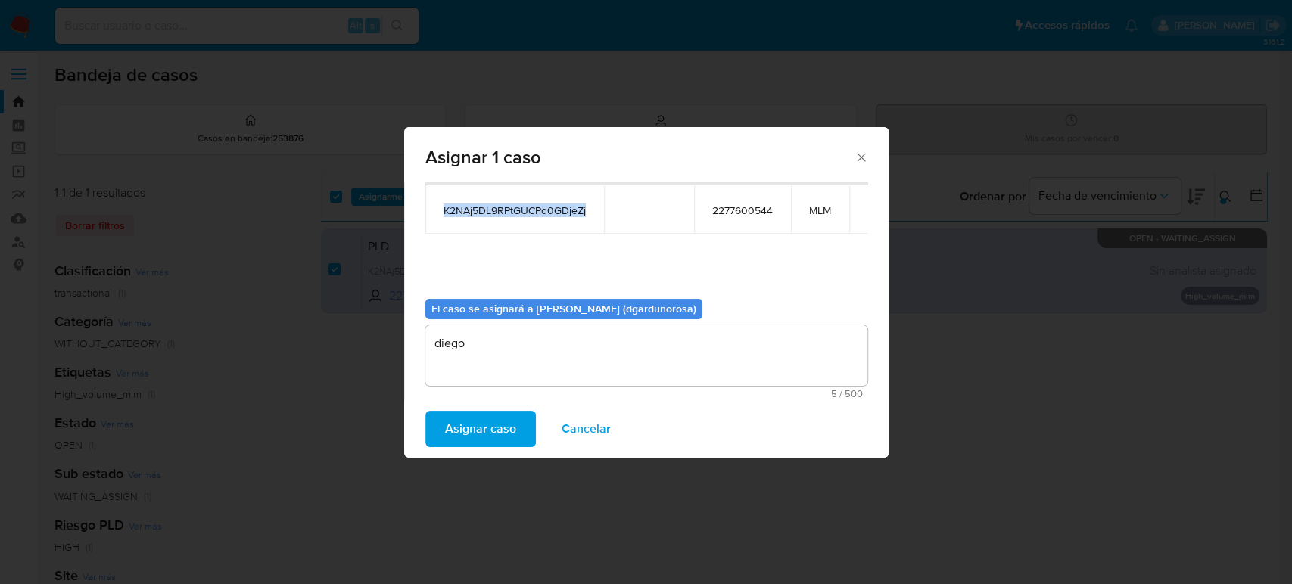
click at [489, 215] on span "K2NAj5DL9RPtGUCPq0GDjeZj" at bounding box center [514, 211] width 142 height 14
copy span "K2NAj5DL9RPtGUCPq0GDjeZj"
click at [501, 429] on span "Asignar caso" at bounding box center [480, 428] width 71 height 33
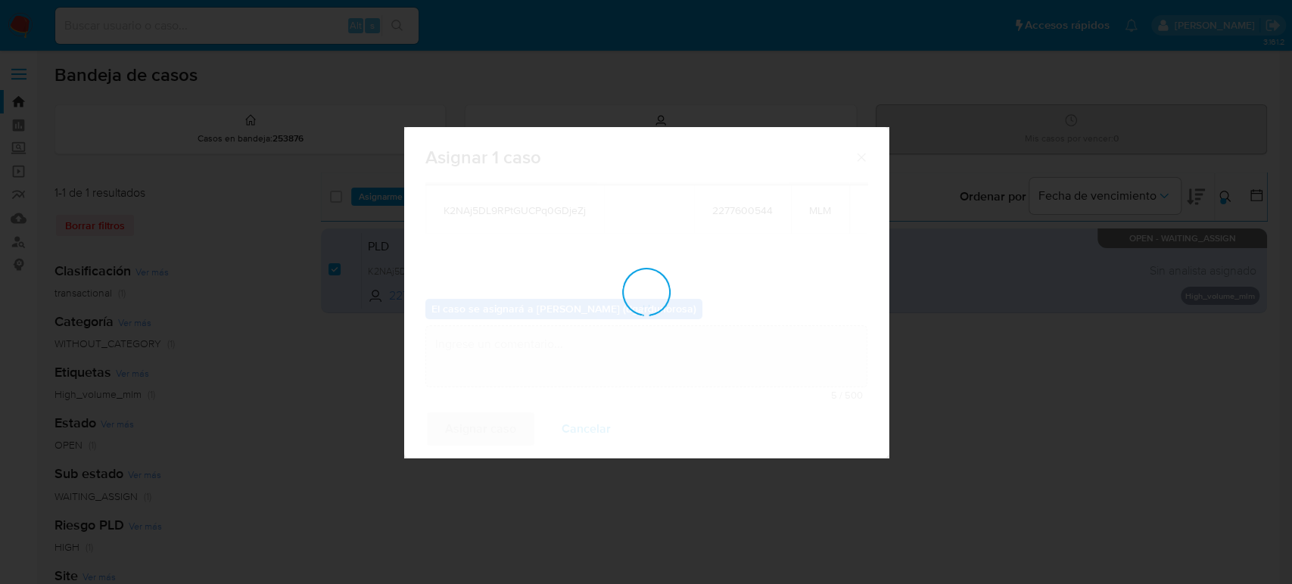
checkbox input "false"
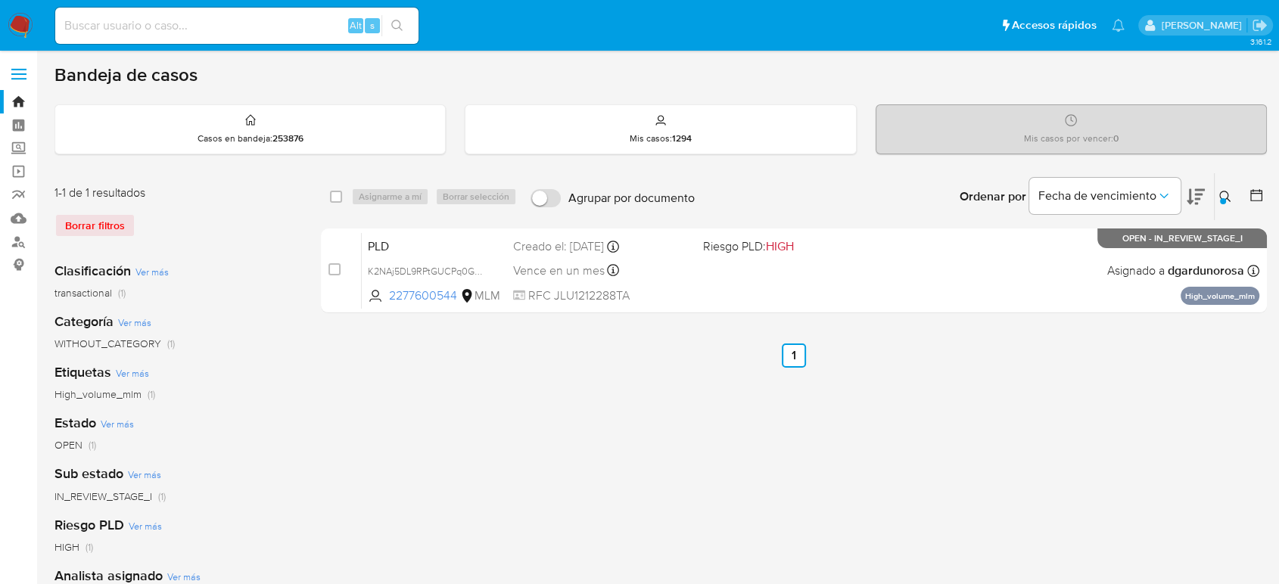
drag, startPoint x: 1224, startPoint y: 193, endPoint x: 1087, endPoint y: 241, distance: 145.0
click at [1224, 193] on icon at bounding box center [1225, 197] width 12 height 12
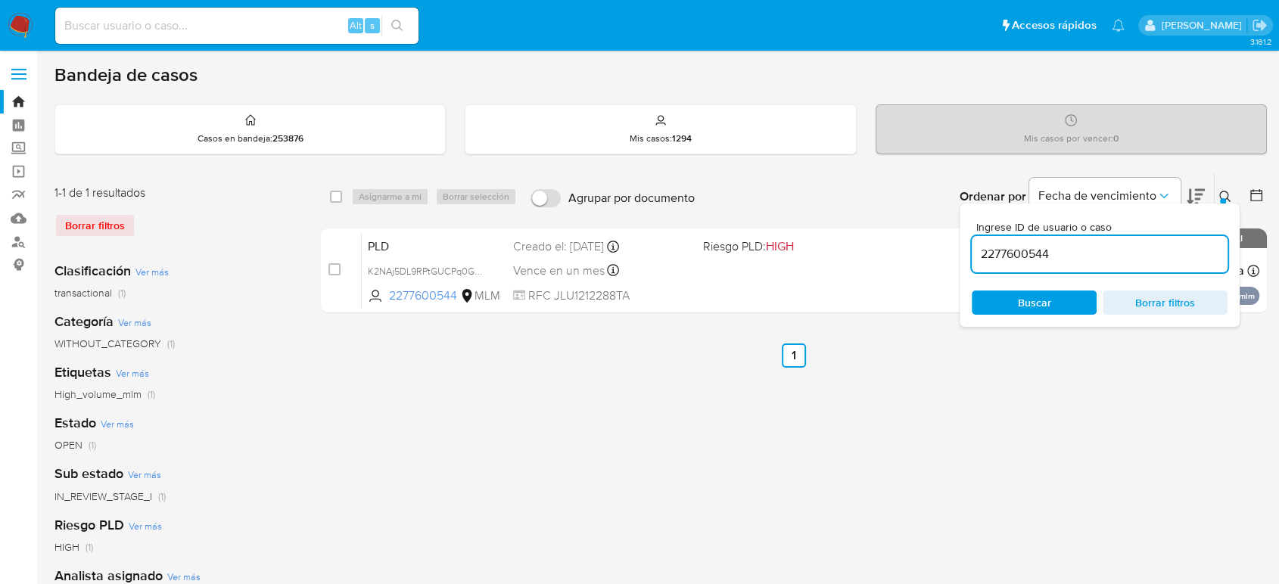
click at [1028, 257] on input "2277600544" at bounding box center [1100, 254] width 256 height 20
click at [1030, 257] on input "2277600544" at bounding box center [1100, 254] width 256 height 20
type input "1524993489"
click at [1217, 194] on button at bounding box center [1226, 197] width 25 height 18
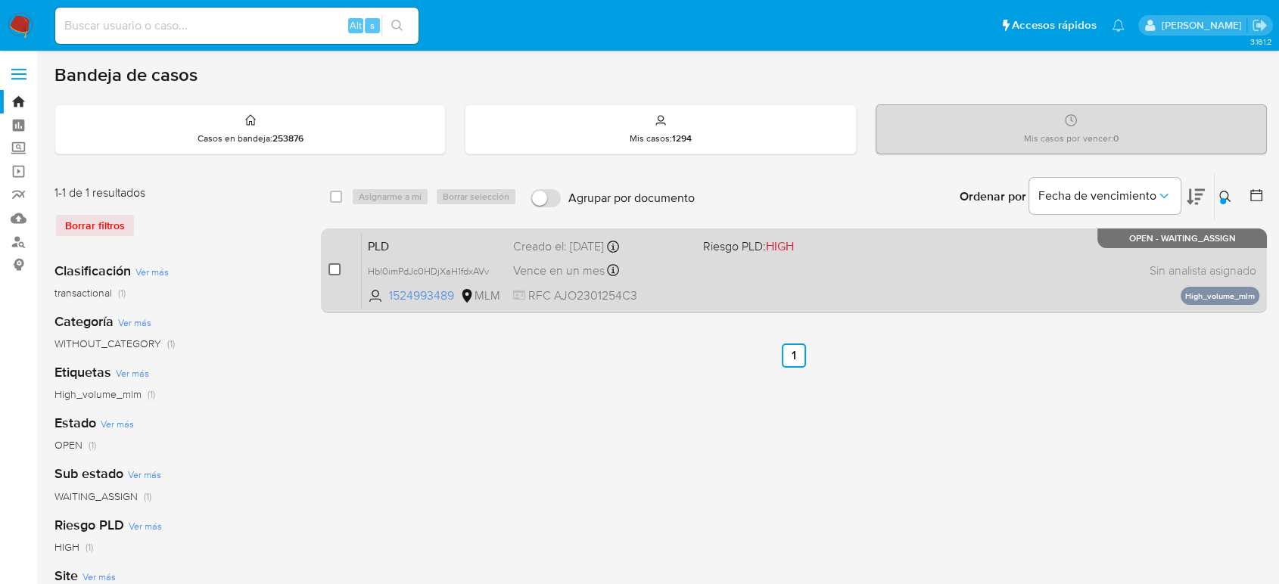
click at [334, 268] on input "checkbox" at bounding box center [334, 269] width 12 height 12
checkbox input "true"
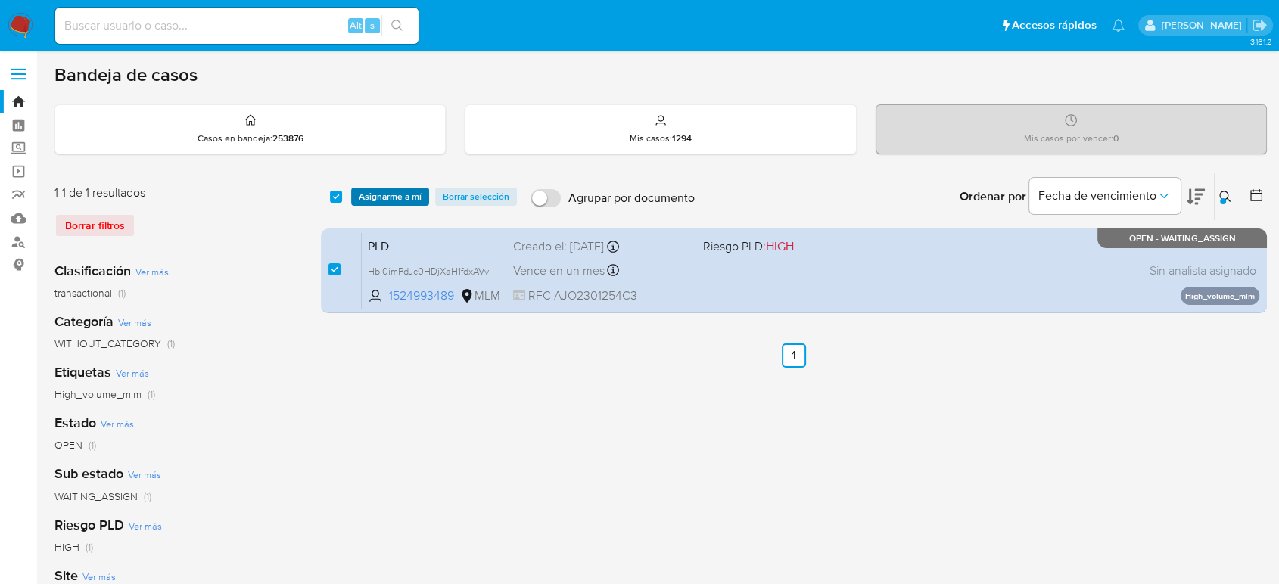
click at [405, 198] on span "Asignarme a mí" at bounding box center [390, 196] width 63 height 15
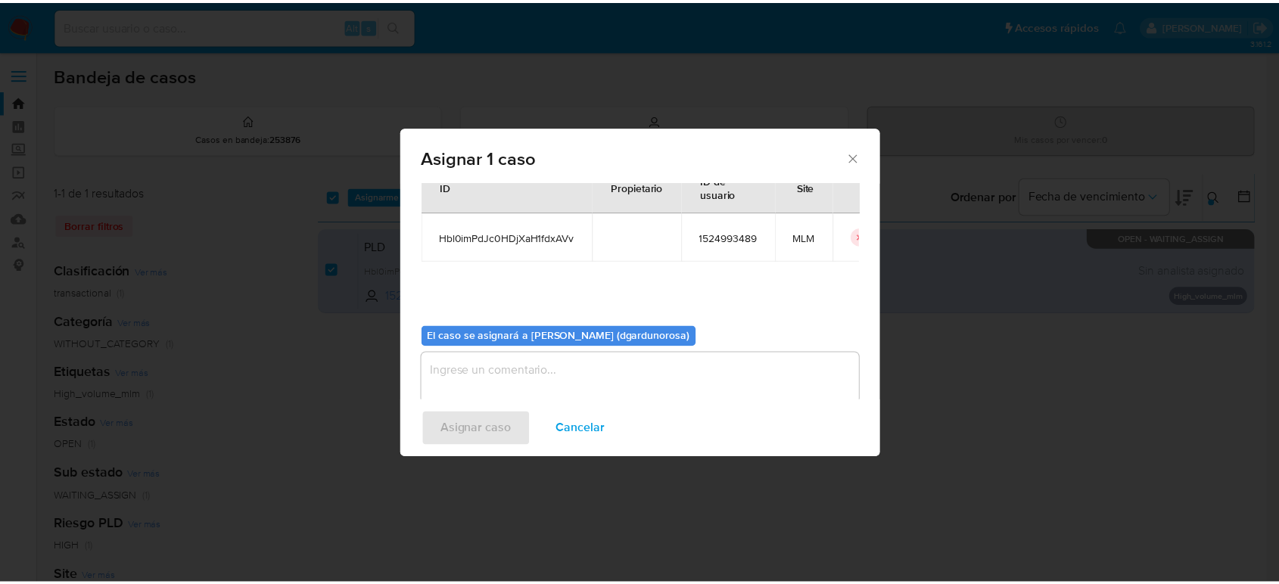
scroll to position [77, 0]
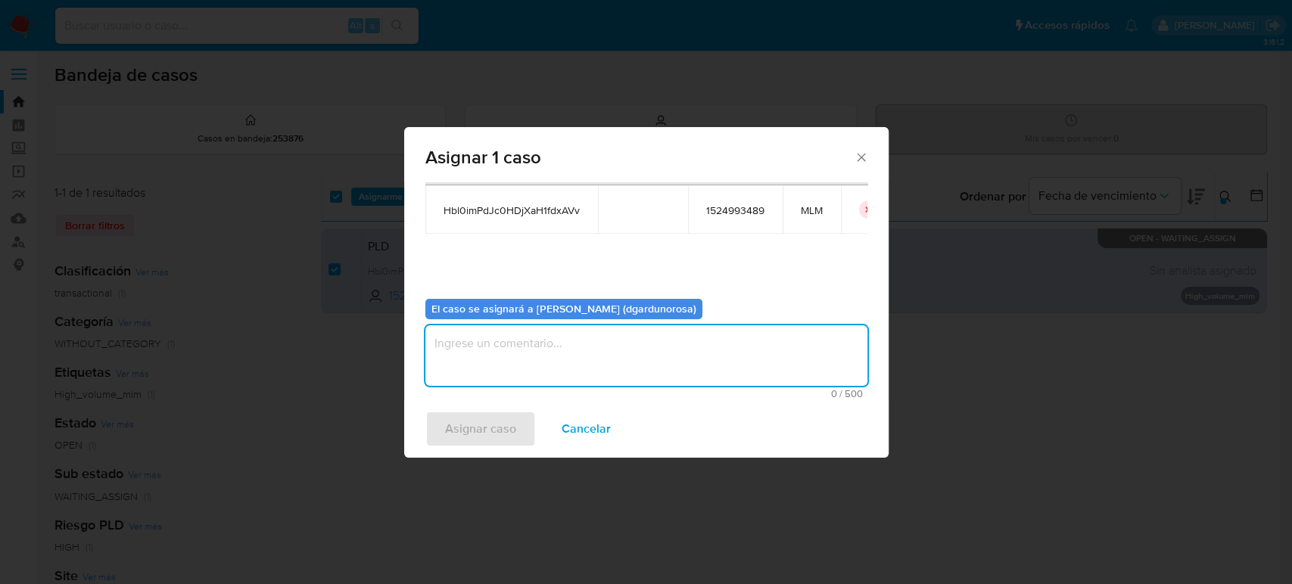
click at [641, 368] on textarea "assign-modal" at bounding box center [646, 355] width 442 height 61
type textarea "diego"
click at [550, 213] on span "Hbl0imPdJc0HDjXaH1fdxAVv" at bounding box center [511, 211] width 136 height 14
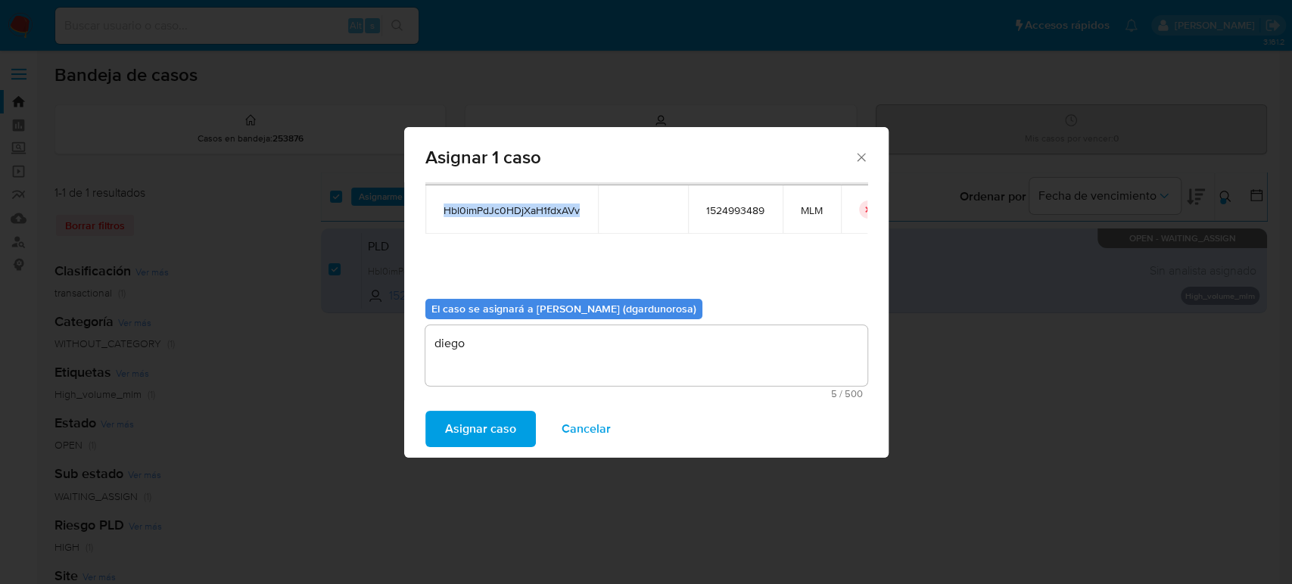
click at [550, 213] on span "Hbl0imPdJc0HDjXaH1fdxAVv" at bounding box center [511, 211] width 136 height 14
copy span "Hbl0imPdJc0HDjXaH1fdxAVv"
click at [465, 441] on span "Asignar caso" at bounding box center [480, 428] width 71 height 33
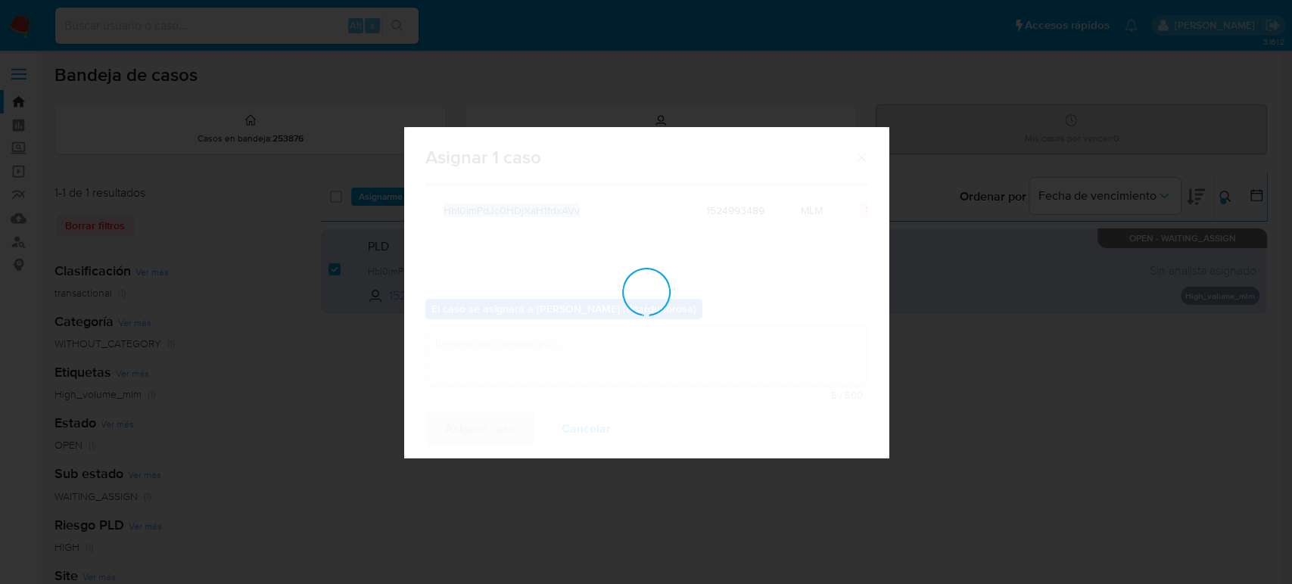
checkbox input "false"
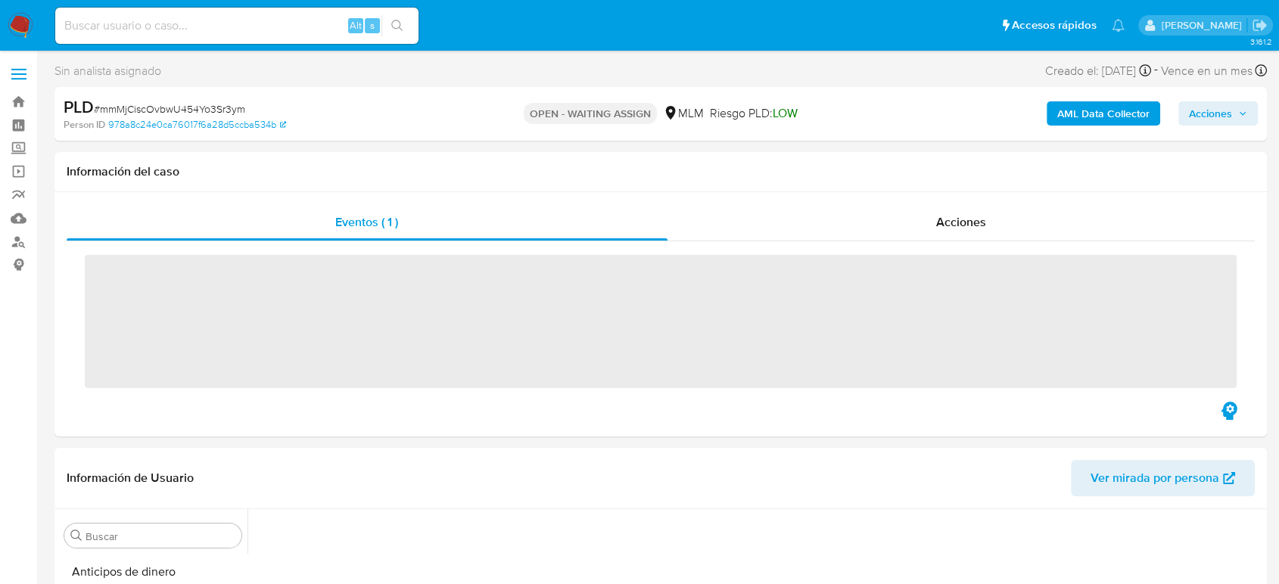
scroll to position [185, 0]
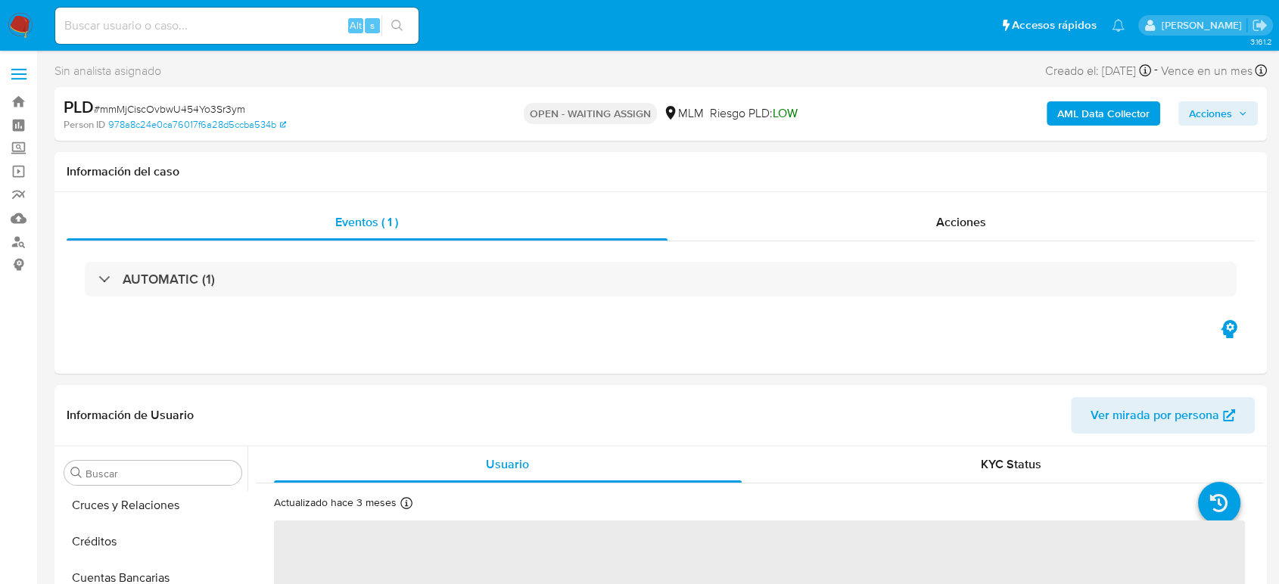
select select "10"
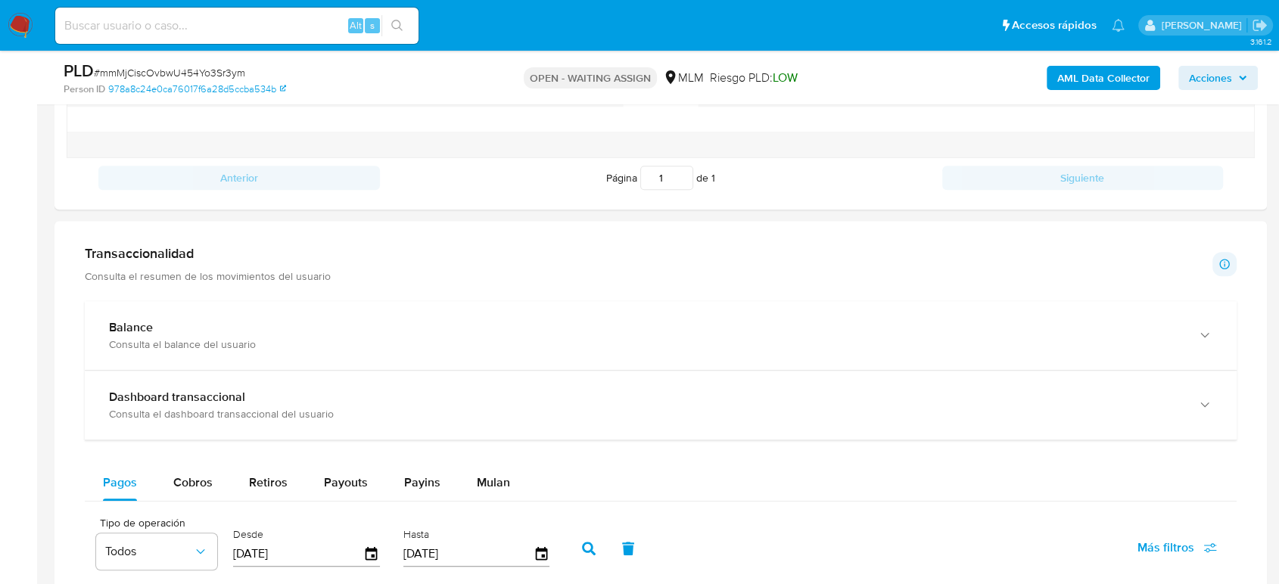
scroll to position [1009, 0]
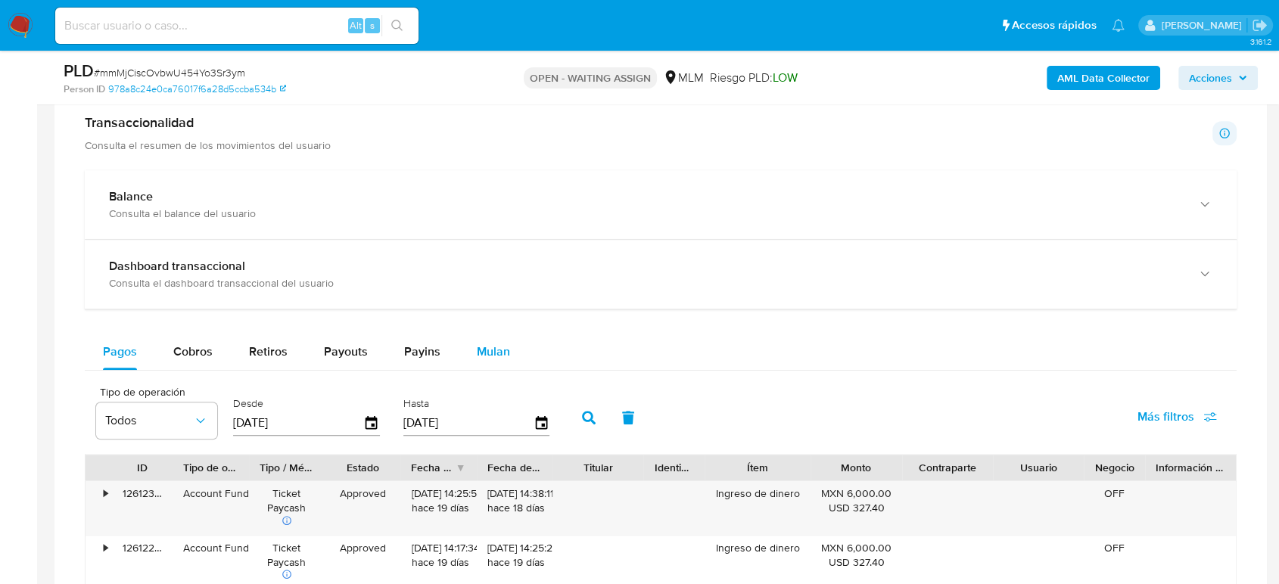
click at [505, 358] on span "Mulan" at bounding box center [493, 351] width 33 height 17
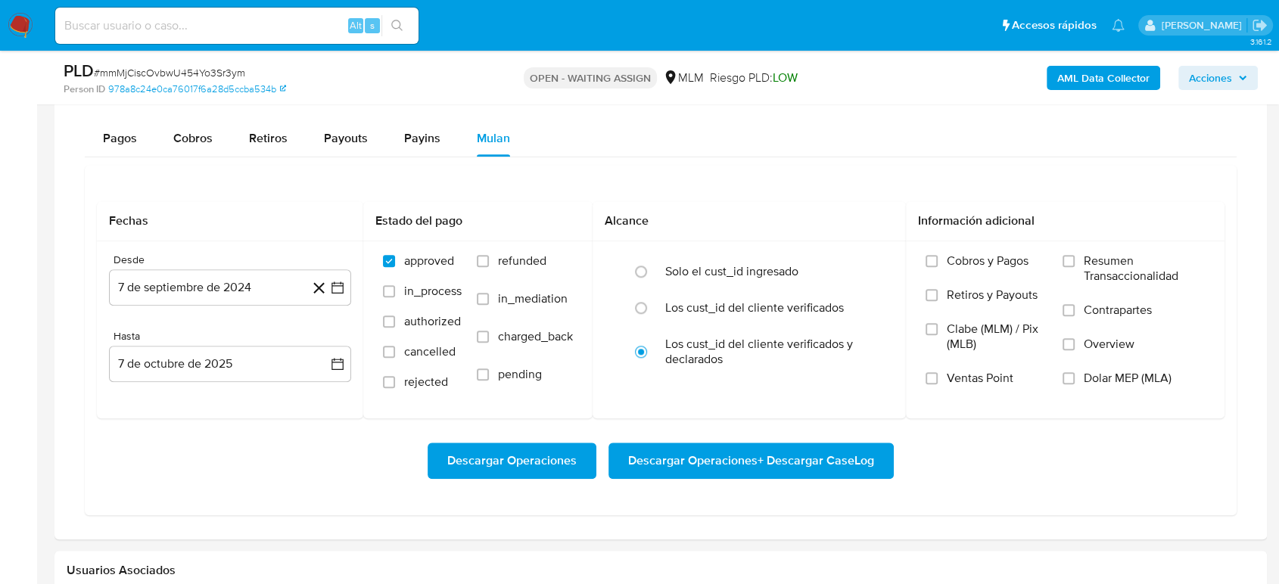
scroll to position [1345, 0]
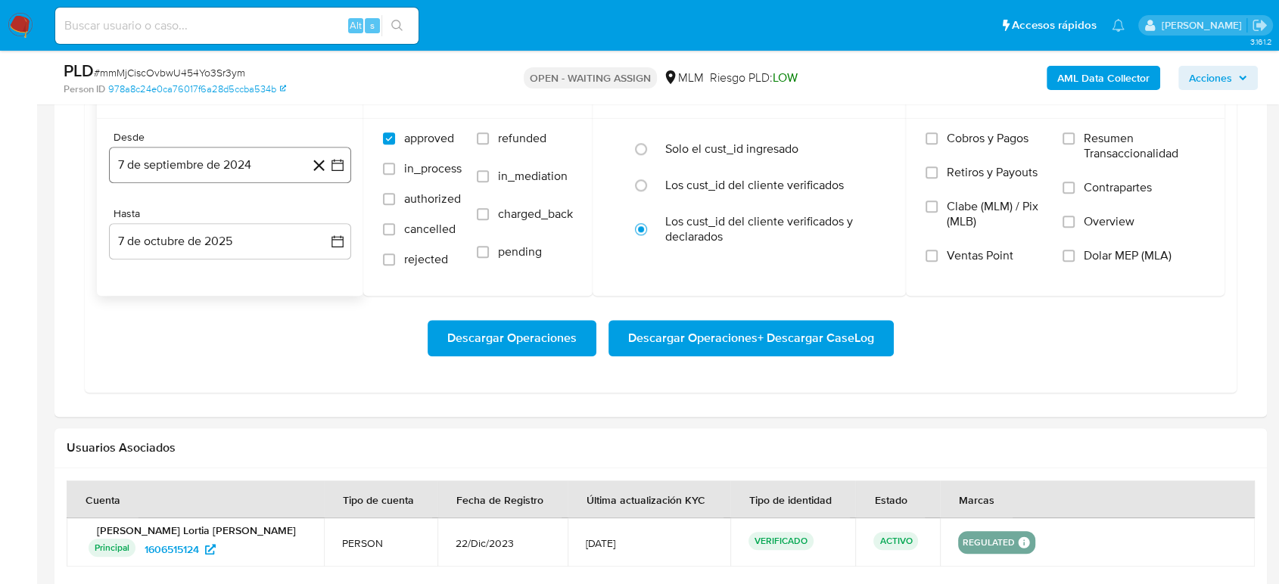
click at [336, 154] on button "7 de septiembre de 2024" at bounding box center [230, 165] width 242 height 36
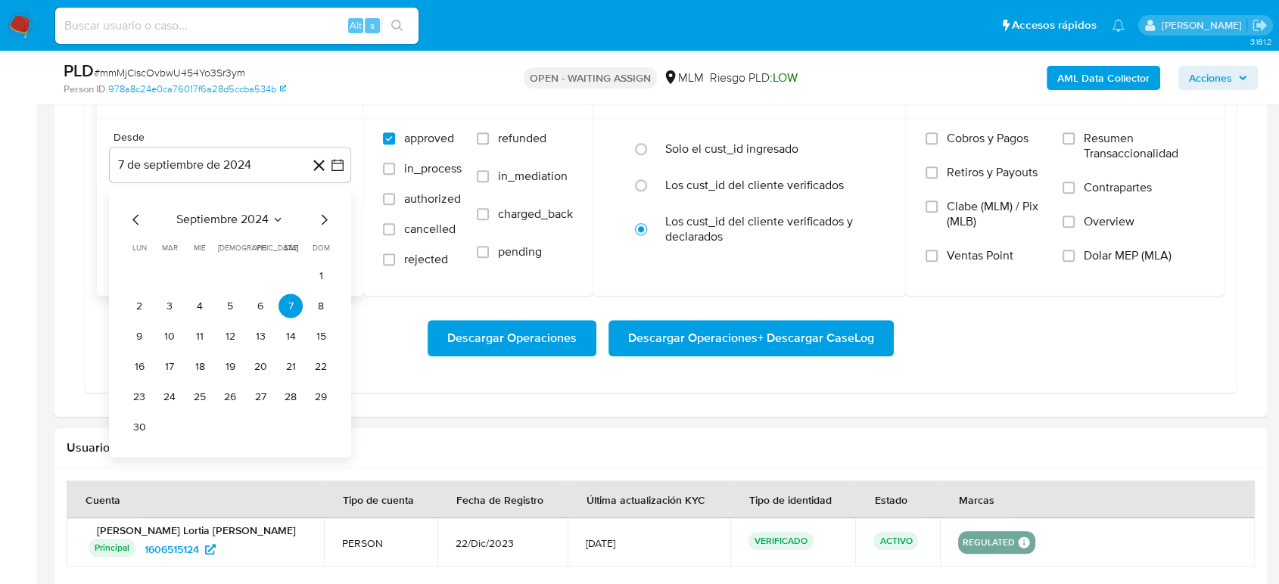
click at [276, 222] on icon "Seleccionar mes y año" at bounding box center [278, 219] width 12 height 12
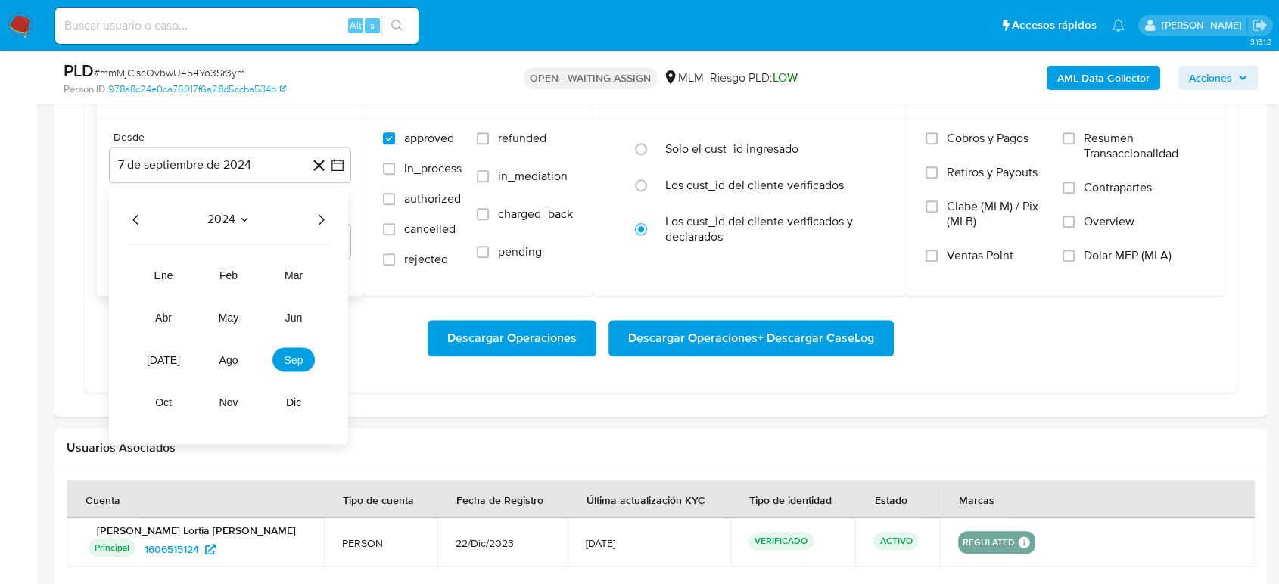
click at [319, 225] on icon "Año siguiente" at bounding box center [321, 219] width 18 height 18
click at [230, 326] on button "may" at bounding box center [228, 317] width 42 height 24
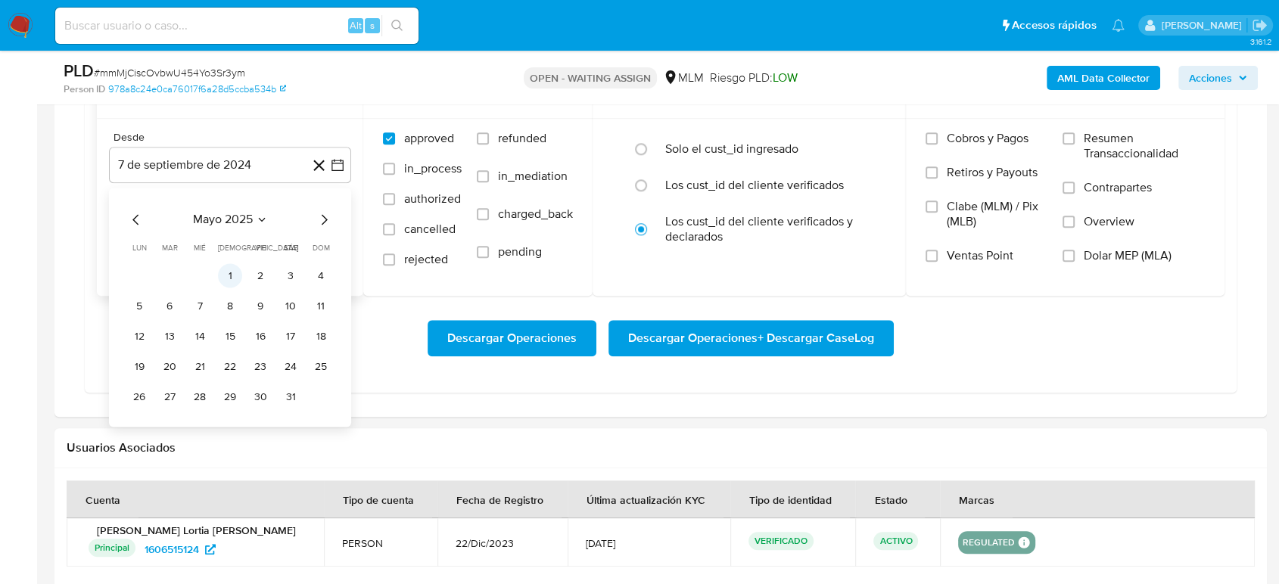
click at [229, 276] on button "1" at bounding box center [230, 275] width 24 height 24
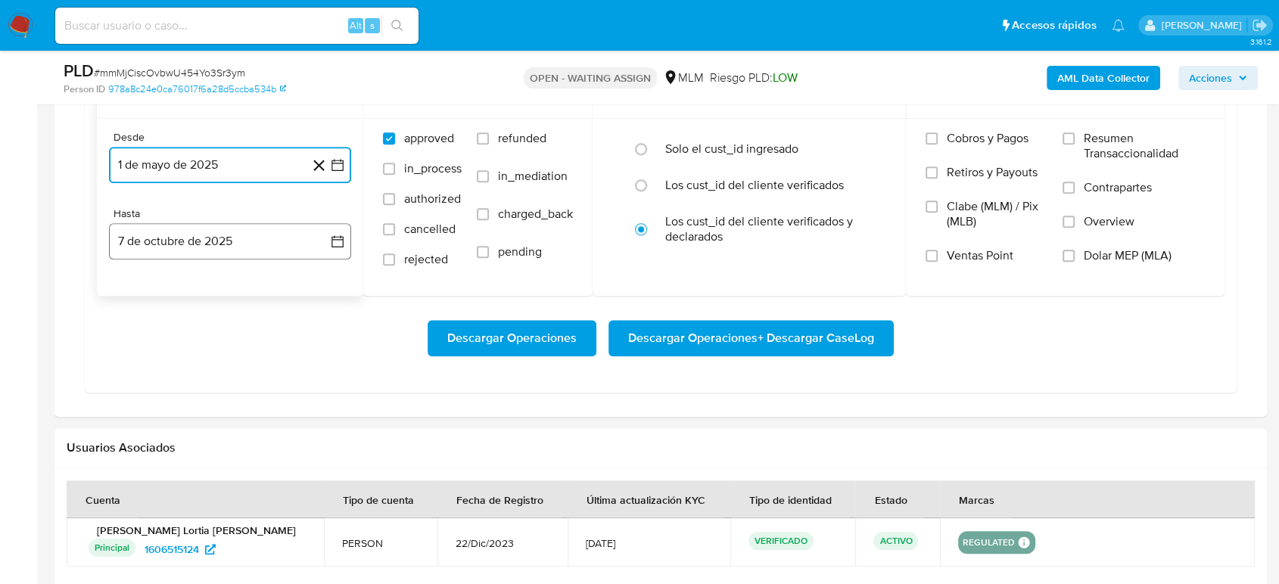
click at [344, 237] on icon "button" at bounding box center [337, 241] width 15 height 15
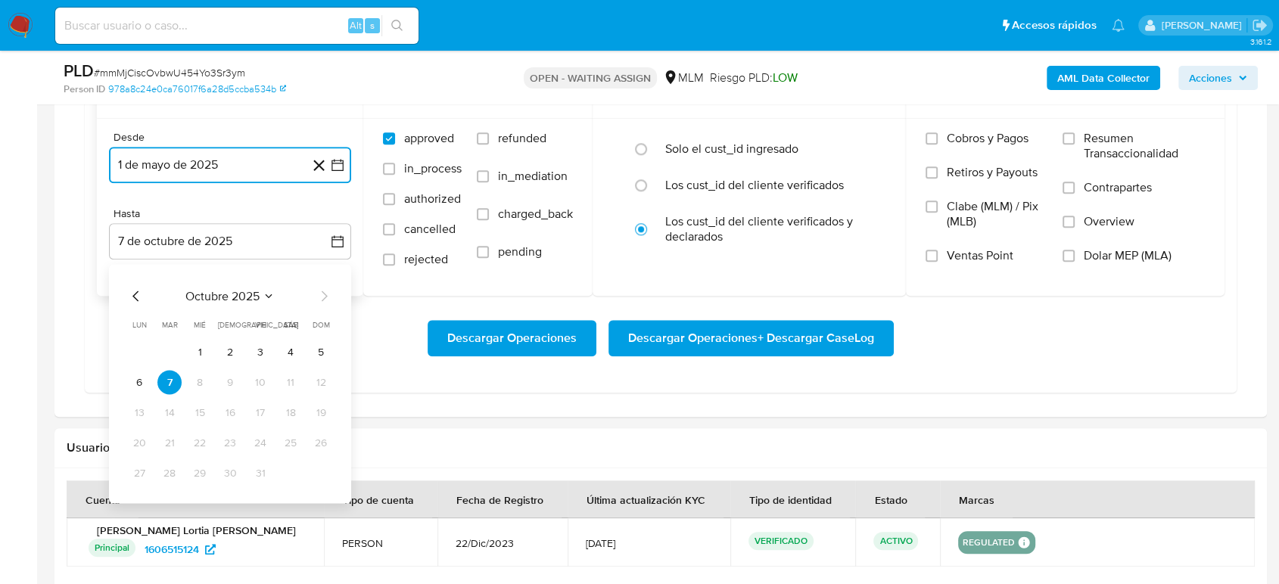
click at [138, 288] on icon "Mes anterior" at bounding box center [136, 296] width 18 height 18
click at [135, 300] on icon "Mes anterior" at bounding box center [136, 296] width 18 height 18
click at [323, 466] on button "31" at bounding box center [321, 473] width 24 height 24
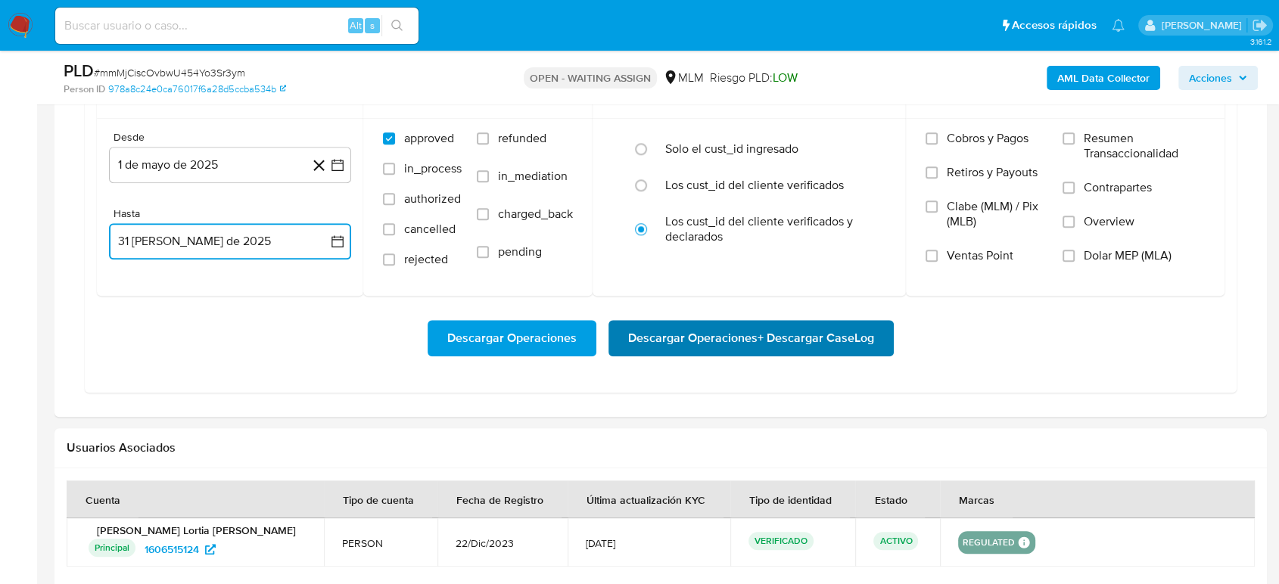
click at [746, 329] on span "Descargar Operaciones + Descargar CaseLog" at bounding box center [751, 338] width 246 height 33
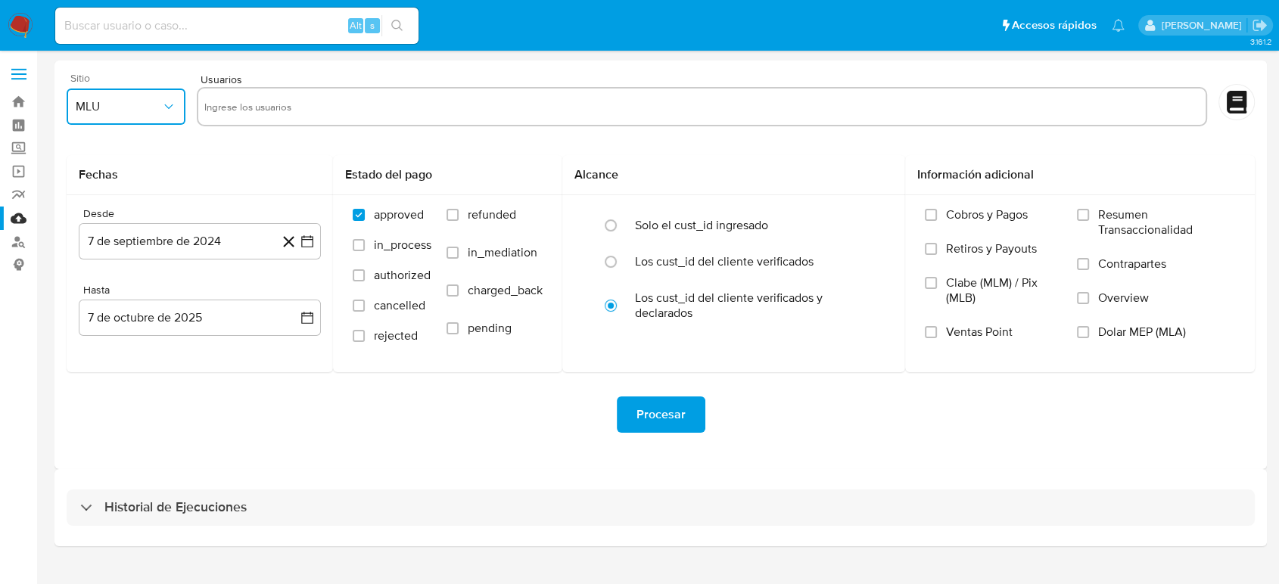
click at [104, 105] on span "MLU" at bounding box center [119, 106] width 86 height 15
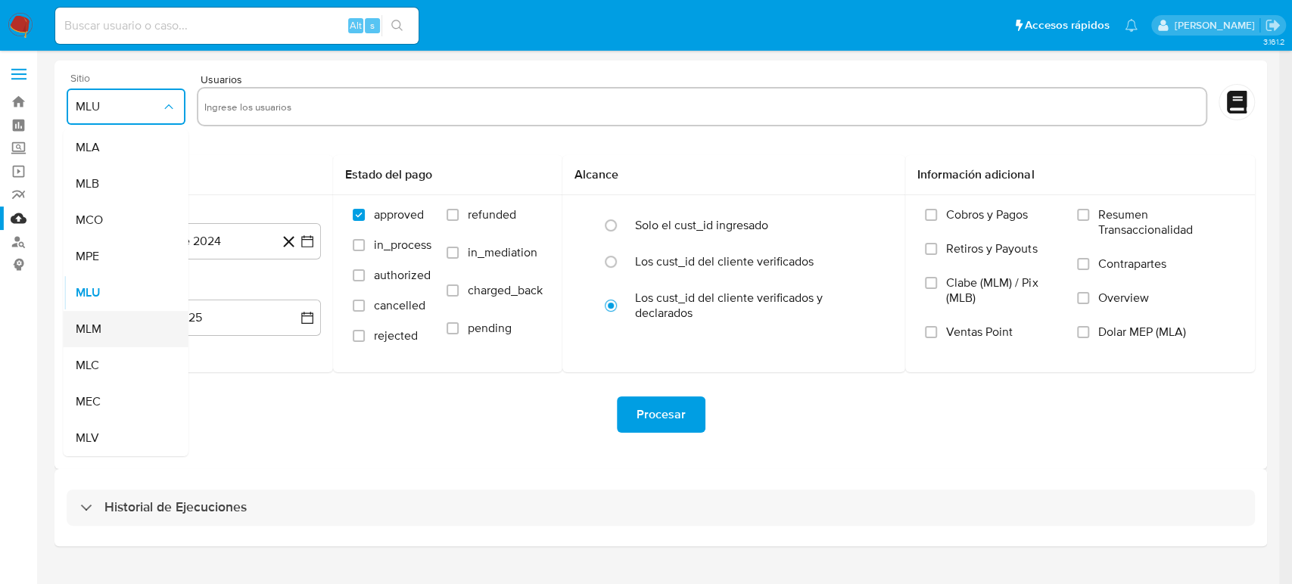
click at [110, 322] on div "MLM" at bounding box center [122, 329] width 92 height 36
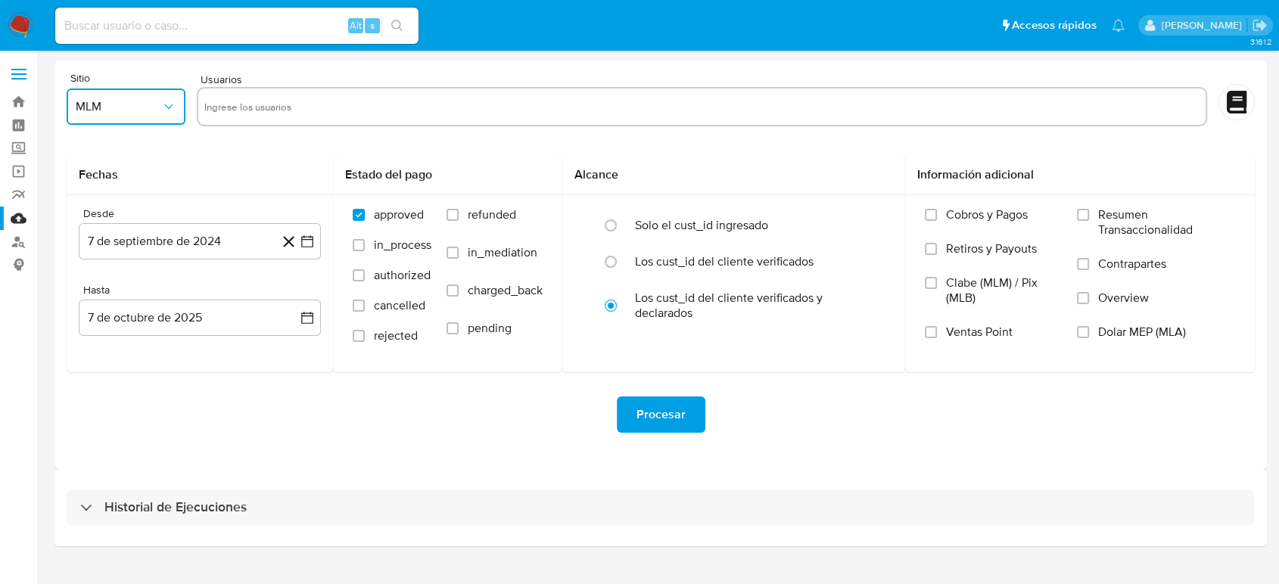
click at [506, 111] on input "text" at bounding box center [701, 107] width 995 height 24
type input "215766899"
click at [521, 104] on input "text" at bounding box center [748, 107] width 903 height 24
paste input "1524993489"
type input "1524993489"
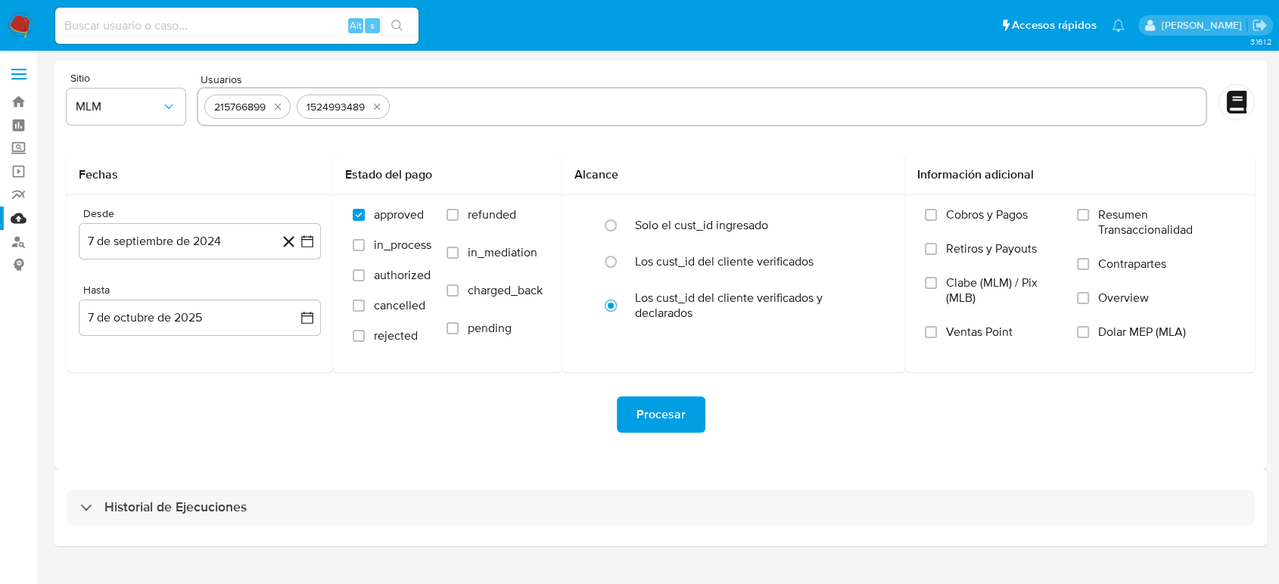
click at [593, 113] on input "text" at bounding box center [798, 107] width 804 height 24
paste input "2277600544"
type input "2277600544"
click at [580, 106] on input "text" at bounding box center [848, 107] width 702 height 24
paste input "1009230947"
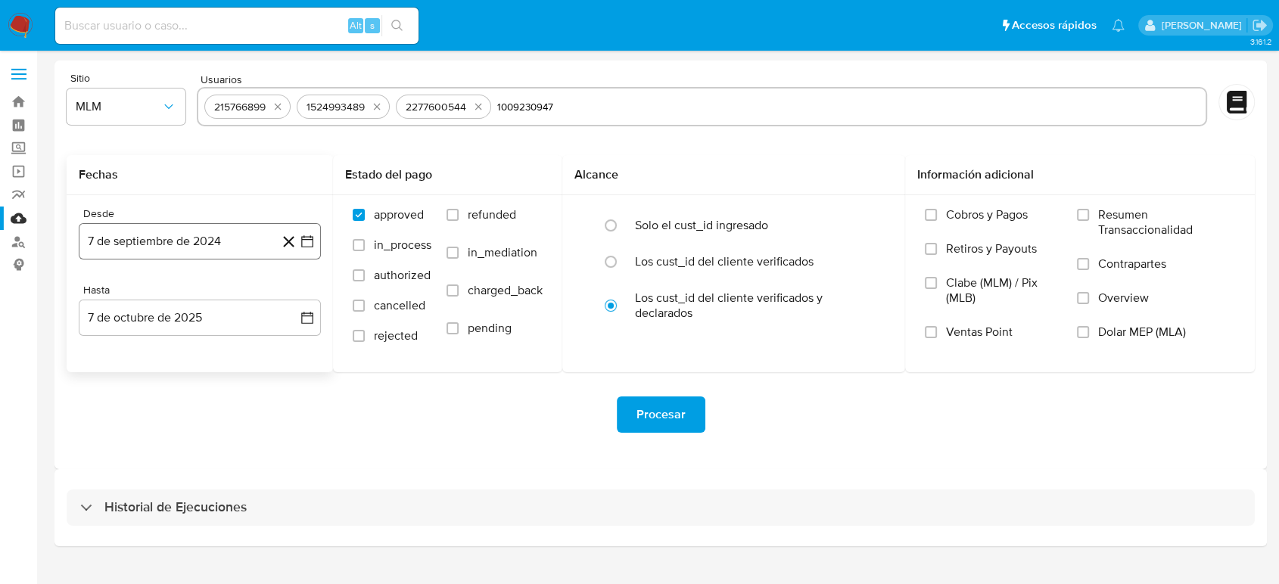
type input "1009230947"
click at [313, 243] on icon "button" at bounding box center [307, 241] width 12 height 12
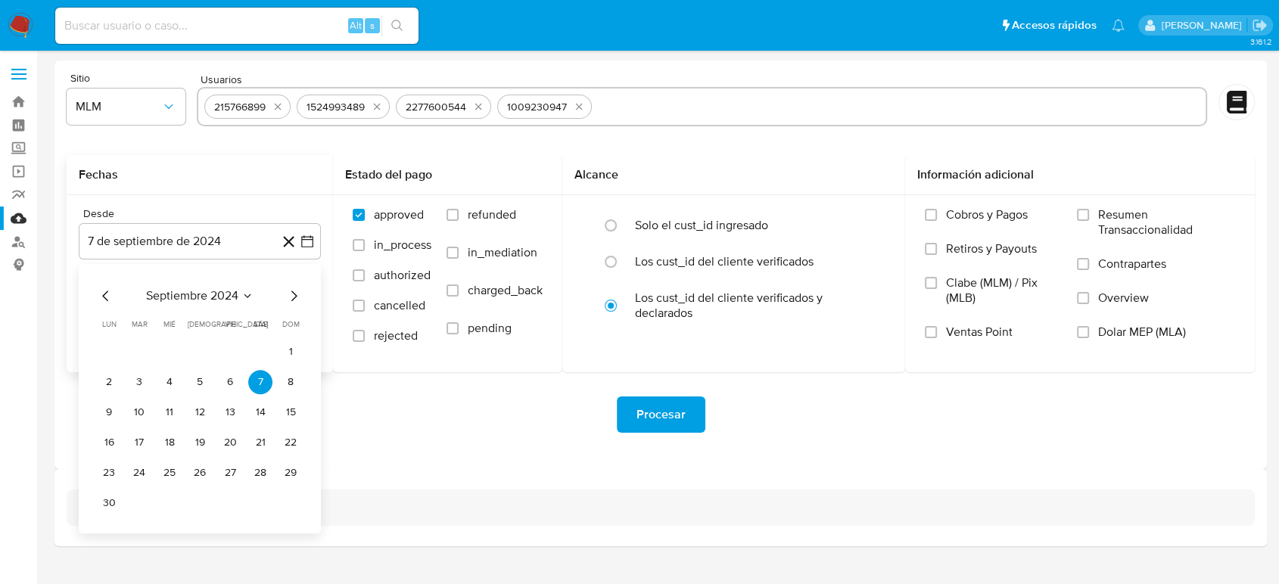
click at [252, 300] on icon "Seleccionar mes y año" at bounding box center [247, 296] width 12 height 12
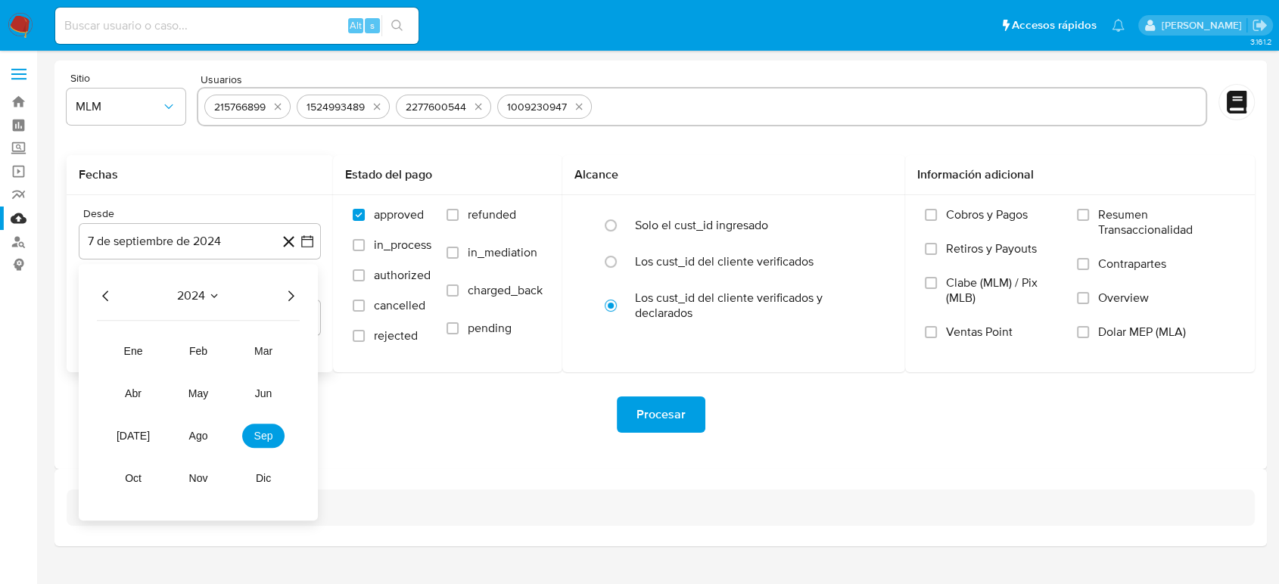
click at [285, 301] on icon "Año siguiente" at bounding box center [290, 296] width 18 height 18
click at [257, 356] on span "mar" at bounding box center [263, 351] width 18 height 12
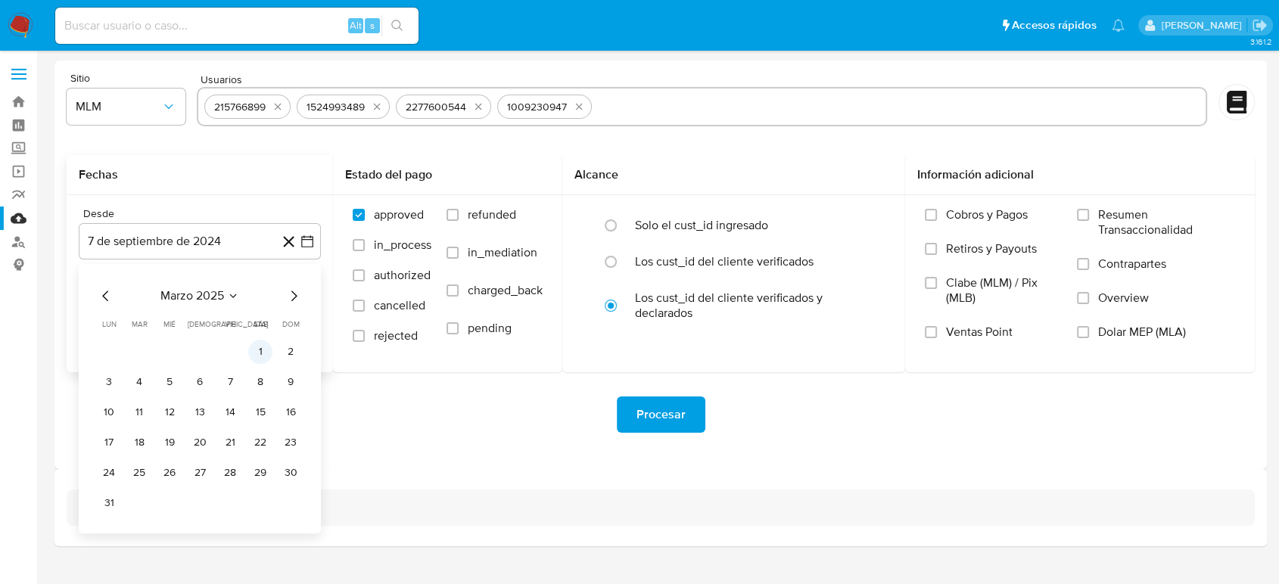
click at [257, 354] on button "1" at bounding box center [260, 352] width 24 height 24
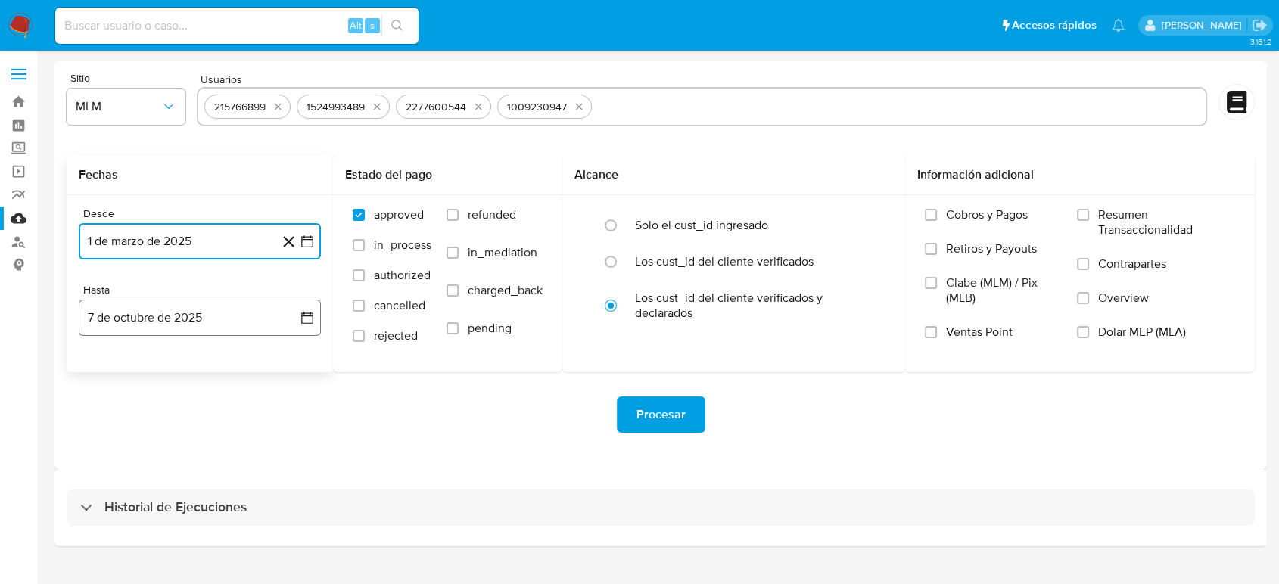
click at [301, 327] on button "7 de octubre de 2025" at bounding box center [200, 318] width 242 height 36
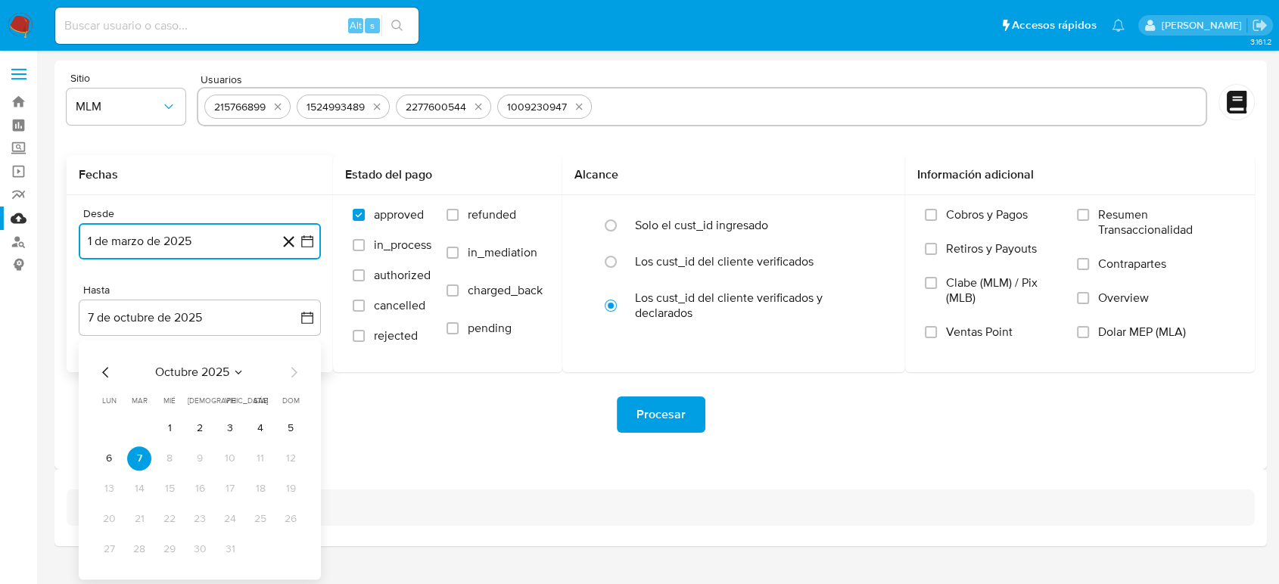
click at [113, 378] on icon "Mes anterior" at bounding box center [106, 372] width 18 height 18
click at [294, 549] on button "31" at bounding box center [290, 549] width 24 height 24
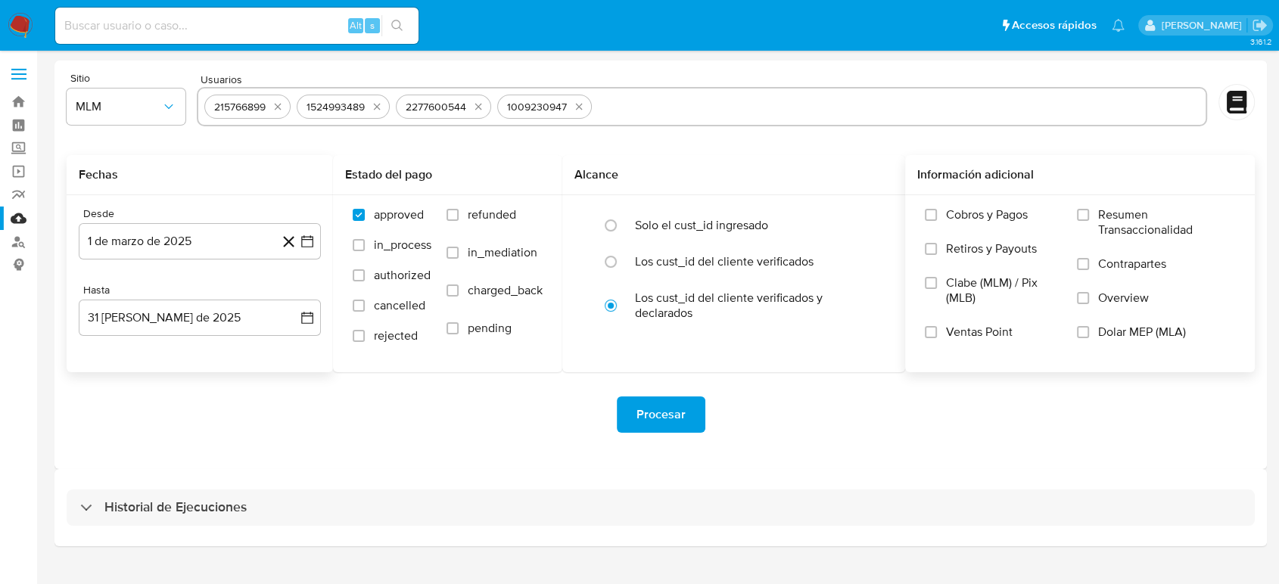
click at [1087, 289] on label "Contrapartes" at bounding box center [1156, 274] width 158 height 34
click at [1087, 270] on input "Contrapartes" at bounding box center [1083, 264] width 12 height 12
click at [1085, 264] on input "Contrapartes" at bounding box center [1083, 264] width 12 height 12
click at [1081, 307] on label "Overview" at bounding box center [1156, 308] width 158 height 34
click at [1081, 304] on input "Overview" at bounding box center [1083, 298] width 12 height 12
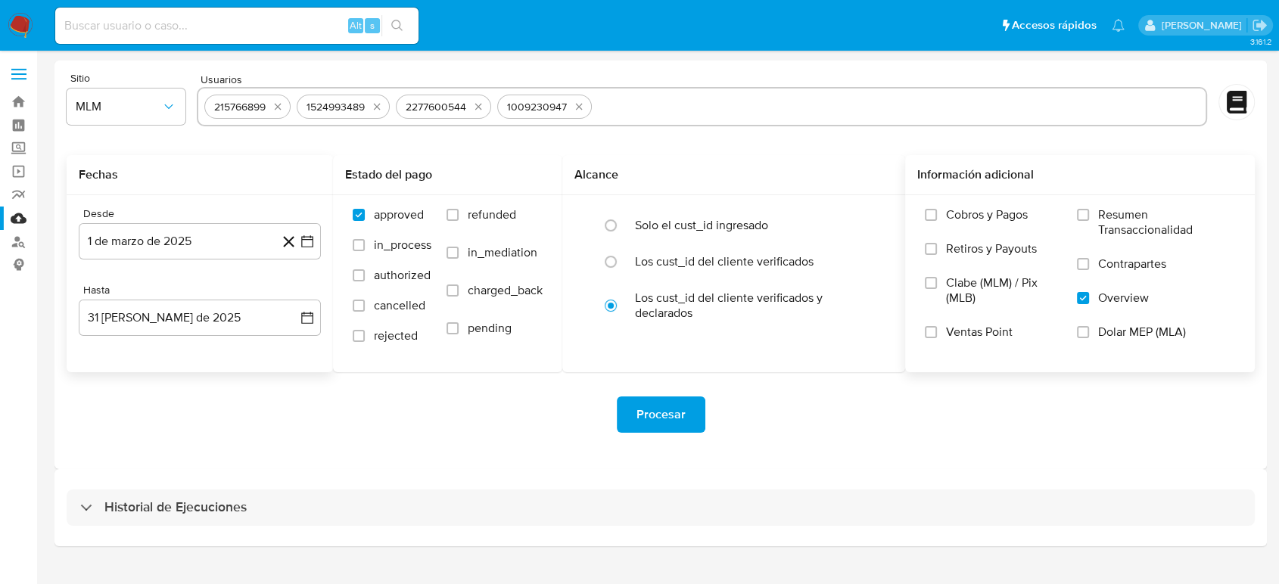
click at [667, 420] on span "Procesar" at bounding box center [660, 414] width 49 height 33
